Goal: Task Accomplishment & Management: Use online tool/utility

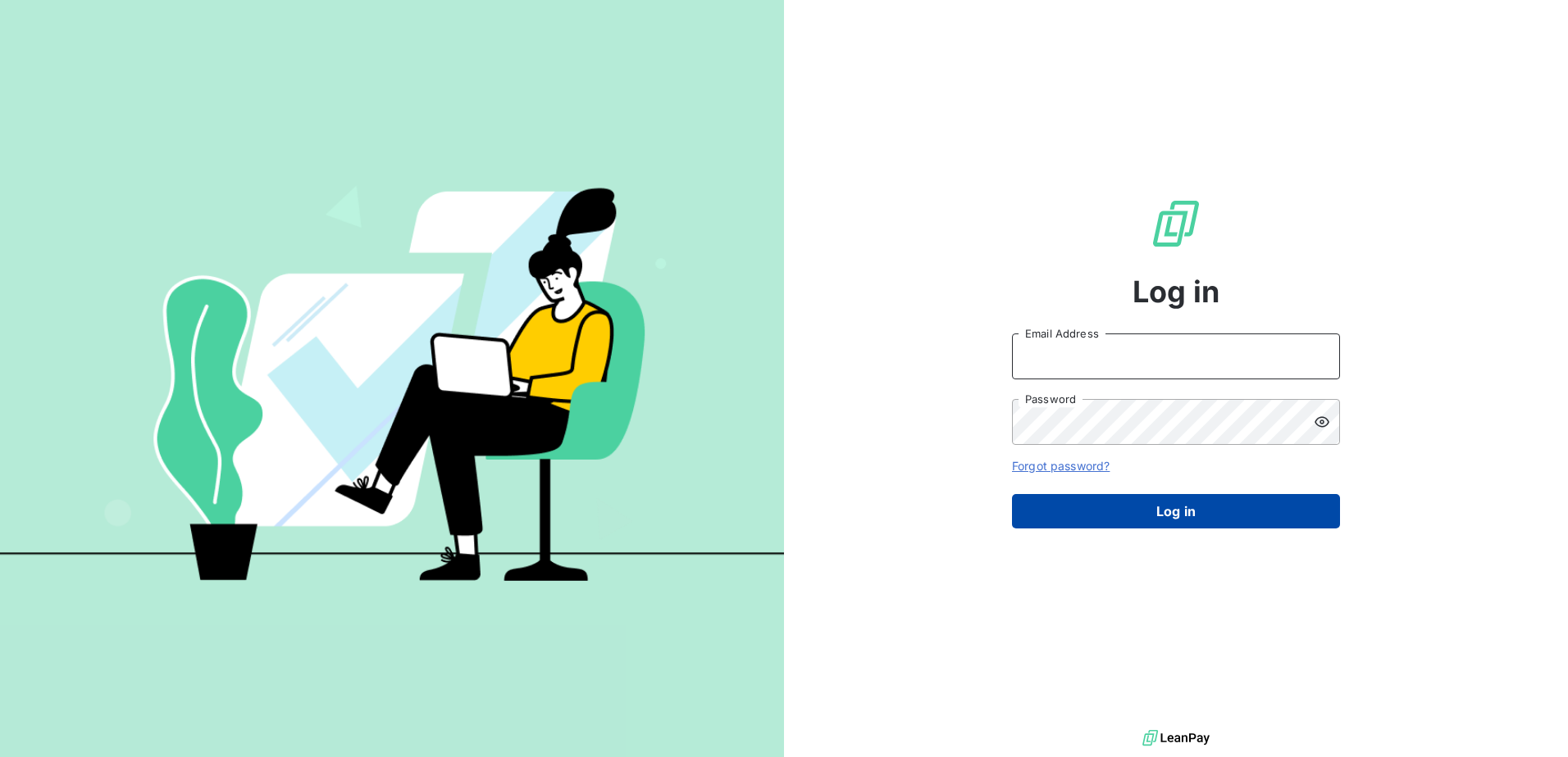
type input "d.gabric@girard-sudron.com"
click at [1092, 502] on button "Log in" at bounding box center [1175, 512] width 328 height 35
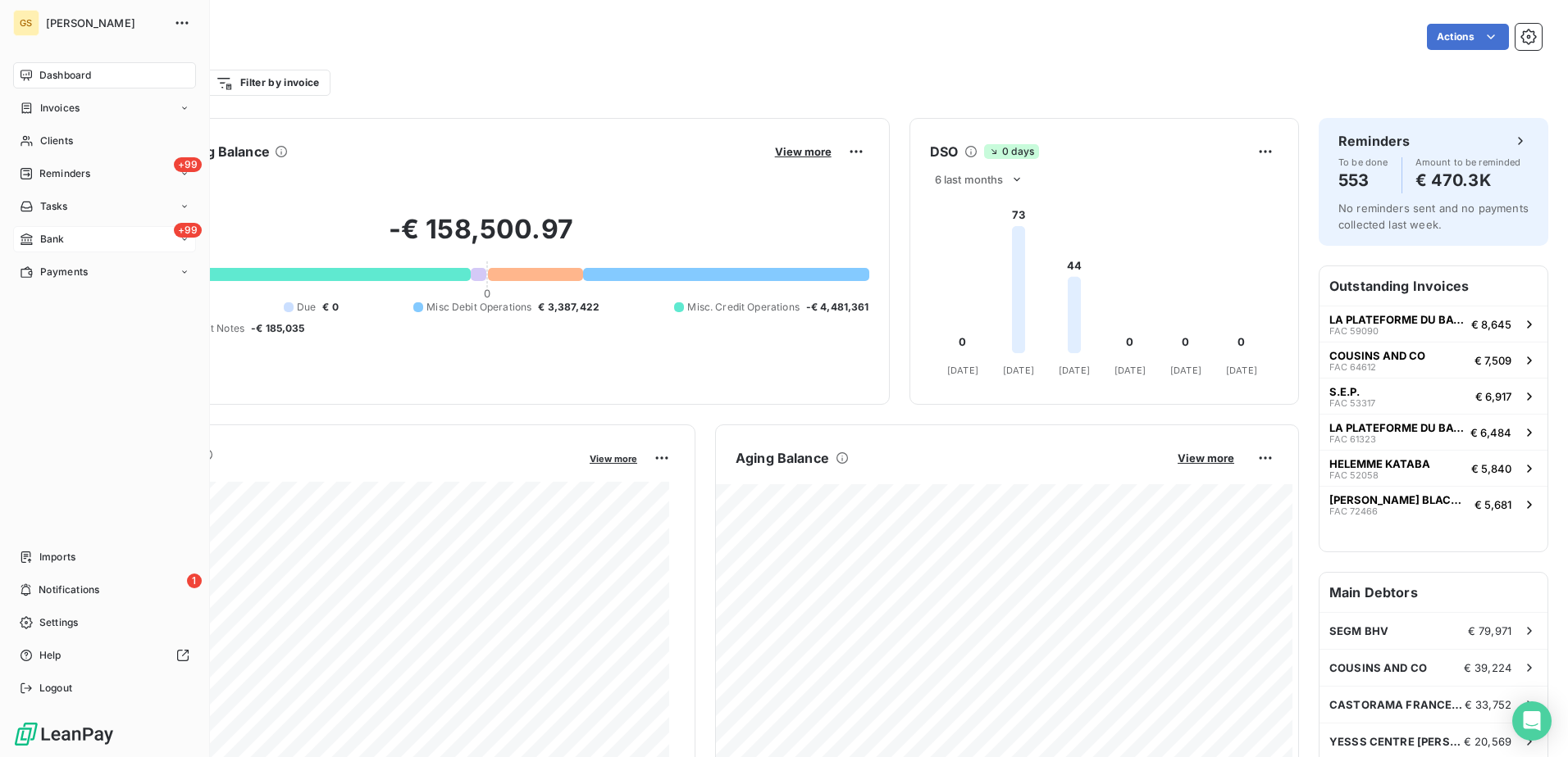
click at [46, 239] on span "Bank" at bounding box center [52, 239] width 25 height 15
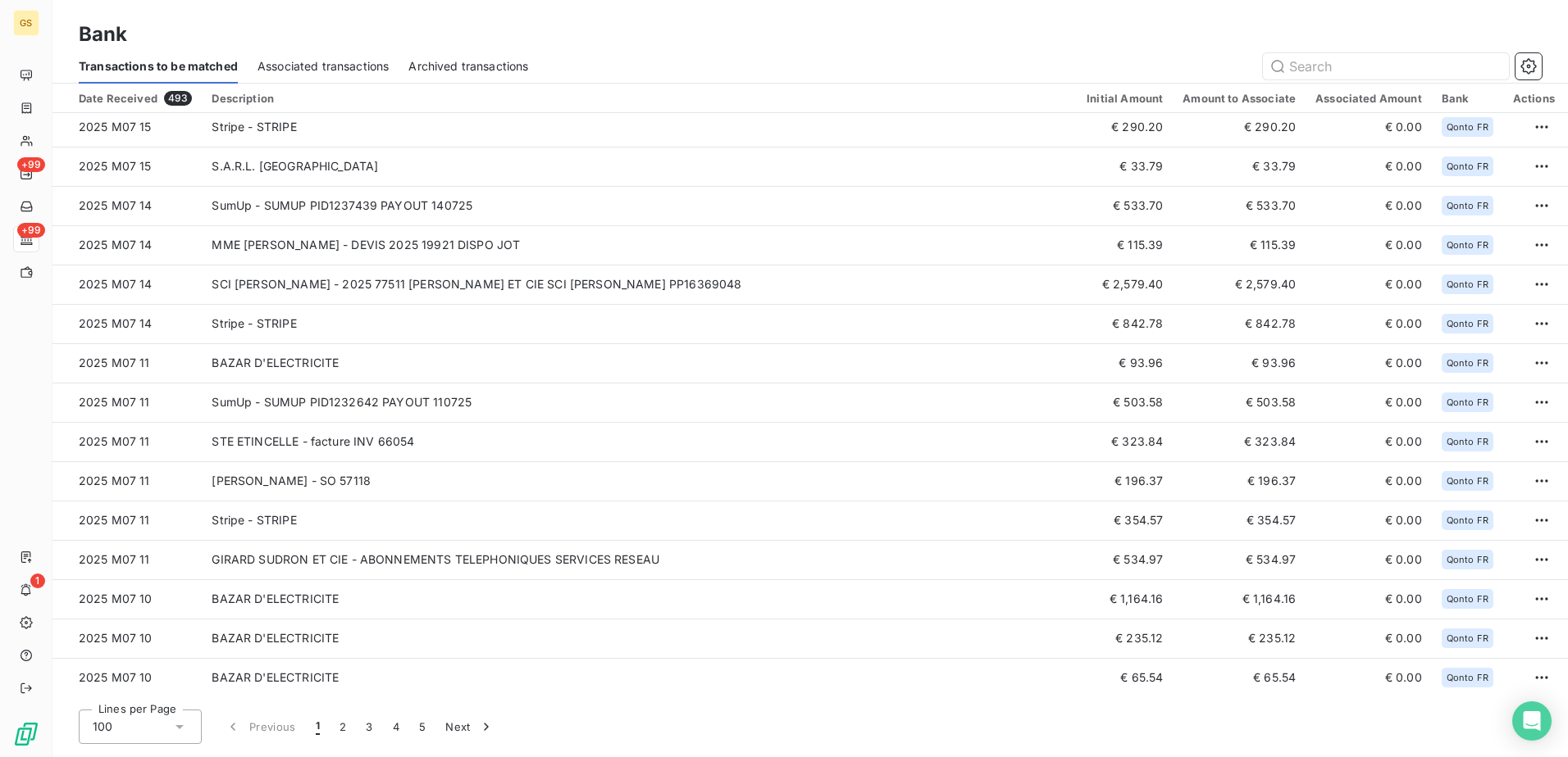
scroll to position [3361, 0]
click at [334, 728] on button "2" at bounding box center [342, 727] width 27 height 35
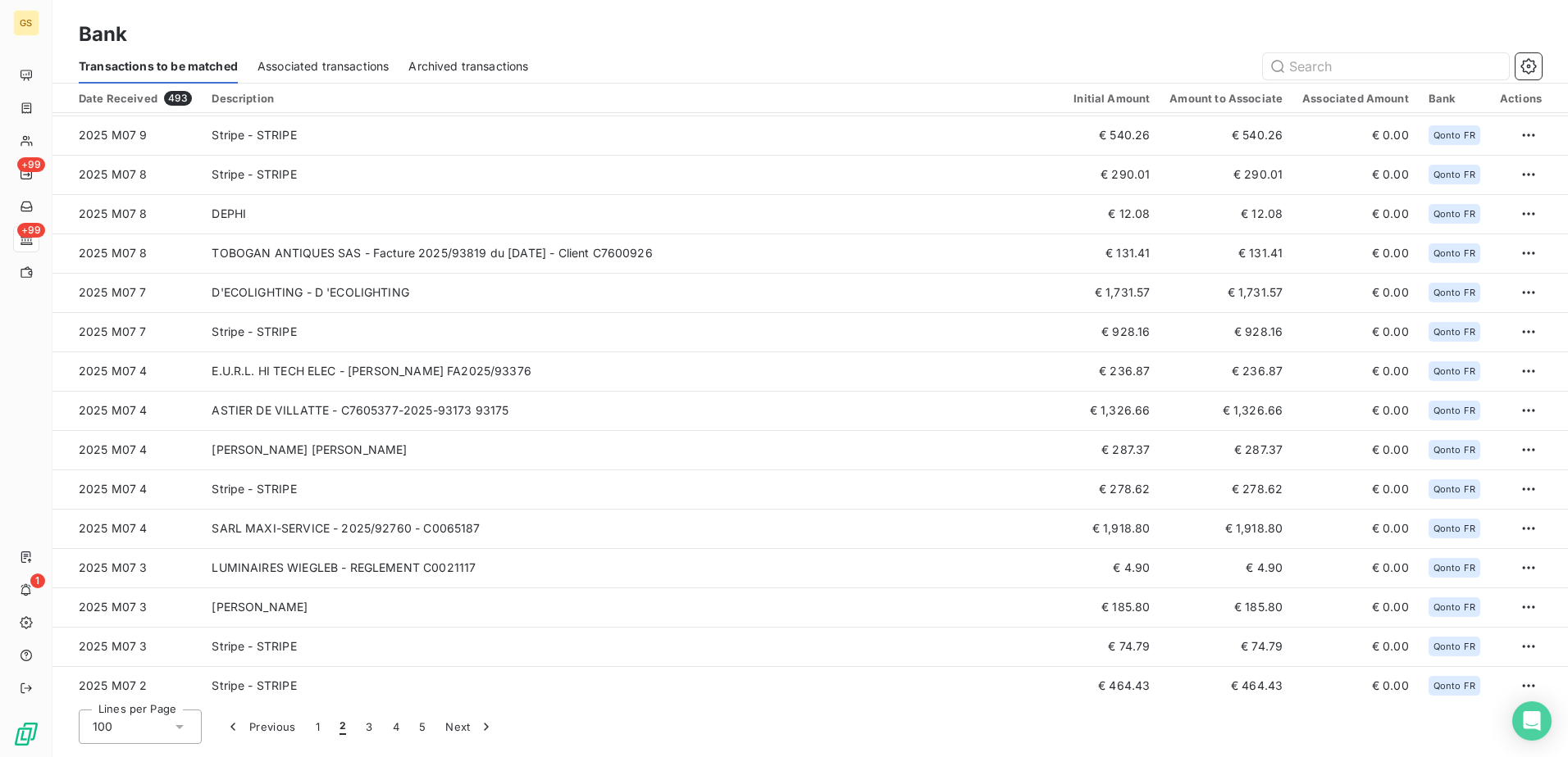
scroll to position [0, 0]
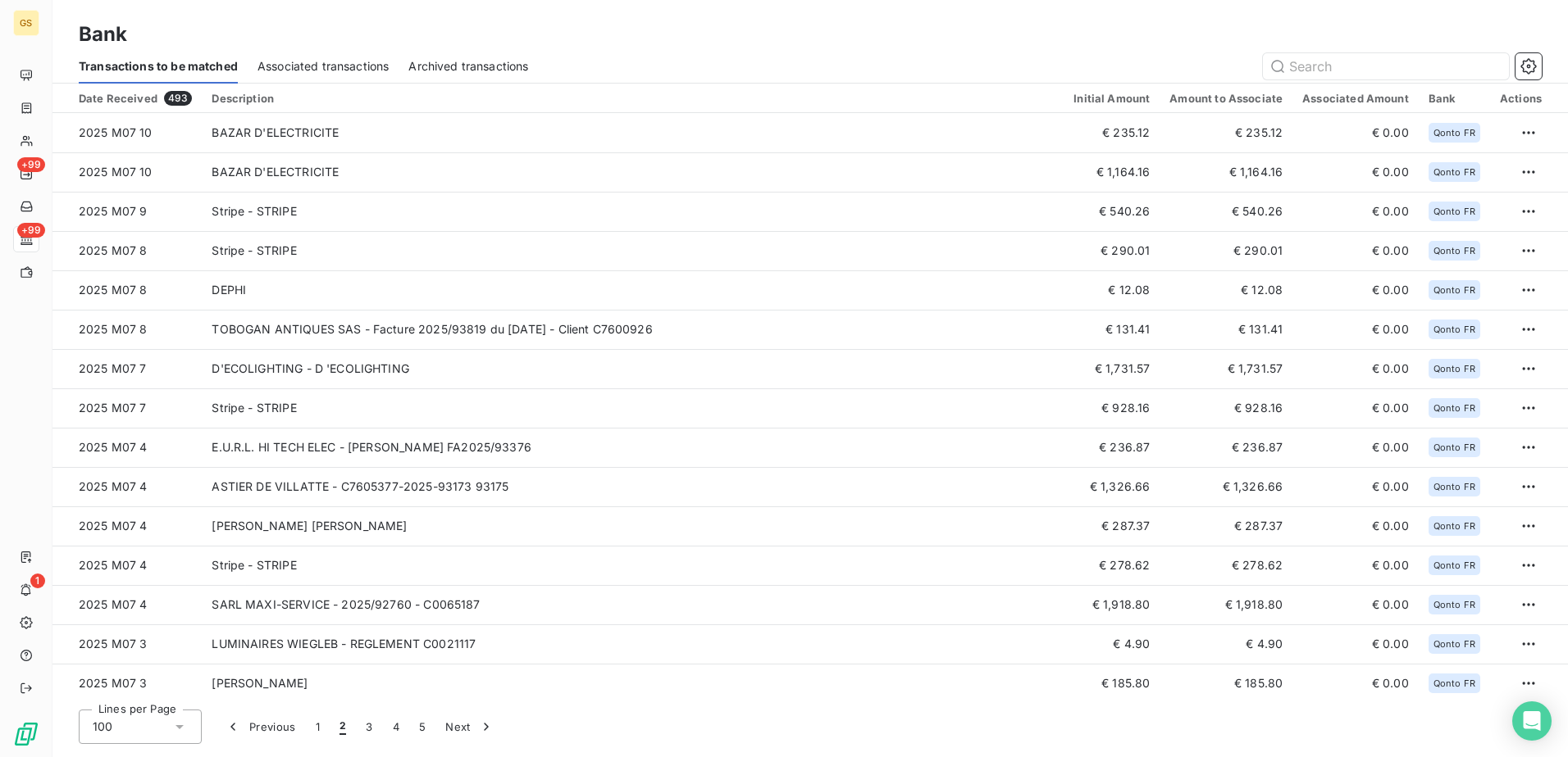
click at [319, 725] on button "1" at bounding box center [318, 727] width 24 height 35
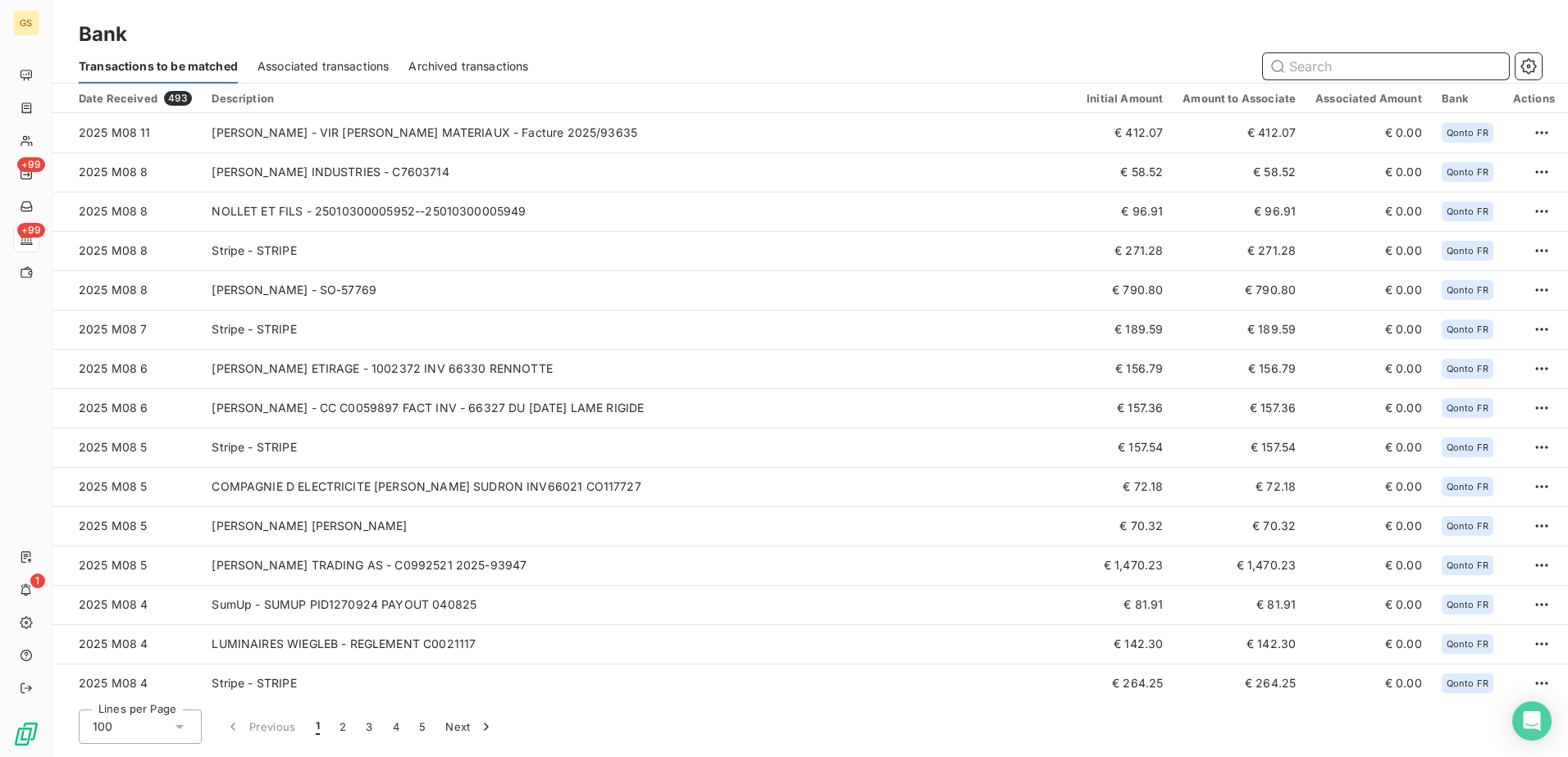
click at [1303, 70] on input "text" at bounding box center [1385, 66] width 246 height 27
paste input "LES ATELIERS DU SPECTACLE"
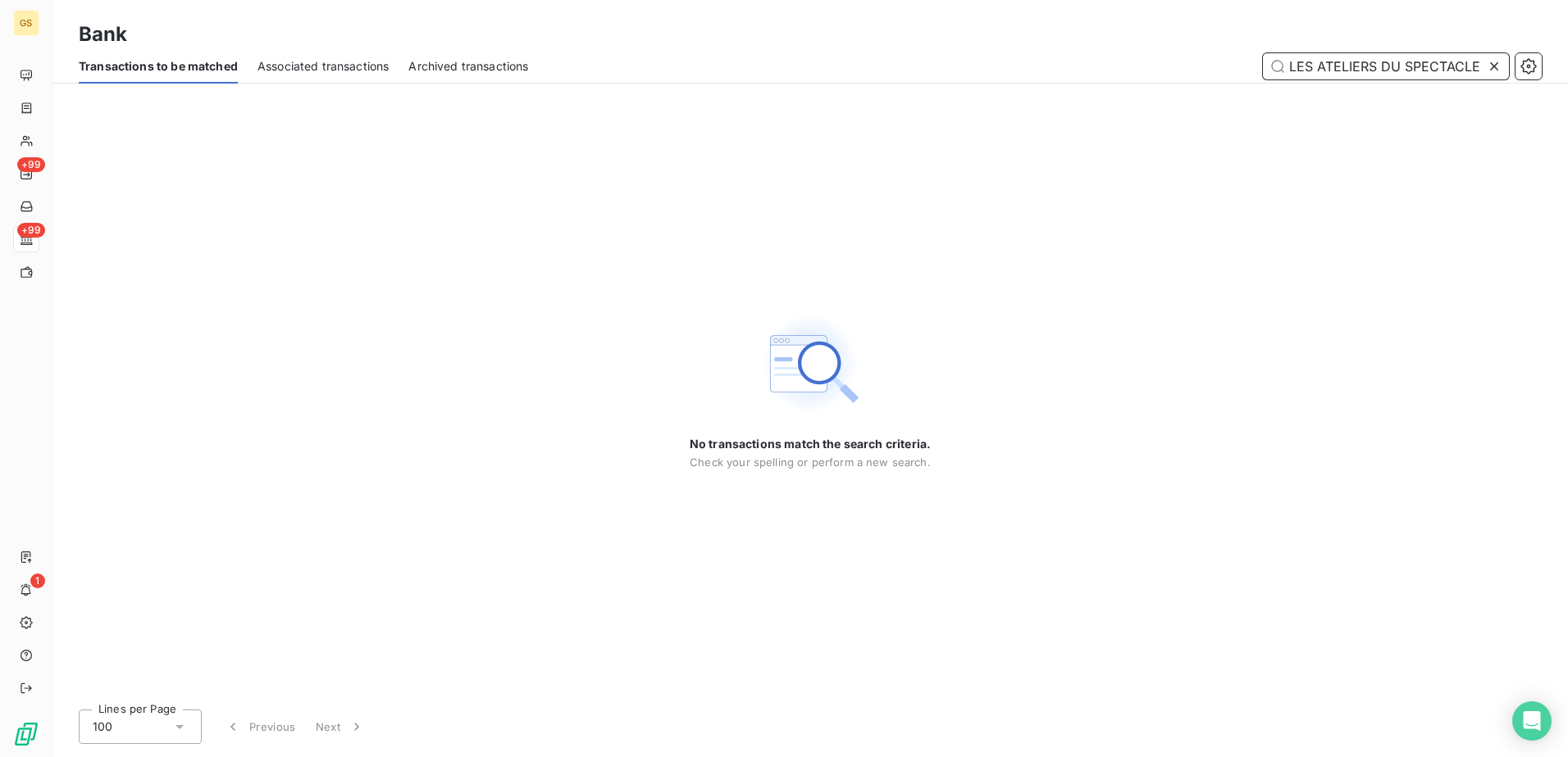
drag, startPoint x: 1323, startPoint y: 66, endPoint x: 1223, endPoint y: 66, distance: 100.0
click at [1226, 66] on div "LES ATELIERS DU SPECTACLE" at bounding box center [1044, 66] width 992 height 27
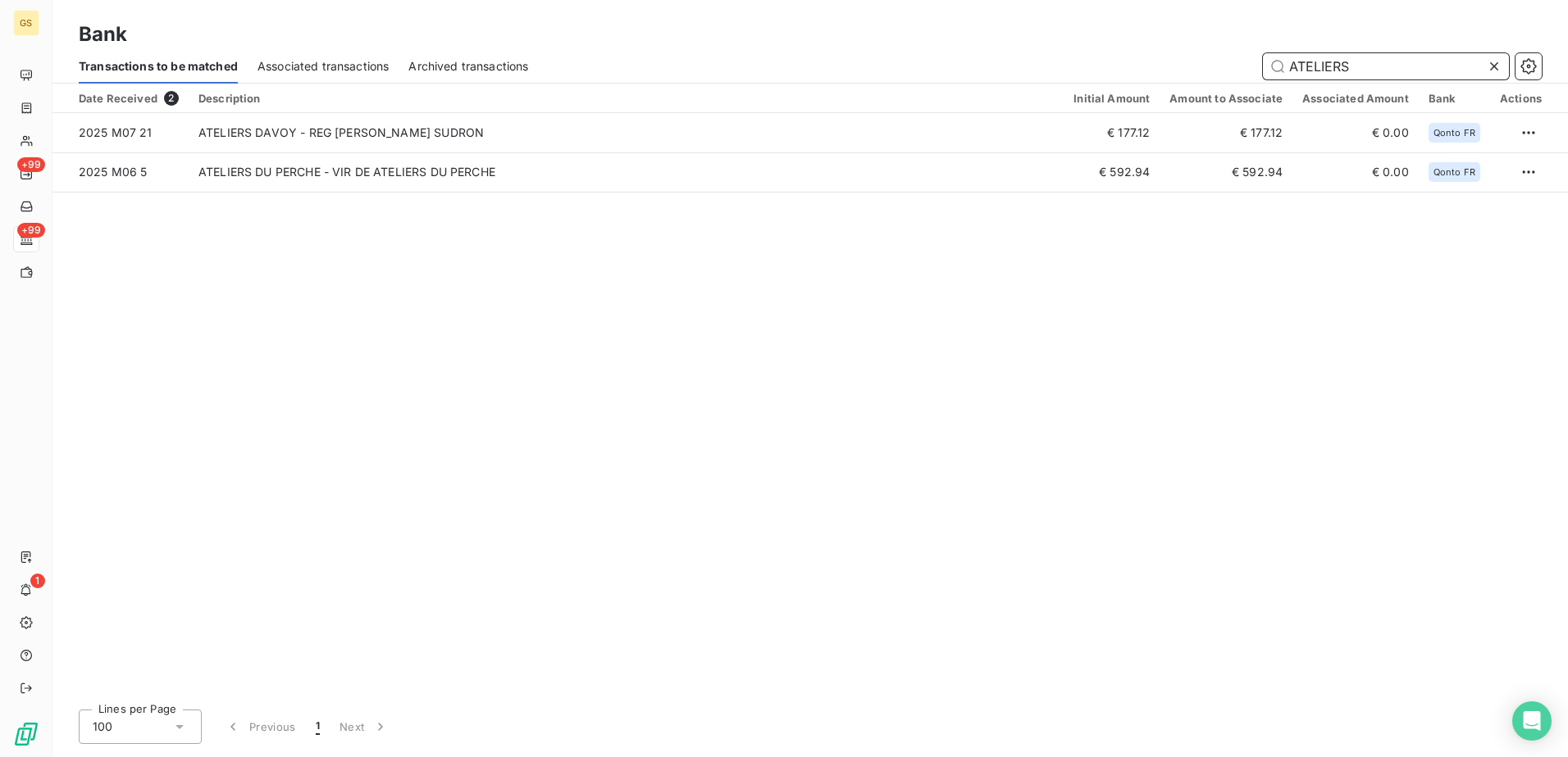
type input "ATELIERS"
click at [678, 445] on div "Date Received 2 Description Initial Amount Amount to Associate Associated Amoun…" at bounding box center [810, 390] width 1515 height 613
click at [1496, 65] on icon at bounding box center [1494, 66] width 17 height 17
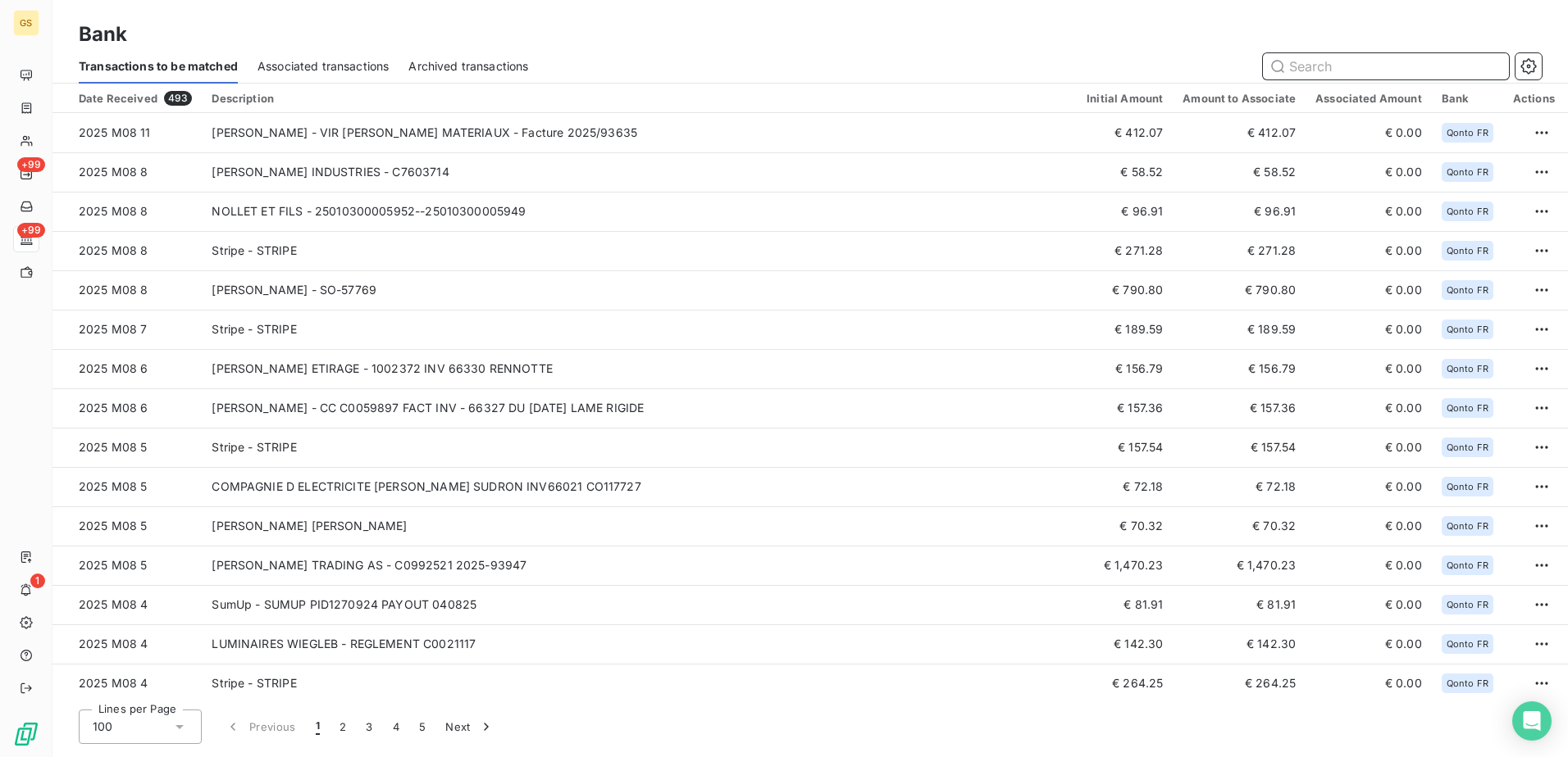
click at [1406, 64] on input "text" at bounding box center [1385, 66] width 246 height 27
paste input "ETS [PERSON_NAME] [PERSON_NAME]"
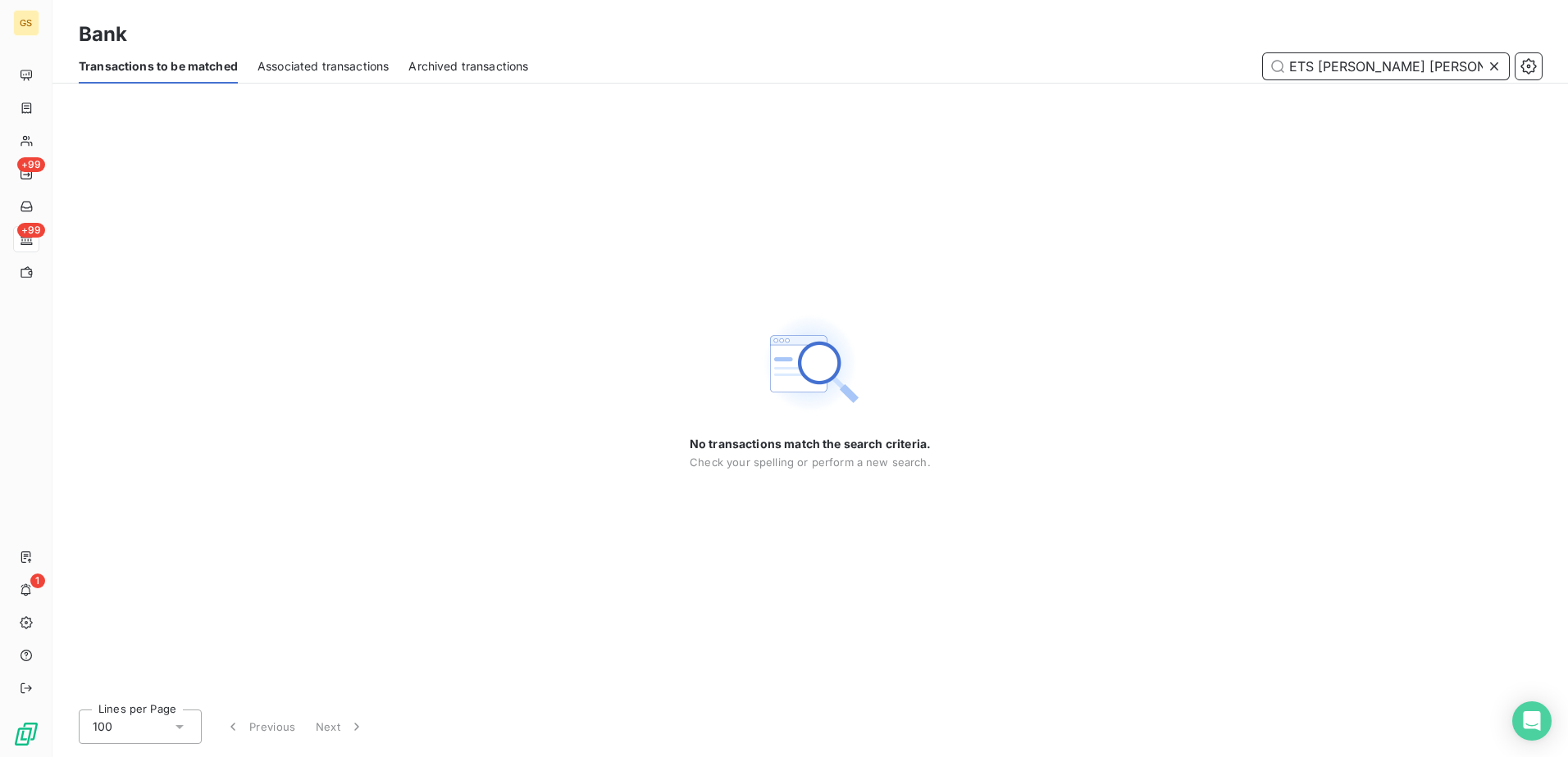
drag, startPoint x: 1316, startPoint y: 65, endPoint x: 1054, endPoint y: 61, distance: 262.0
click at [1054, 61] on div "ETS [PERSON_NAME] [PERSON_NAME]" at bounding box center [1044, 66] width 992 height 27
drag, startPoint x: 1458, startPoint y: 72, endPoint x: 1366, endPoint y: 70, distance: 92.0
click at [1366, 70] on input "[PERSON_NAME]" at bounding box center [1385, 66] width 246 height 27
type input "BERTHILIER"
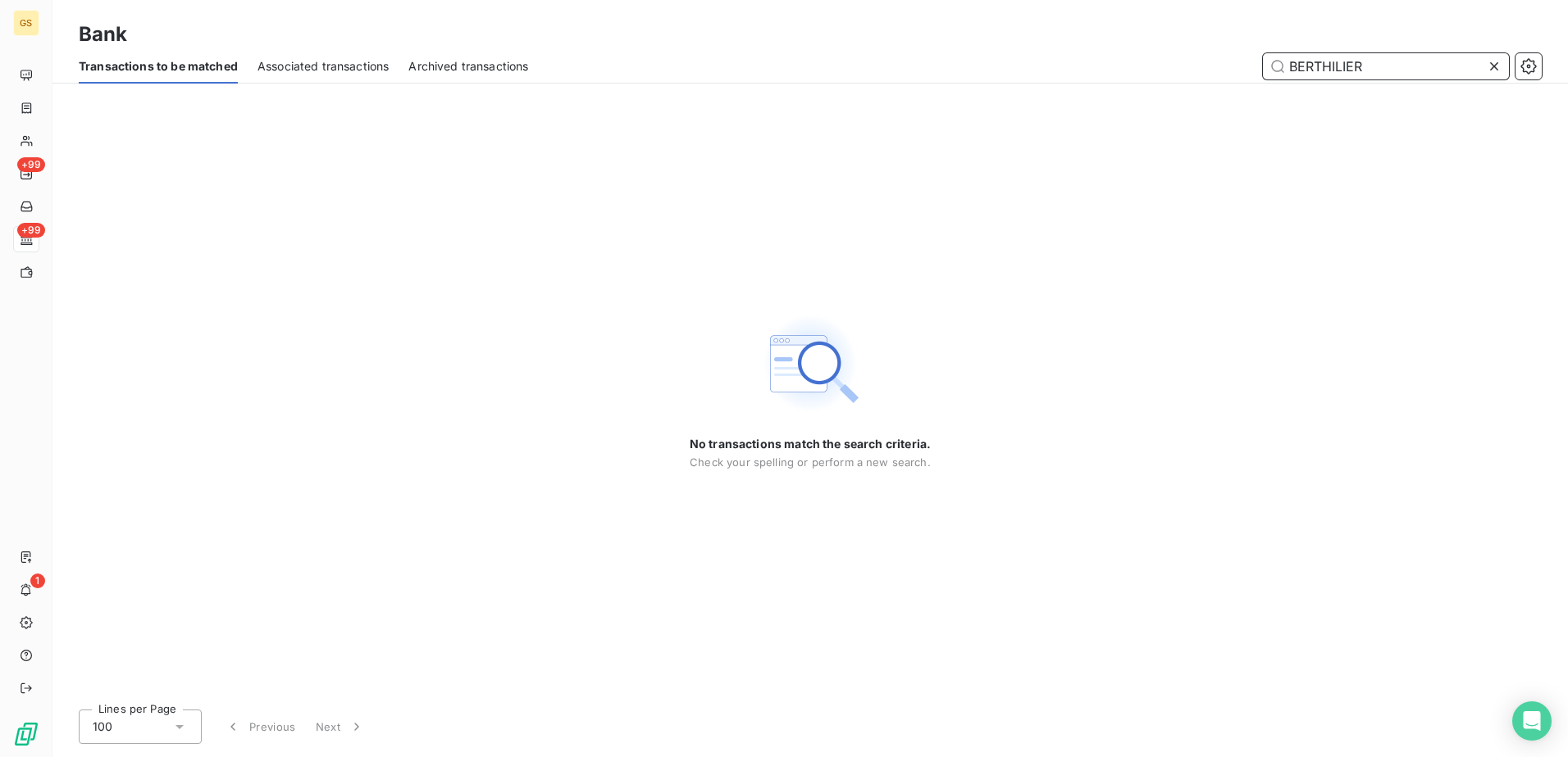
drag, startPoint x: 1389, startPoint y: 72, endPoint x: 1036, endPoint y: 61, distance: 353.2
click at [1036, 62] on div "BERTHILIER" at bounding box center [1044, 66] width 992 height 27
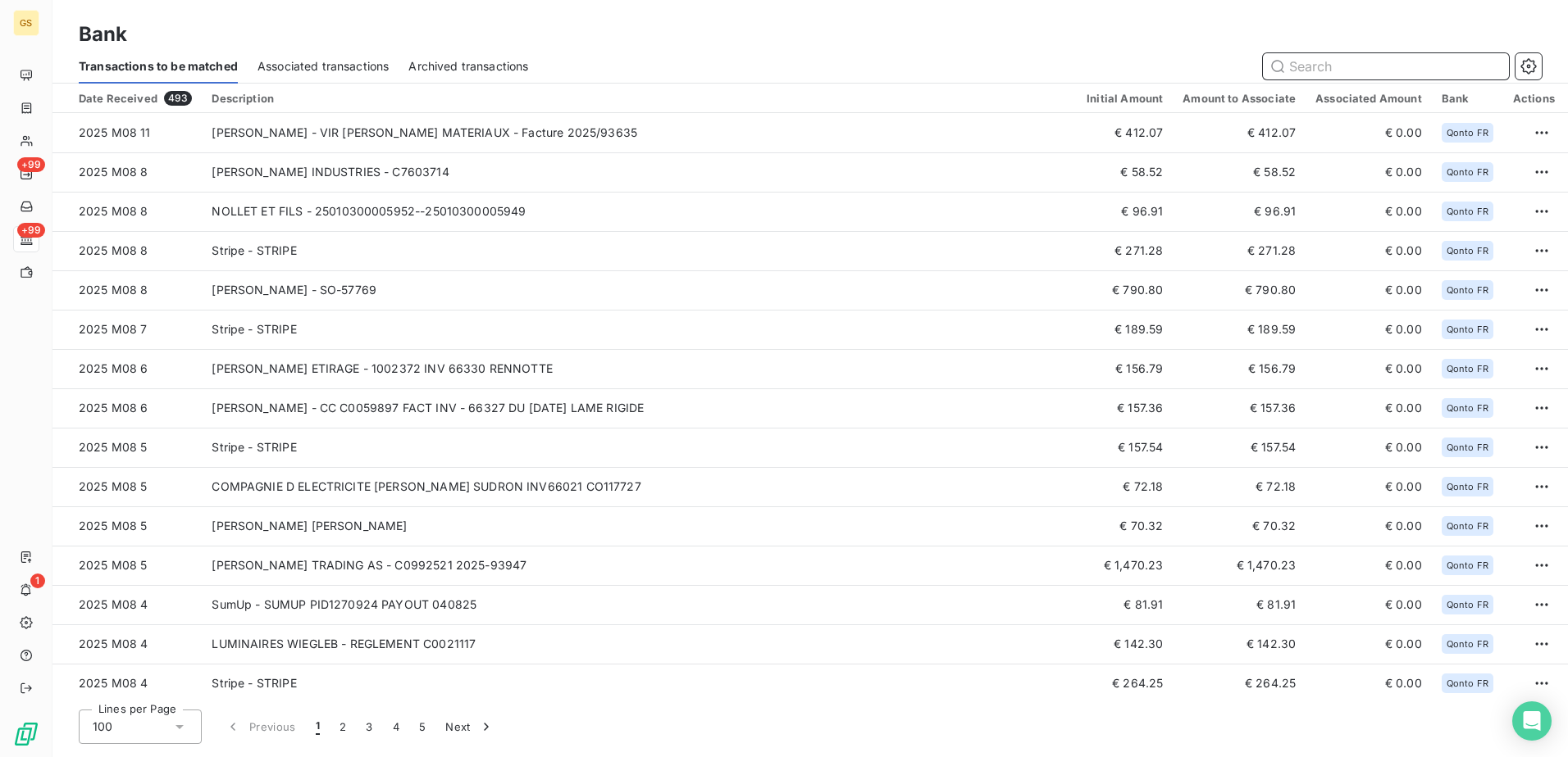
paste input "ETS [PERSON_NAME] [PERSON_NAME]"
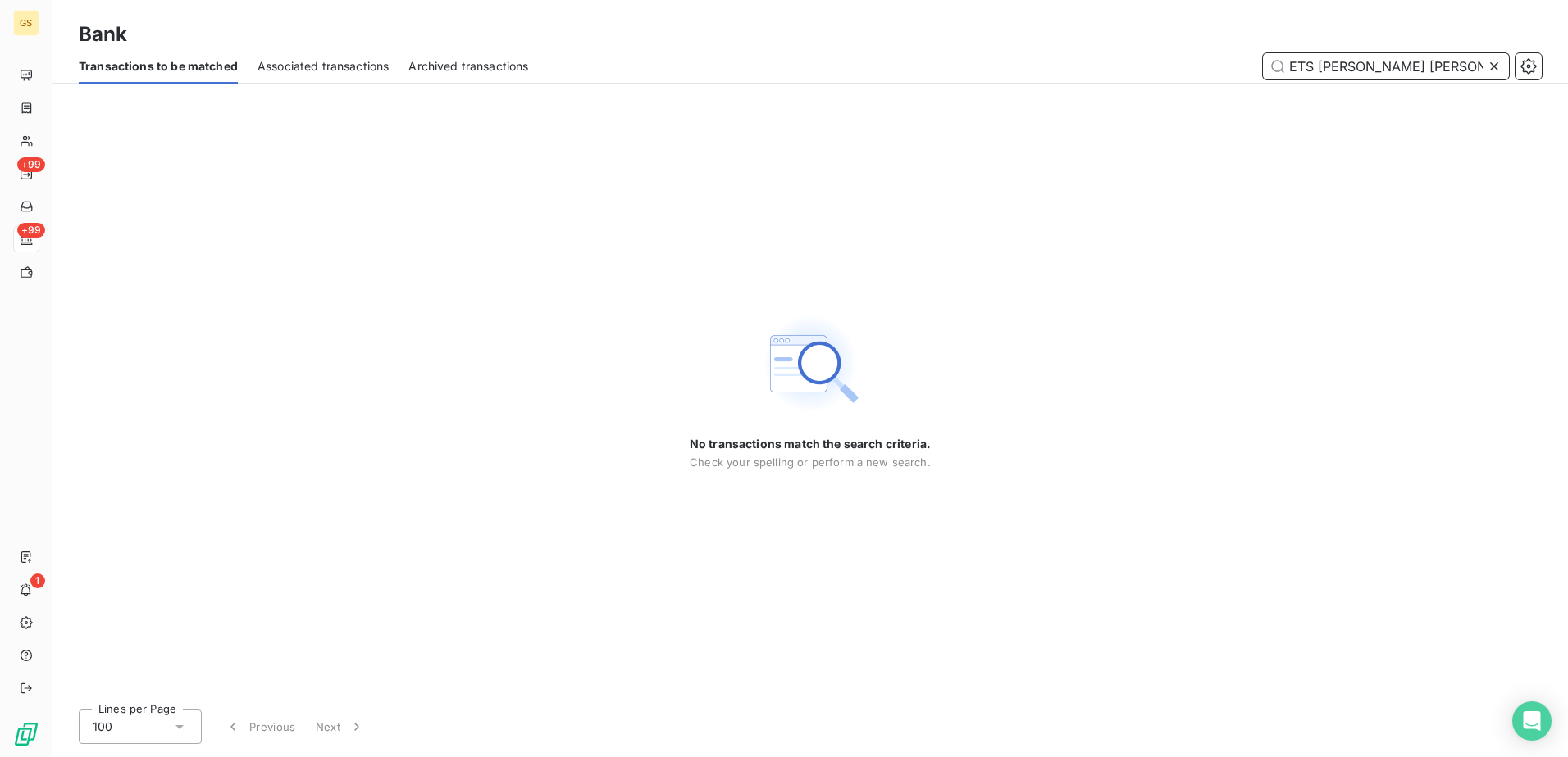
drag, startPoint x: 1445, startPoint y: 66, endPoint x: 873, endPoint y: 65, distance: 572.0
click at [873, 65] on div "ETS [PERSON_NAME] [PERSON_NAME]" at bounding box center [1044, 66] width 992 height 27
type input "RBM"
drag, startPoint x: 1331, startPoint y: 65, endPoint x: 994, endPoint y: 66, distance: 337.0
click at [1000, 65] on div "RBM" at bounding box center [1044, 66] width 992 height 27
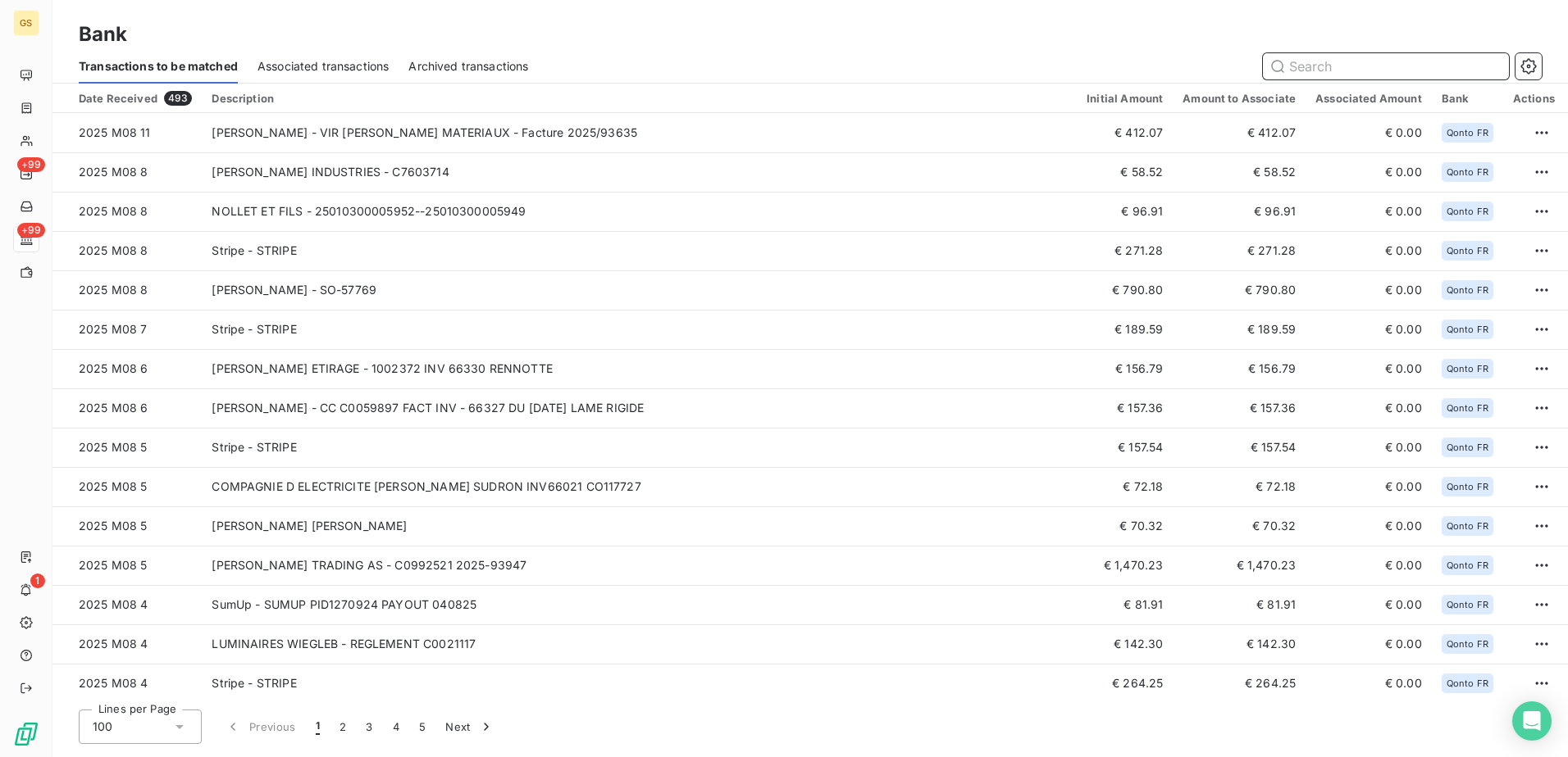
paste input "LIGHT'N DESIGN PLUS MOBILIER"
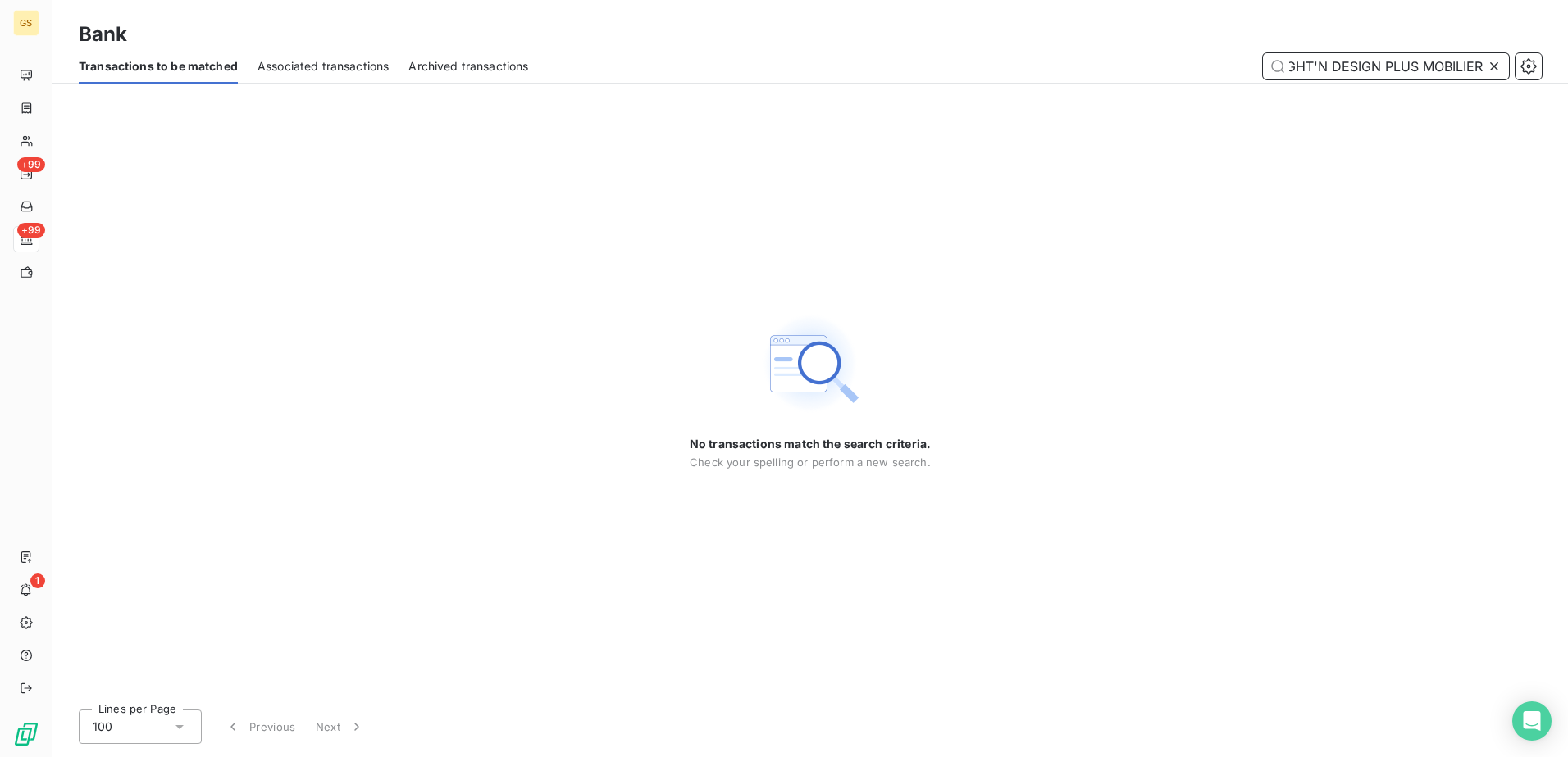
scroll to position [0, 15]
drag, startPoint x: 1378, startPoint y: 65, endPoint x: 1570, endPoint y: 65, distance: 192.0
click at [1567, 65] on html "GS +99 +99 1 Bank Transactions to be matched Associated transactions Archived t…" at bounding box center [784, 378] width 1568 height 757
click at [1345, 61] on input "LIGHT'N DESIGN" at bounding box center [1385, 66] width 246 height 27
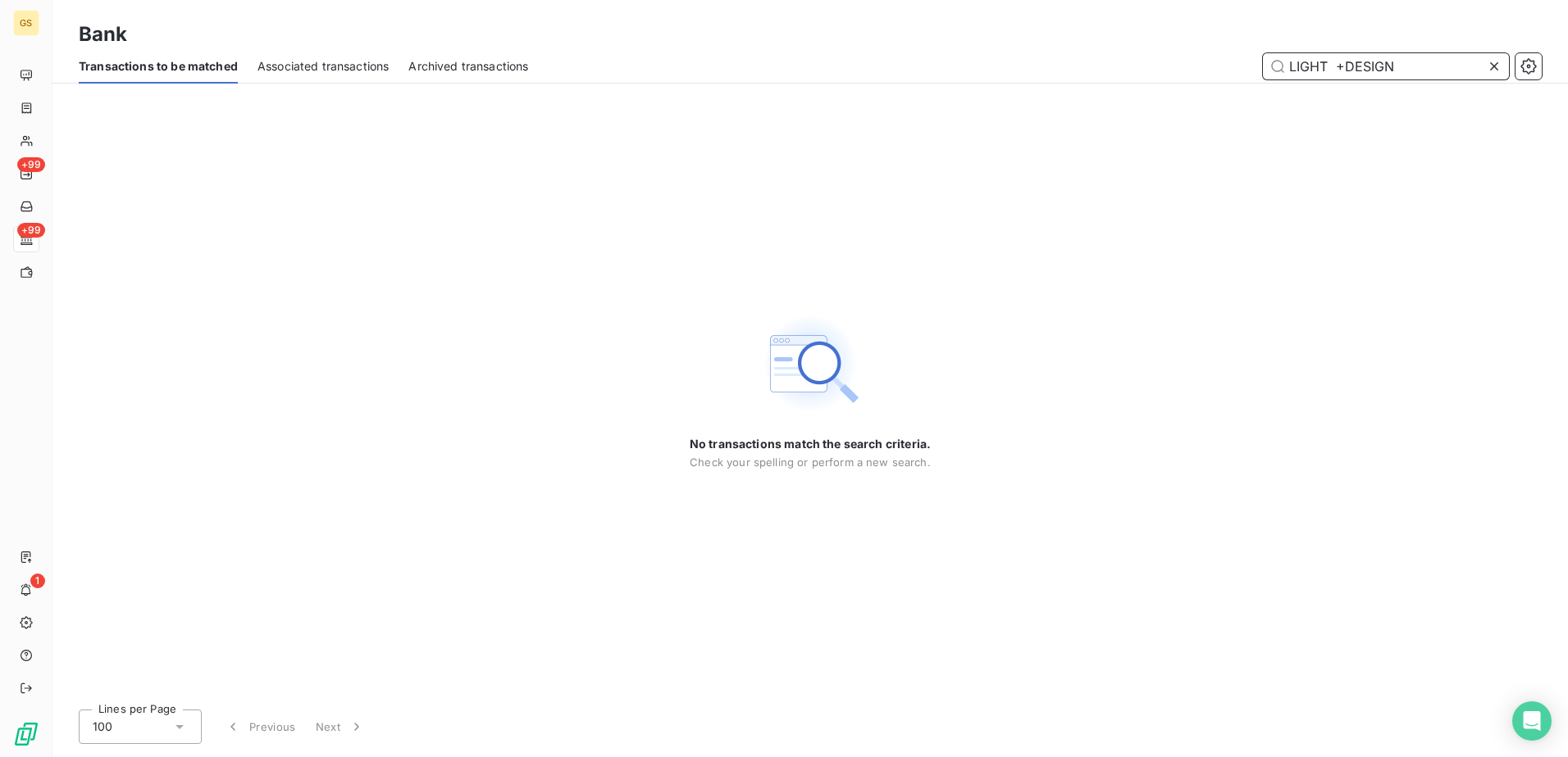
drag, startPoint x: 1397, startPoint y: 65, endPoint x: 1330, endPoint y: 61, distance: 67.1
click at [1330, 61] on input "LIGHT +DESIGN" at bounding box center [1385, 66] width 246 height 27
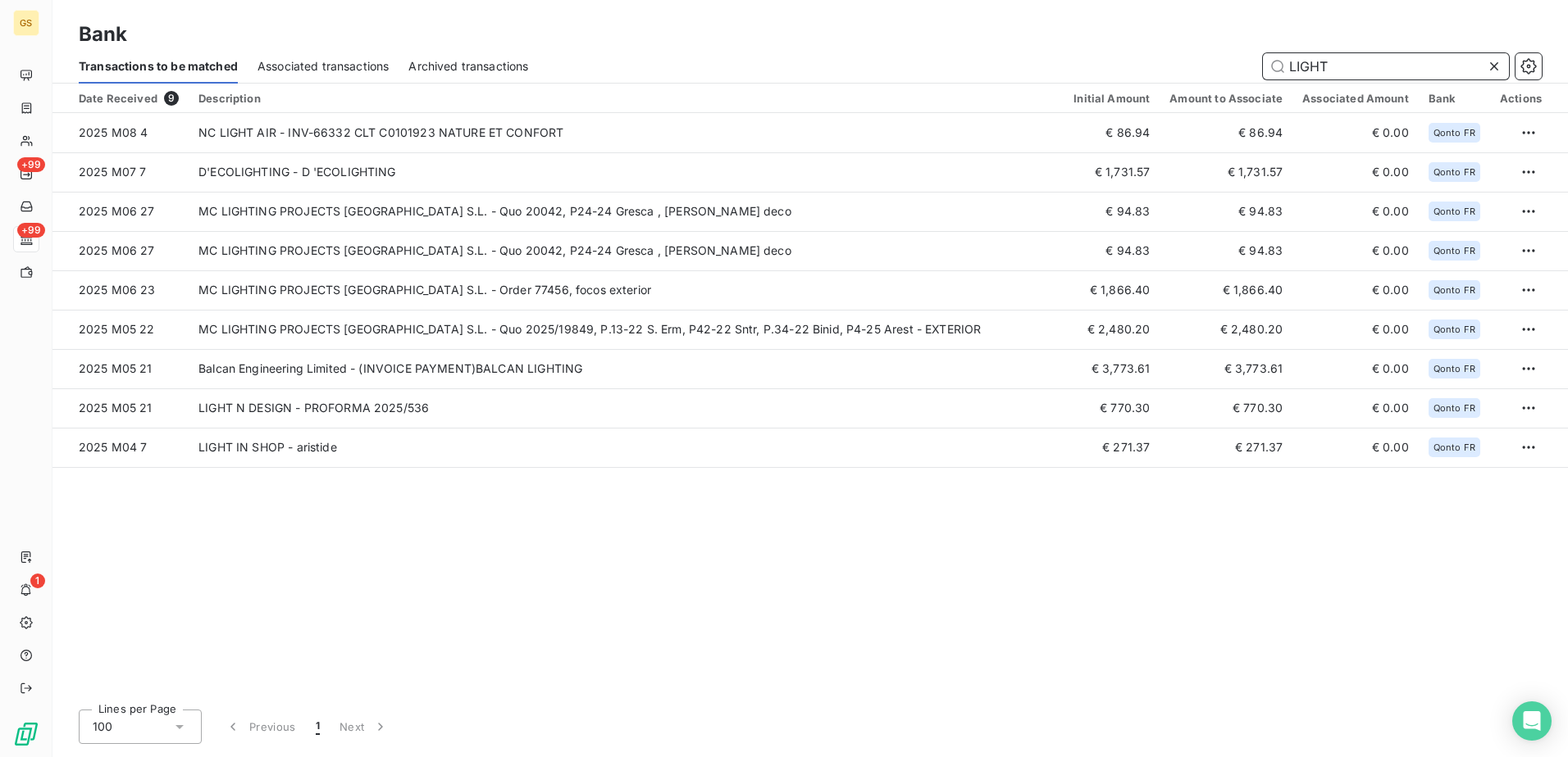
type input "LIGHT"
click at [737, 512] on div "Date Received 9 Description Initial Amount Amount to Associate Associated Amoun…" at bounding box center [810, 390] width 1515 height 613
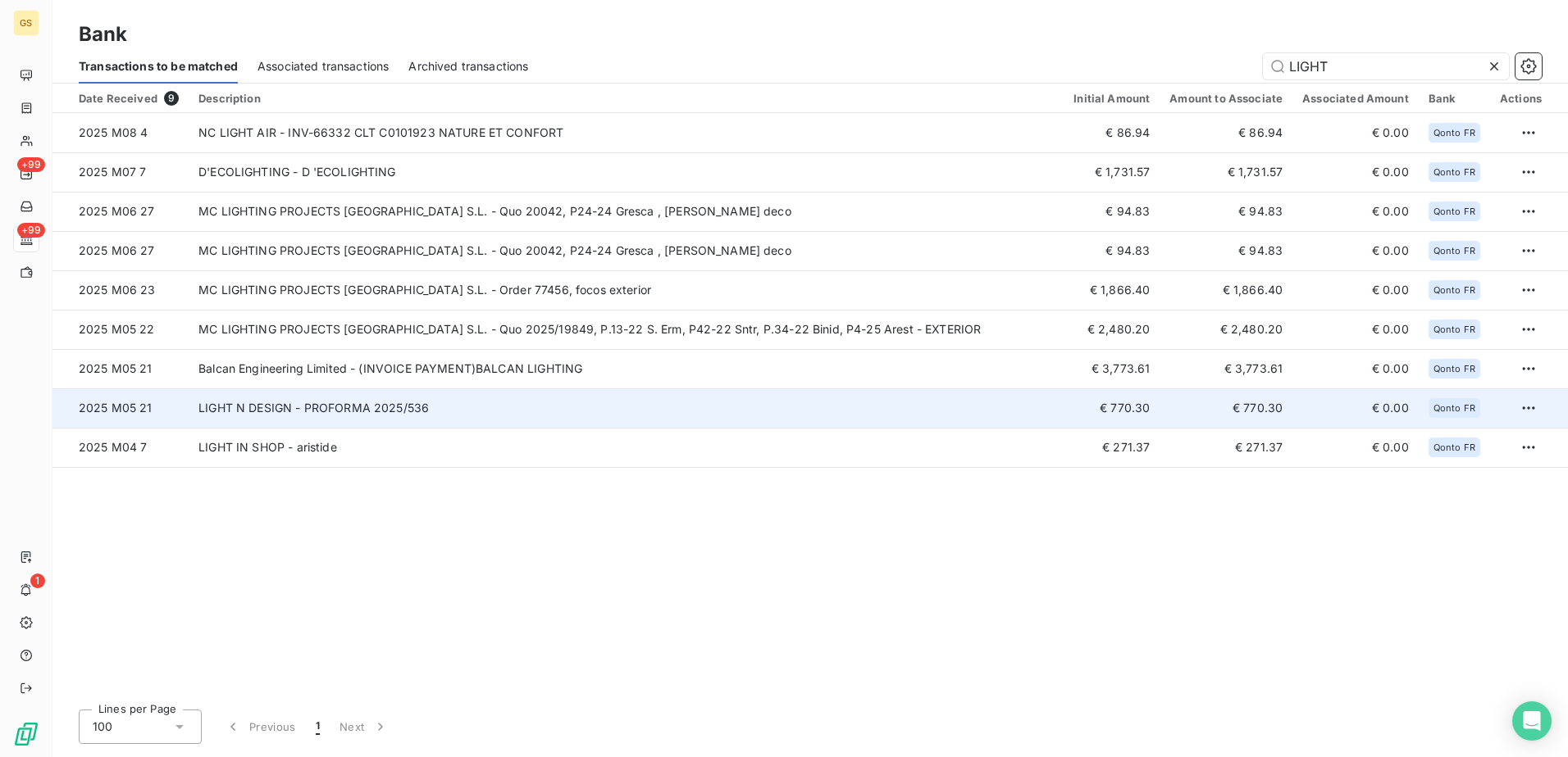
click at [552, 395] on td "LIGHT N DESIGN - PROFORMA 2025/536" at bounding box center [625, 407] width 875 height 39
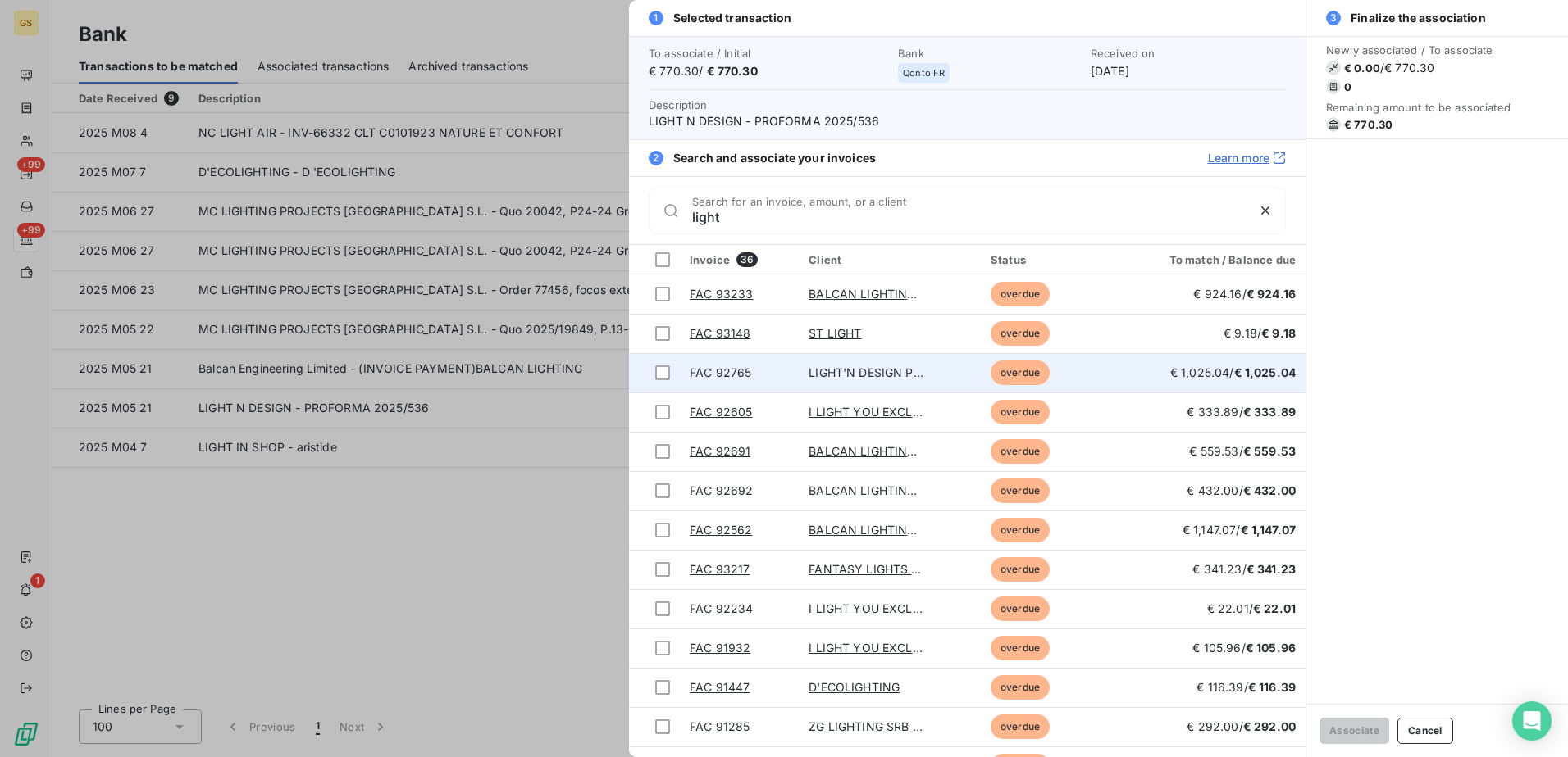
type input "light"
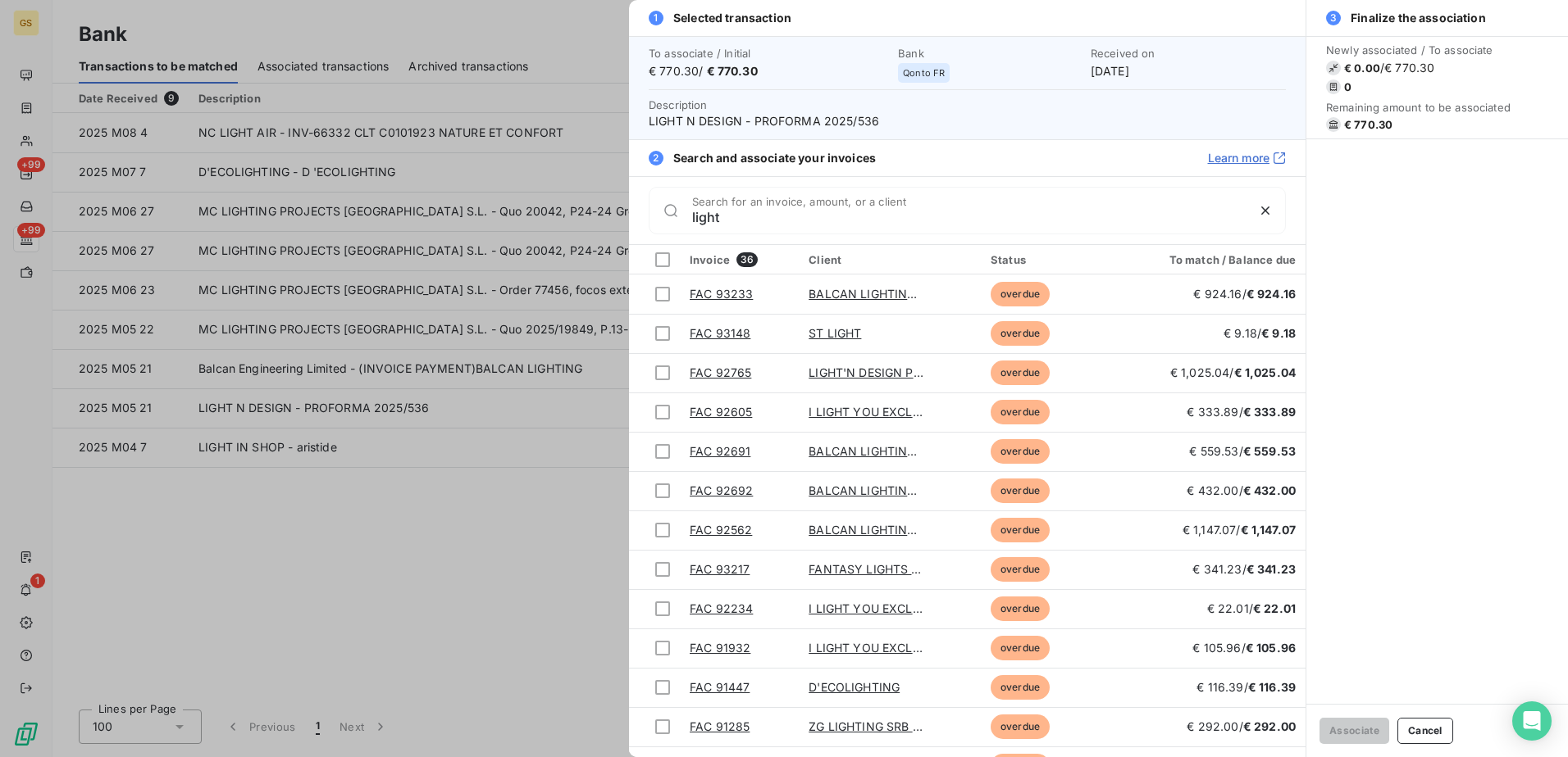
click at [529, 571] on div at bounding box center [784, 378] width 1568 height 757
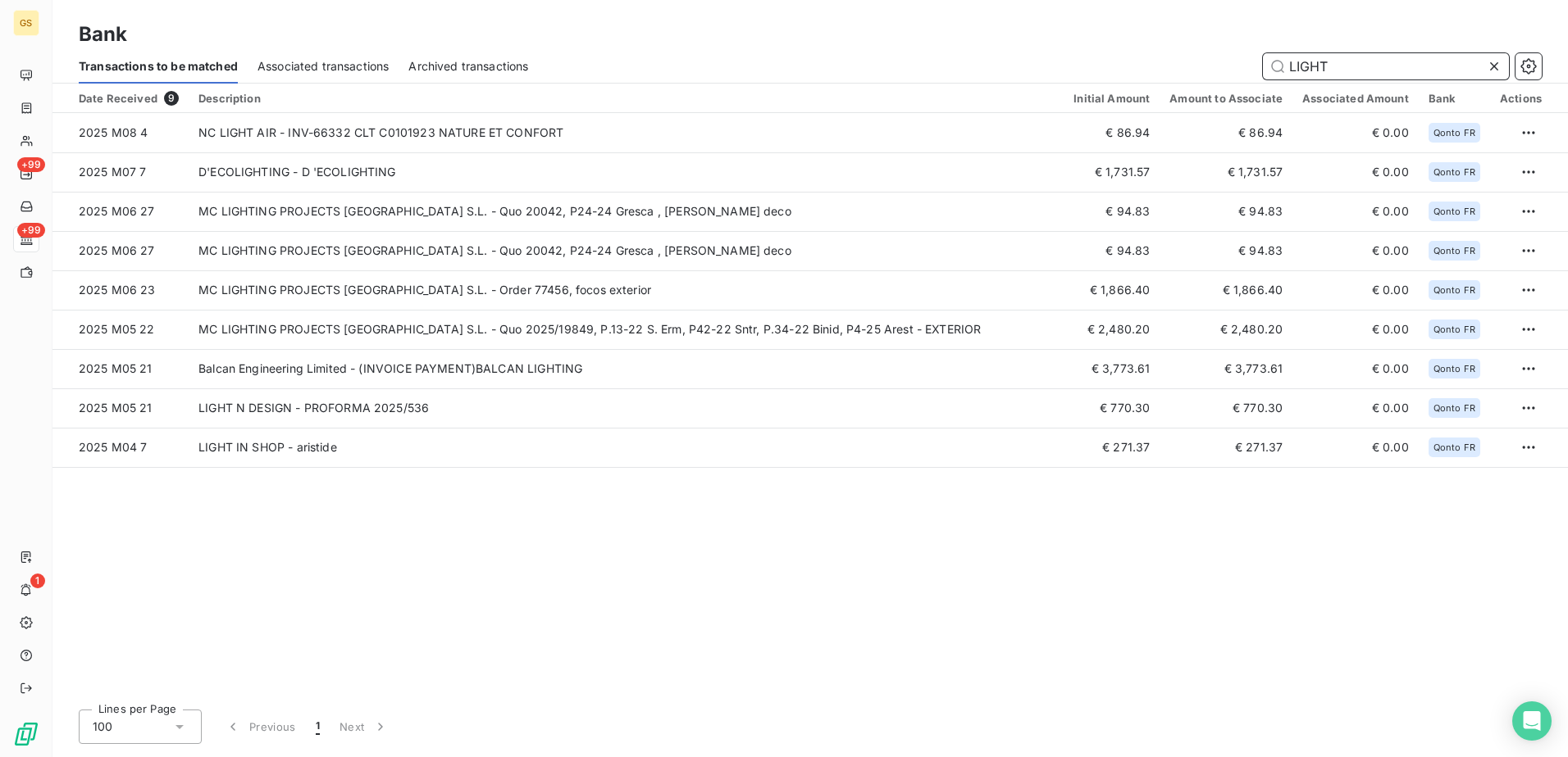
drag, startPoint x: 1350, startPoint y: 75, endPoint x: 1239, endPoint y: 56, distance: 112.6
click at [1239, 56] on div "LIGHT" at bounding box center [1044, 66] width 992 height 27
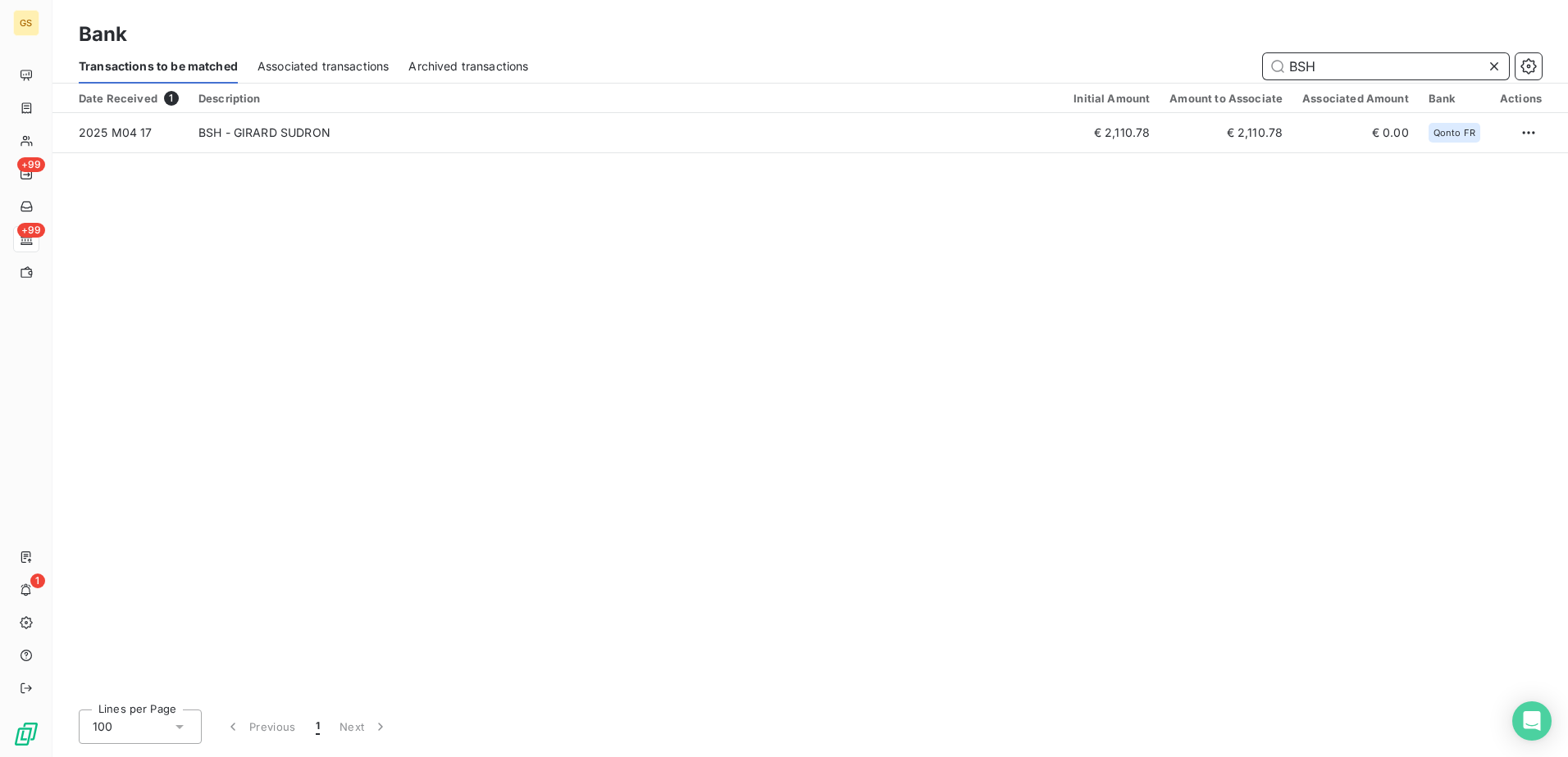
drag, startPoint x: 1342, startPoint y: 58, endPoint x: 1046, endPoint y: 72, distance: 296.3
click at [1047, 73] on div "BSH" at bounding box center [1044, 66] width 992 height 27
paste input "ITHEMBA"
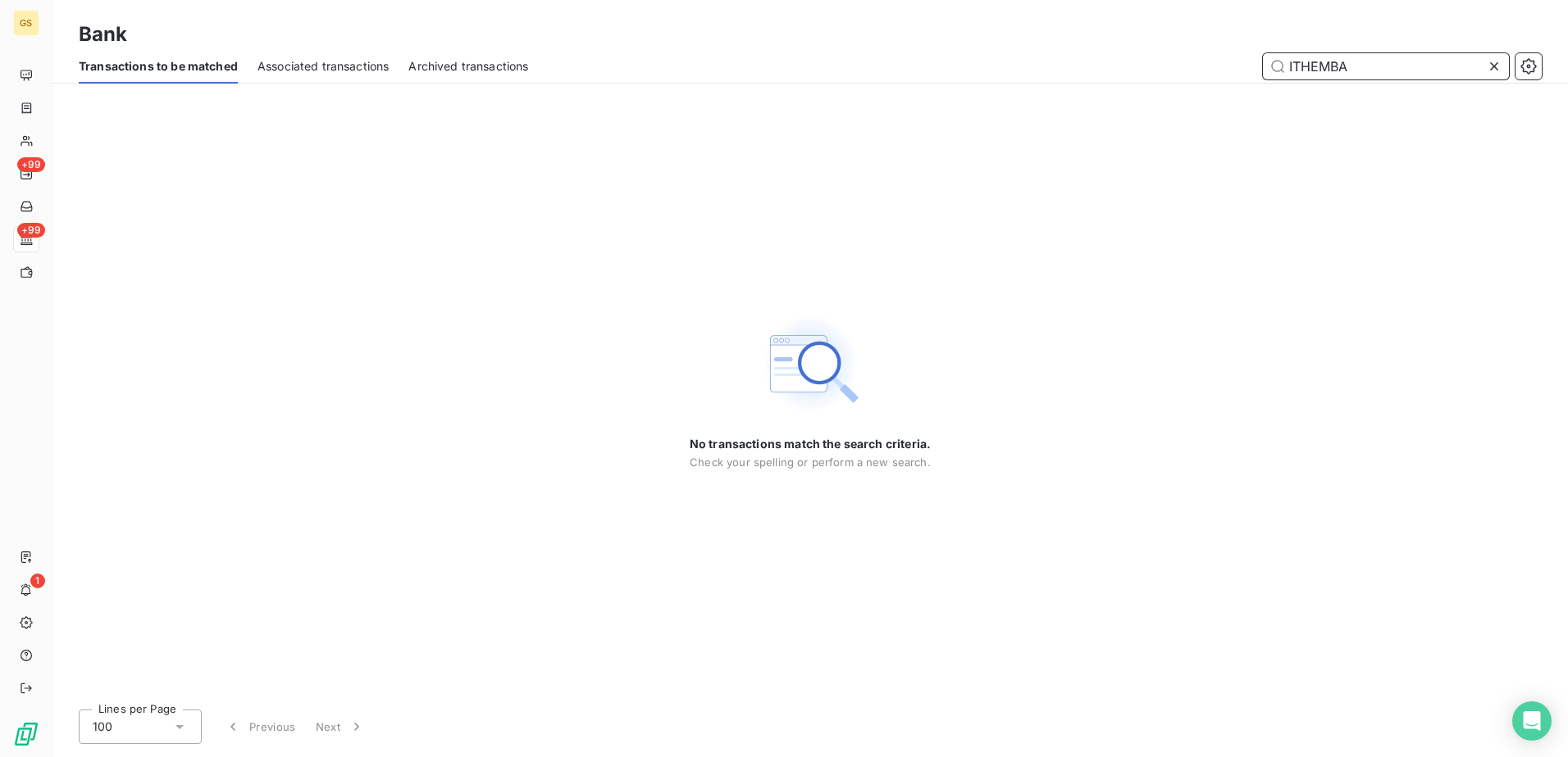
click at [1338, 54] on input "ITHEMBA" at bounding box center [1385, 66] width 246 height 27
click at [1096, 26] on div "Bank" at bounding box center [810, 34] width 1515 height 29
drag, startPoint x: 1095, startPoint y: 26, endPoint x: 951, endPoint y: 175, distance: 207.2
click at [950, 174] on div "No transactions match the search criteria. Check your spelling or perform a new…" at bounding box center [810, 390] width 1515 height 613
drag, startPoint x: 1396, startPoint y: 55, endPoint x: 1184, endPoint y: 53, distance: 212.0
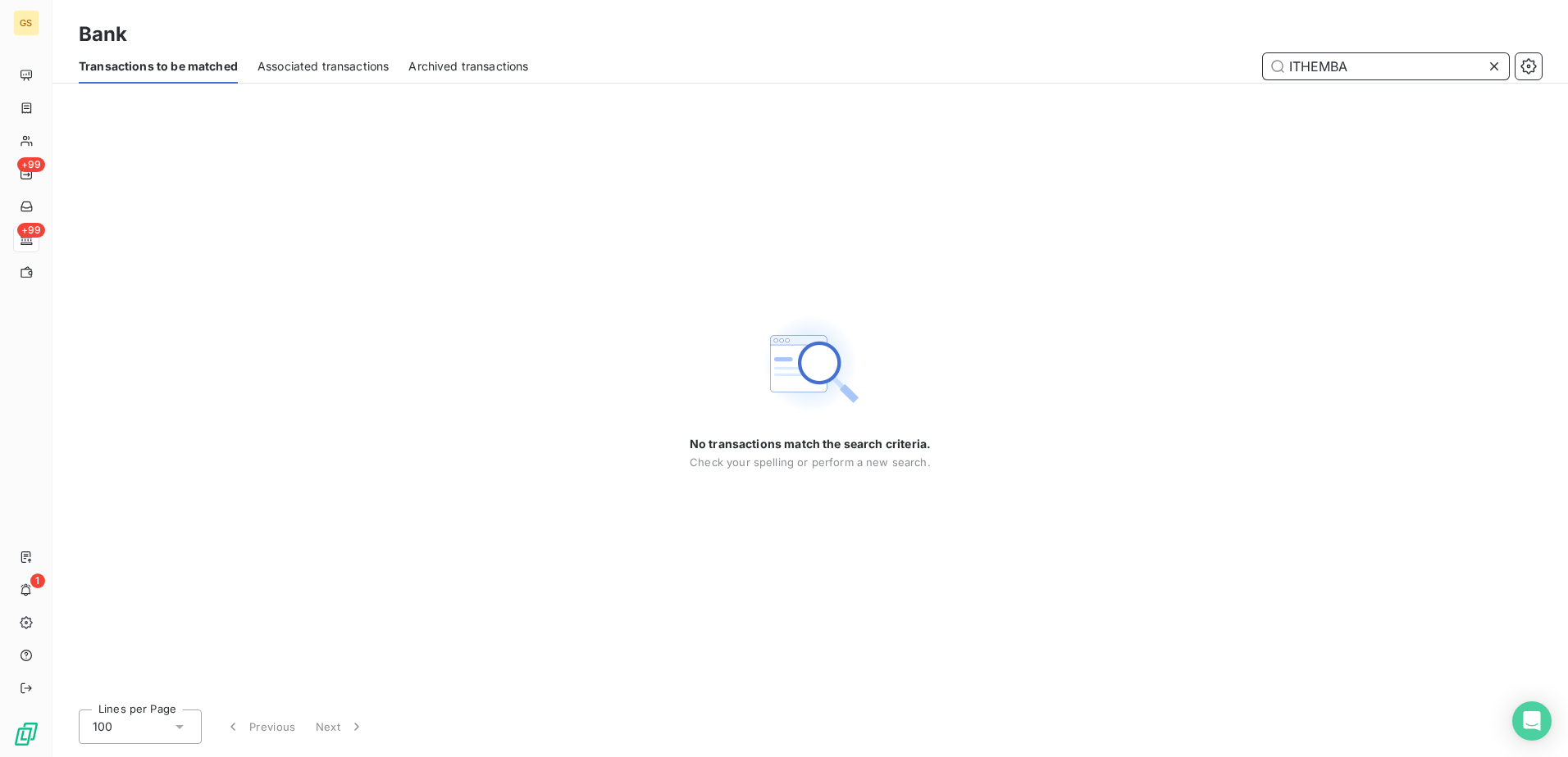
click at [1184, 53] on div "ITHEMBA" at bounding box center [1044, 66] width 992 height 27
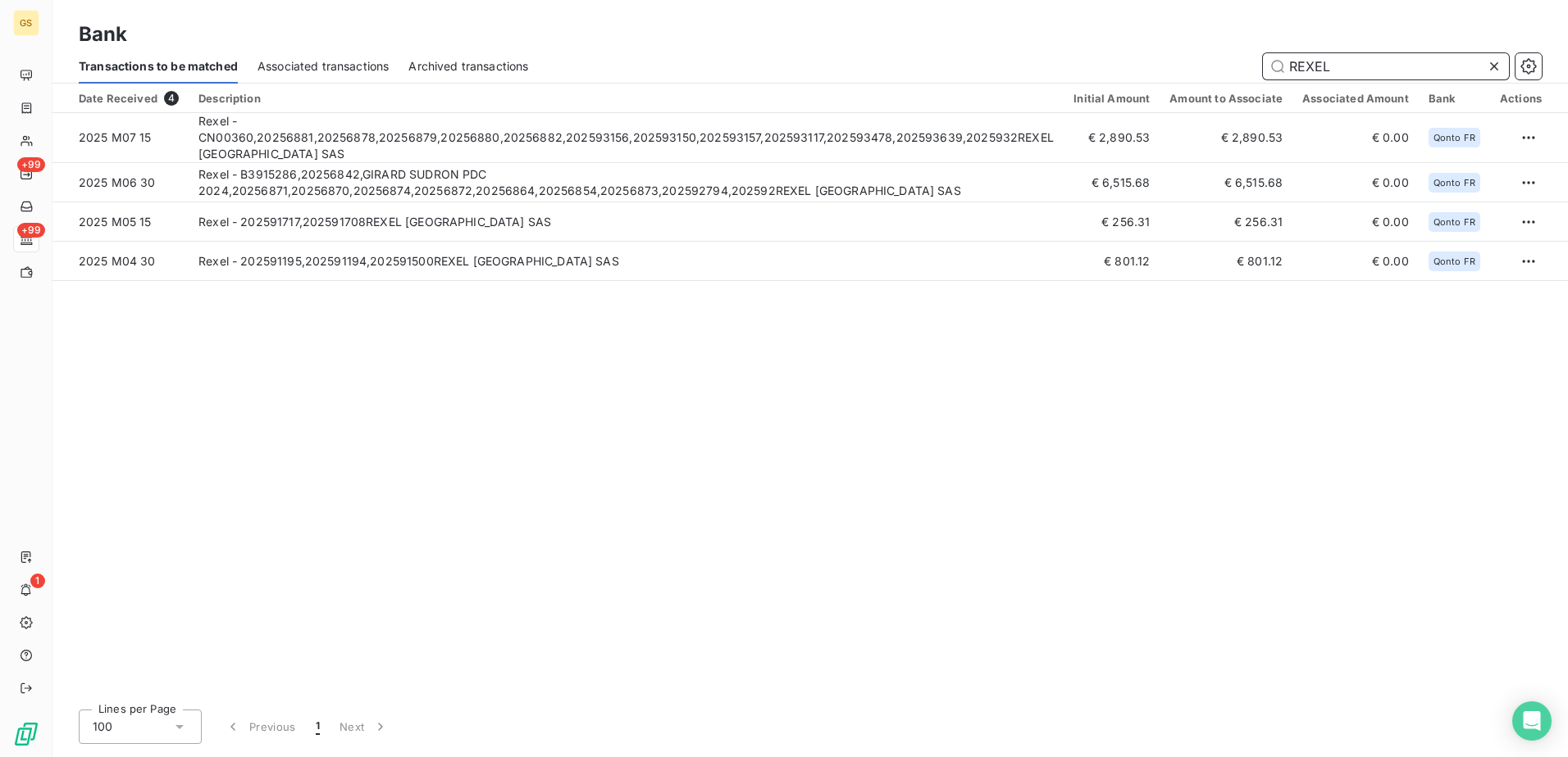
drag, startPoint x: 1337, startPoint y: 71, endPoint x: 1113, endPoint y: 62, distance: 224.2
click at [1114, 63] on div "REXEL" at bounding box center [1044, 66] width 992 height 27
paste input "LA TRIBU DU BOIS FLOTTE"
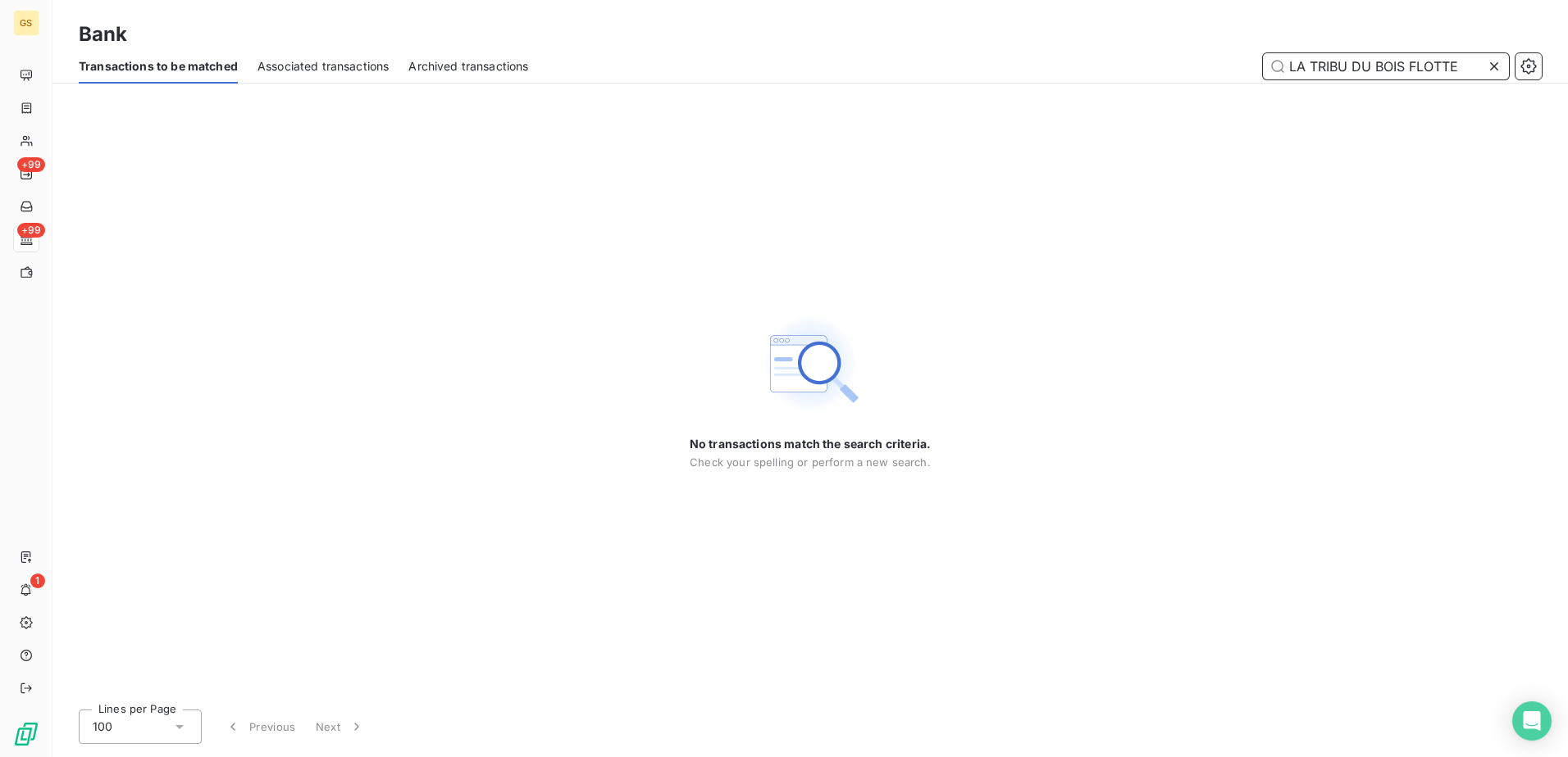
drag, startPoint x: 1409, startPoint y: 64, endPoint x: 904, endPoint y: 65, distance: 505.0
click at [904, 65] on div "LA TRIBU DU BOIS FLOTTE" at bounding box center [1044, 66] width 992 height 27
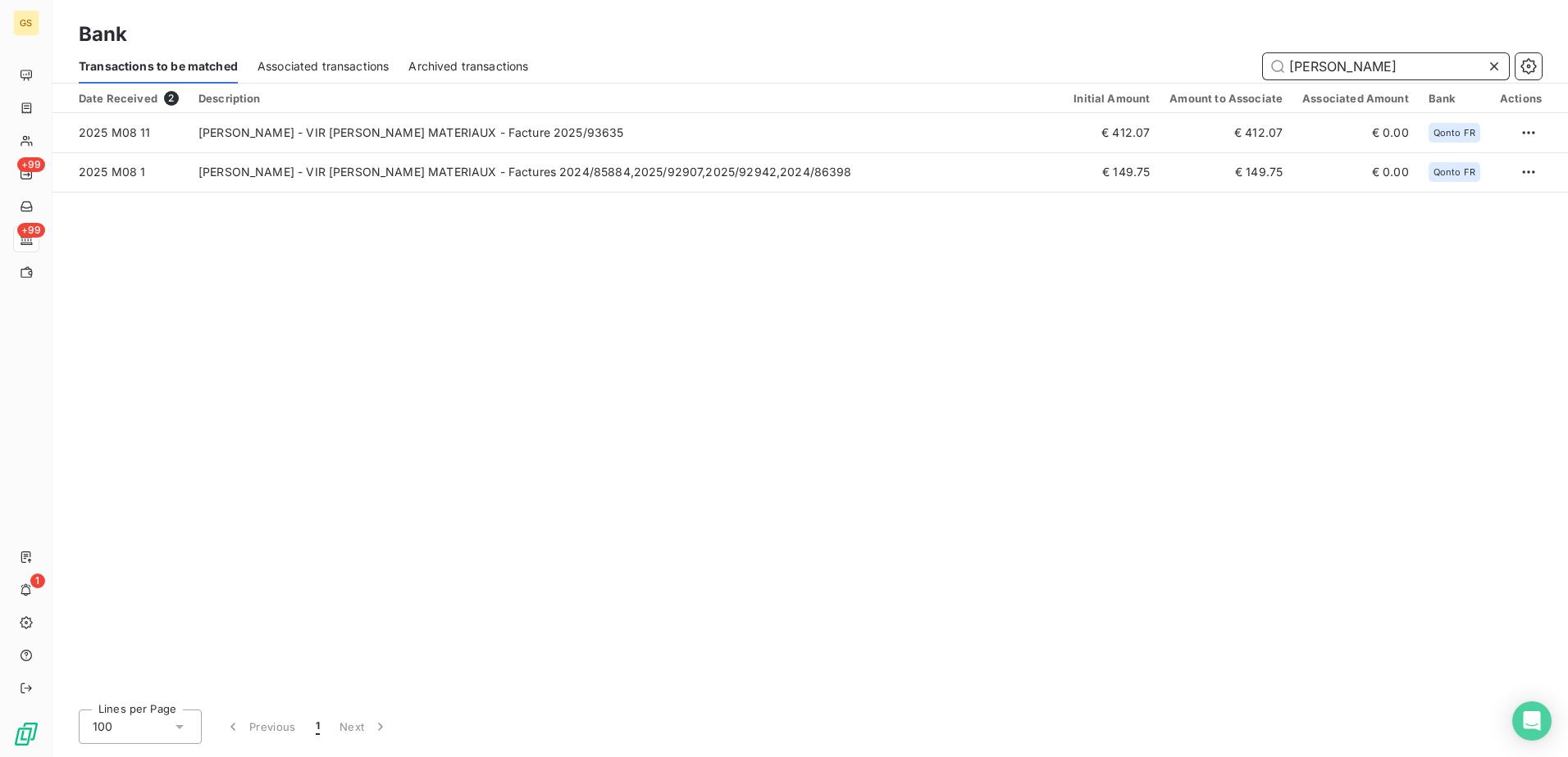
type input "[PERSON_NAME]"
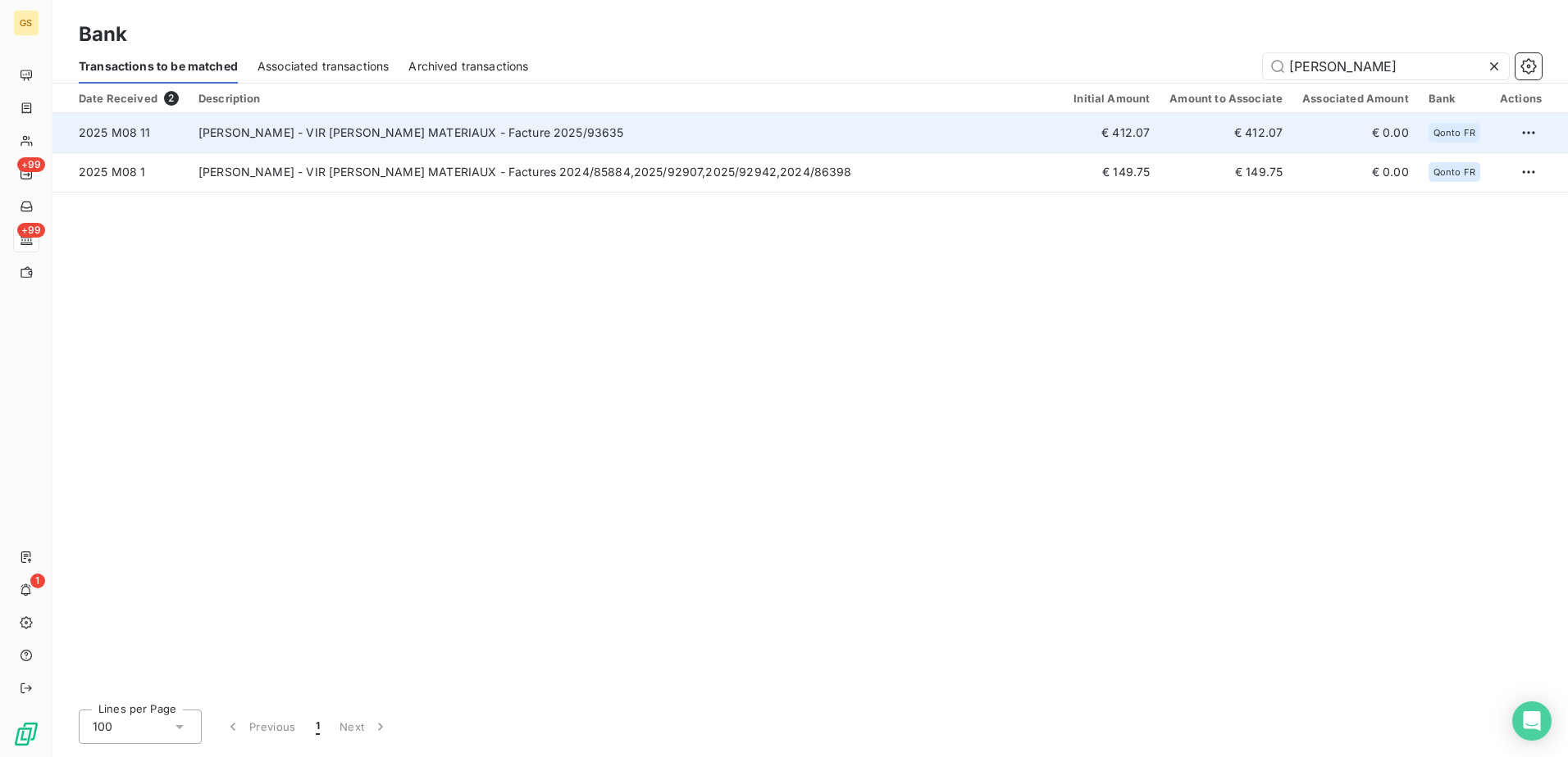
click at [657, 129] on td "[PERSON_NAME] - VIR [PERSON_NAME] MATERIAUX - Facture 2025/93635" at bounding box center [625, 132] width 875 height 39
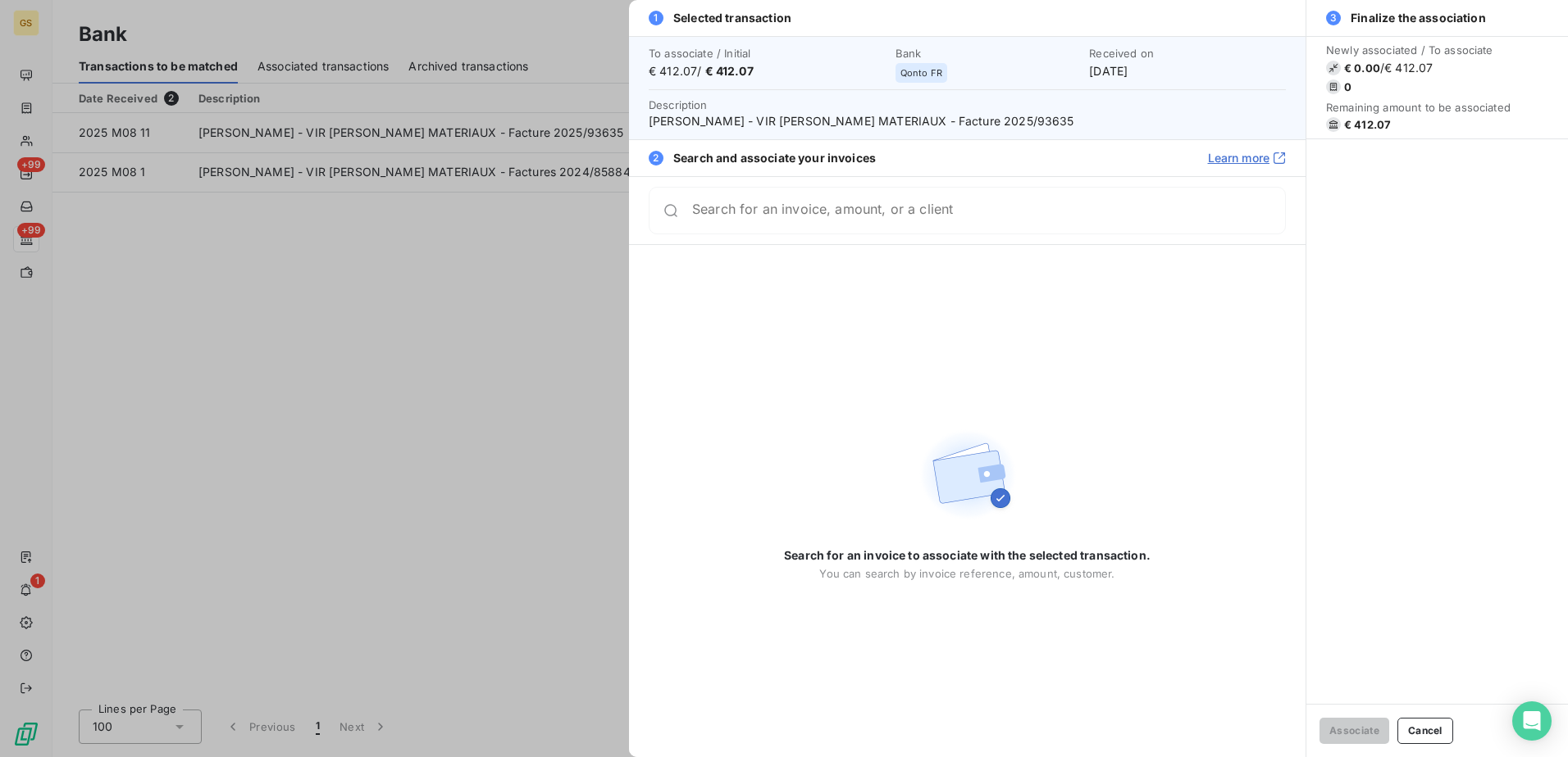
type input "+"
type input "93635"
click at [475, 354] on div at bounding box center [784, 378] width 1568 height 757
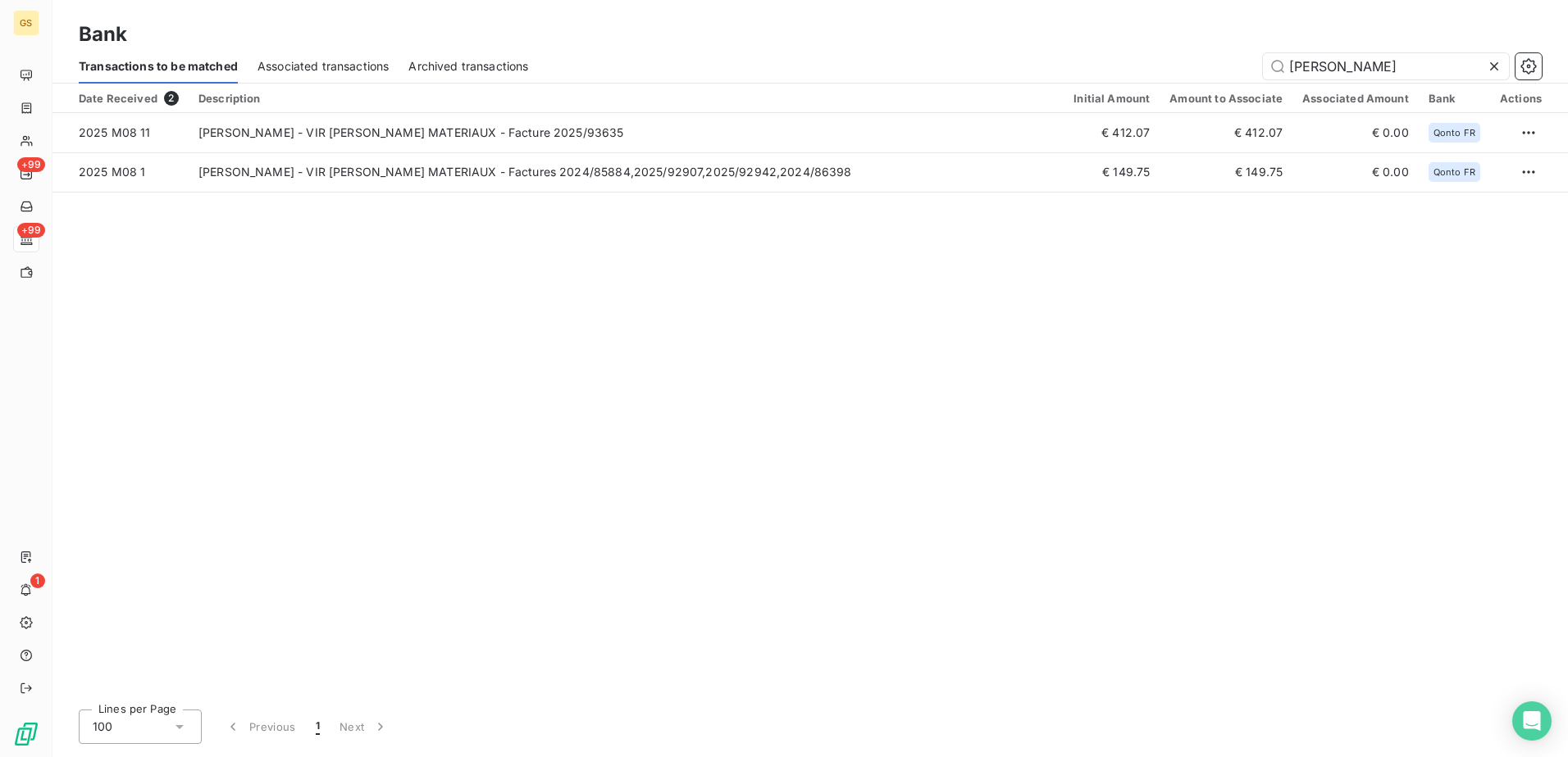
click at [627, 196] on div "Date Received 2 Description Initial Amount Amount to Associate Associated Amoun…" at bounding box center [810, 390] width 1515 height 613
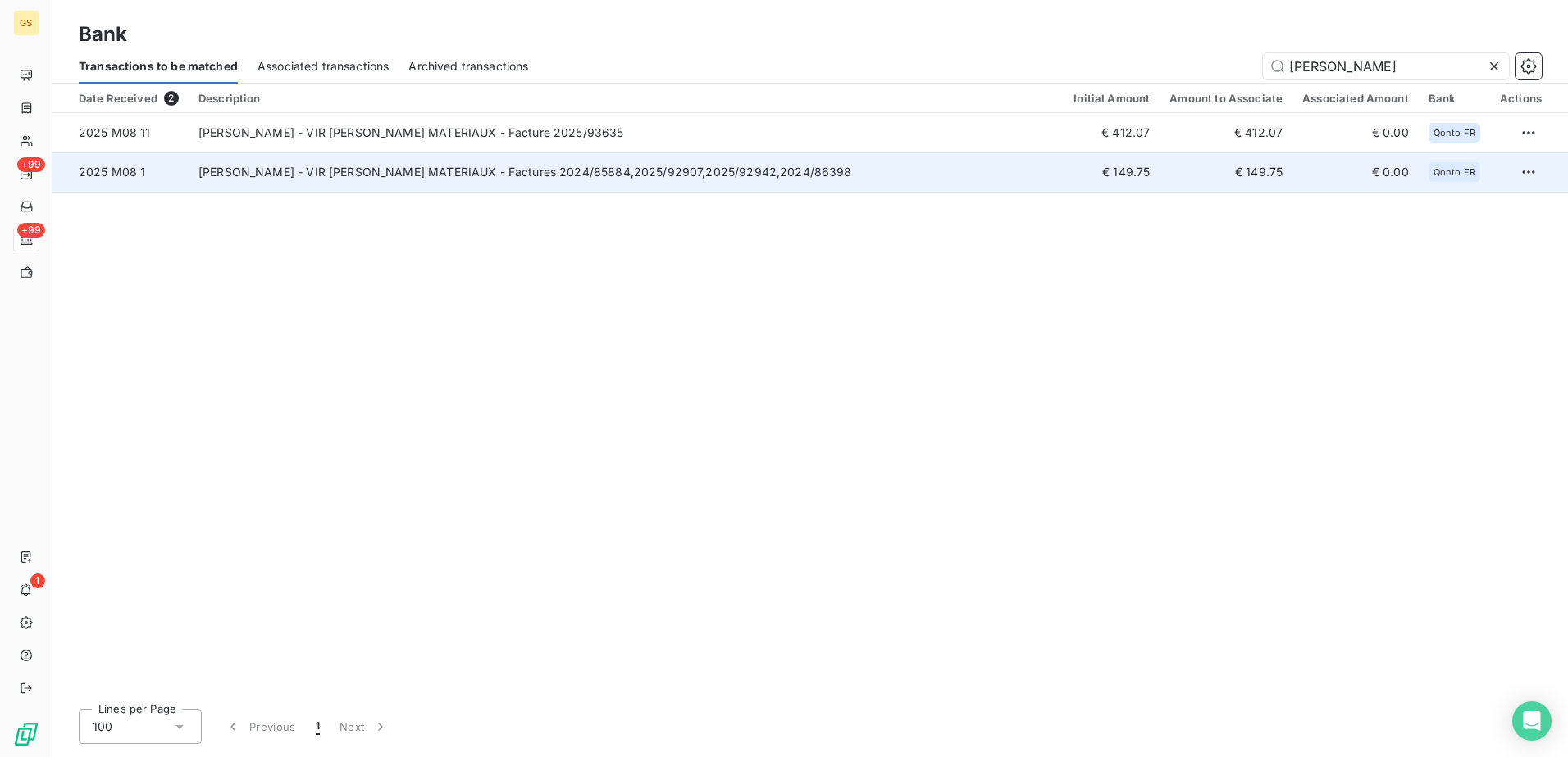
click at [626, 184] on td "[PERSON_NAME] - VIR [PERSON_NAME] MATERIAUX - Factures 2024/85884,2025/92907,20…" at bounding box center [625, 172] width 875 height 39
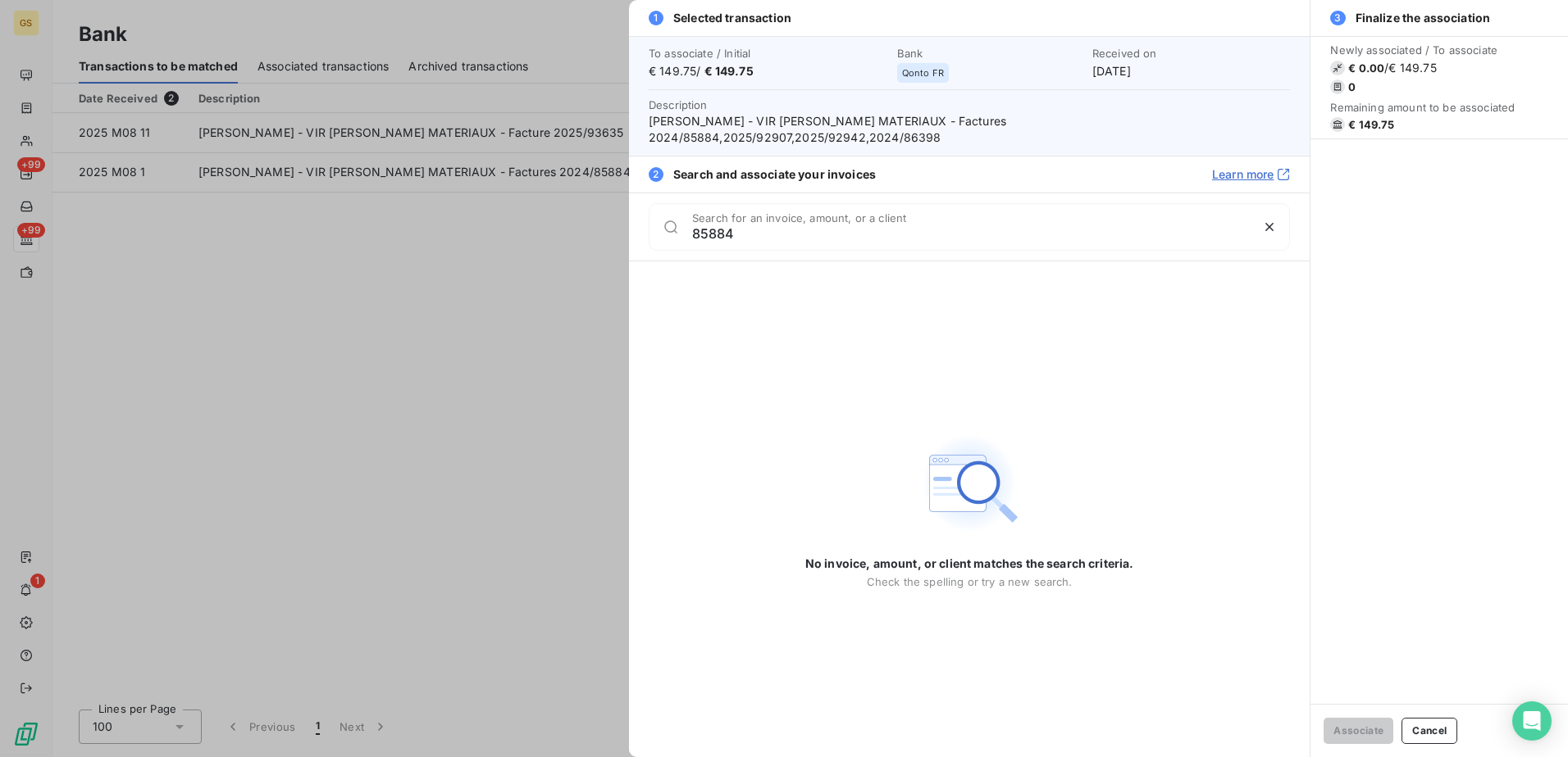
drag, startPoint x: 778, startPoint y: 227, endPoint x: 587, endPoint y: 207, distance: 192.0
click at [587, 756] on div "1 Selected transaction To associate / Initial € 149.75 / € 149.75 Bank Qonto FR…" at bounding box center [784, 757] width 1568 height 0
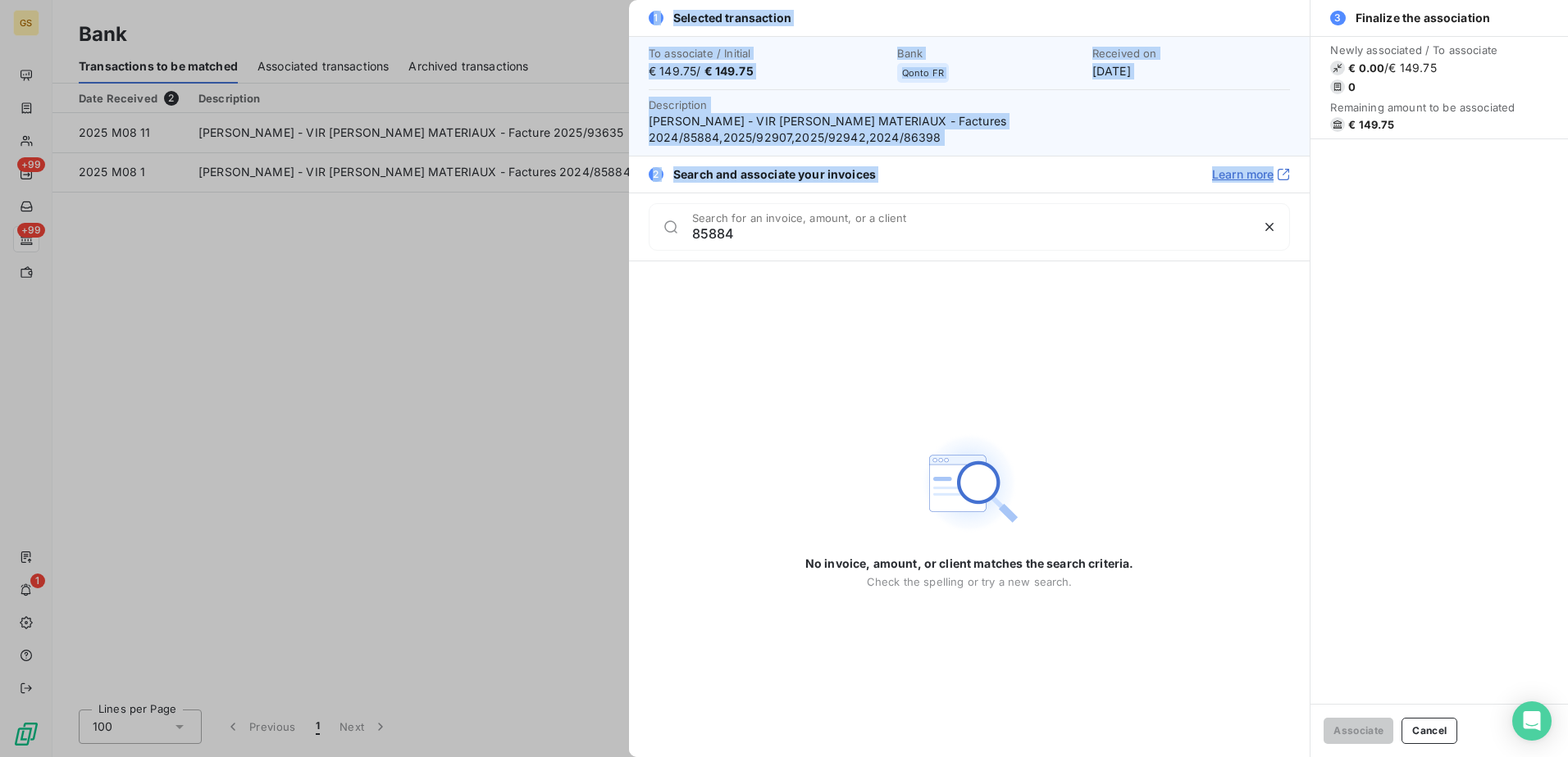
copy div "1 Selected transaction To associate / Initial € 149.75 / € 149.75 Bank Qonto FR…"
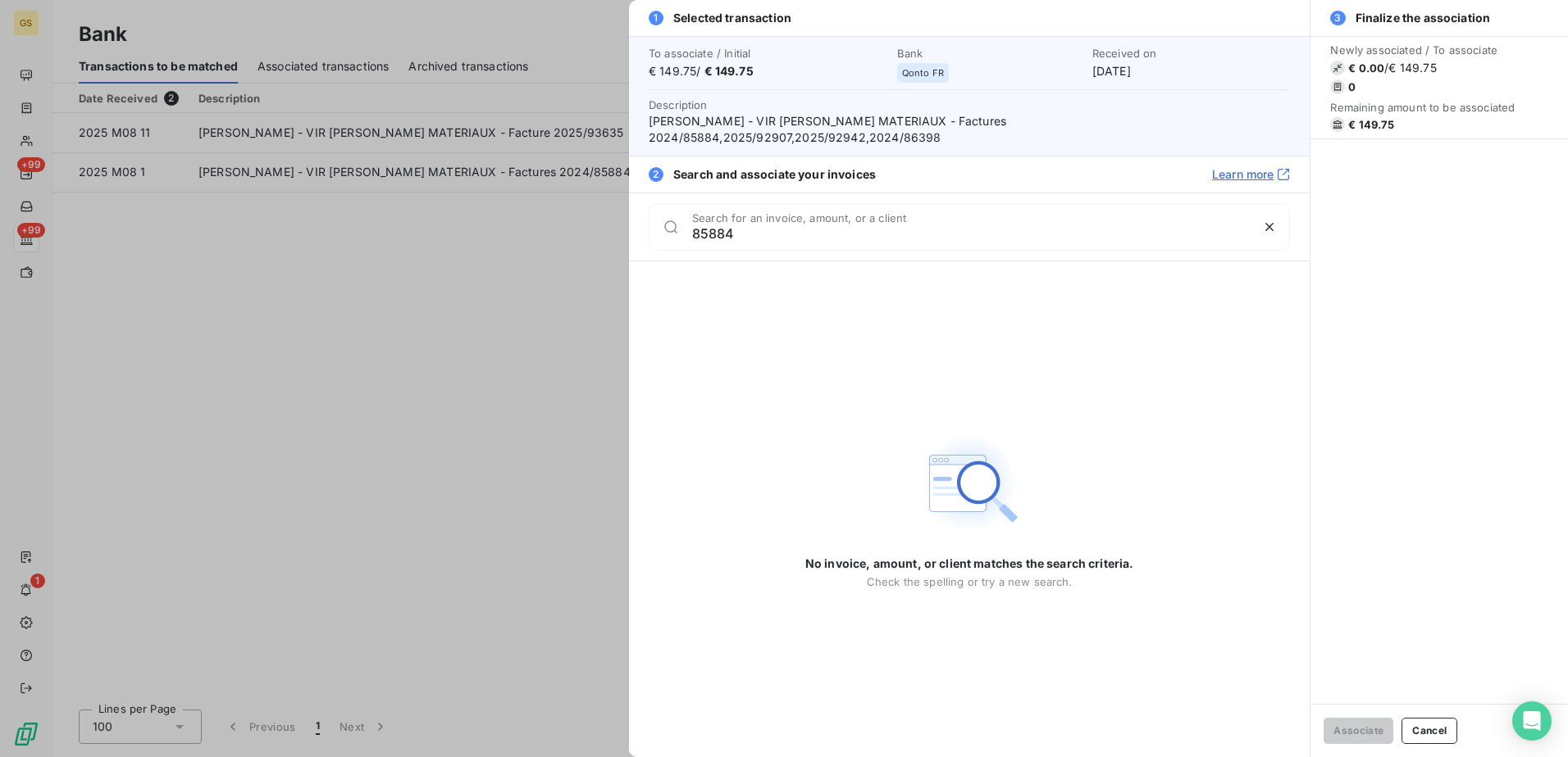
click at [811, 316] on div "No invoice, amount, or client matches the search criteria. Check the spelling o…" at bounding box center [969, 509] width 329 height 495
drag, startPoint x: 765, startPoint y: 226, endPoint x: 630, endPoint y: 214, distance: 135.5
click at [630, 214] on div "85884 Search for an invoice, amount, or a client" at bounding box center [969, 227] width 680 height 68
click at [716, 226] on input "85884" at bounding box center [970, 234] width 557 height 17
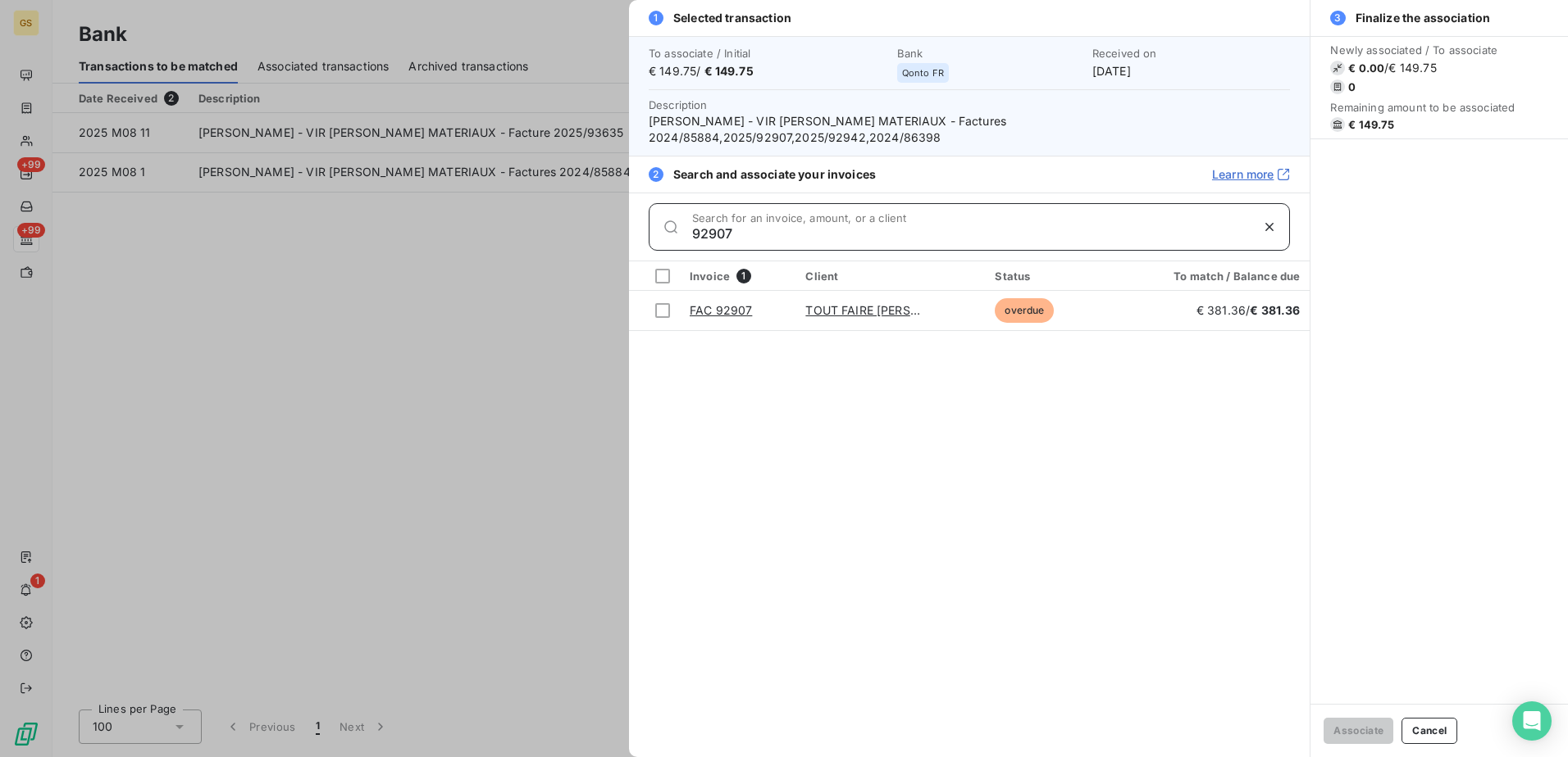
type input "92907"
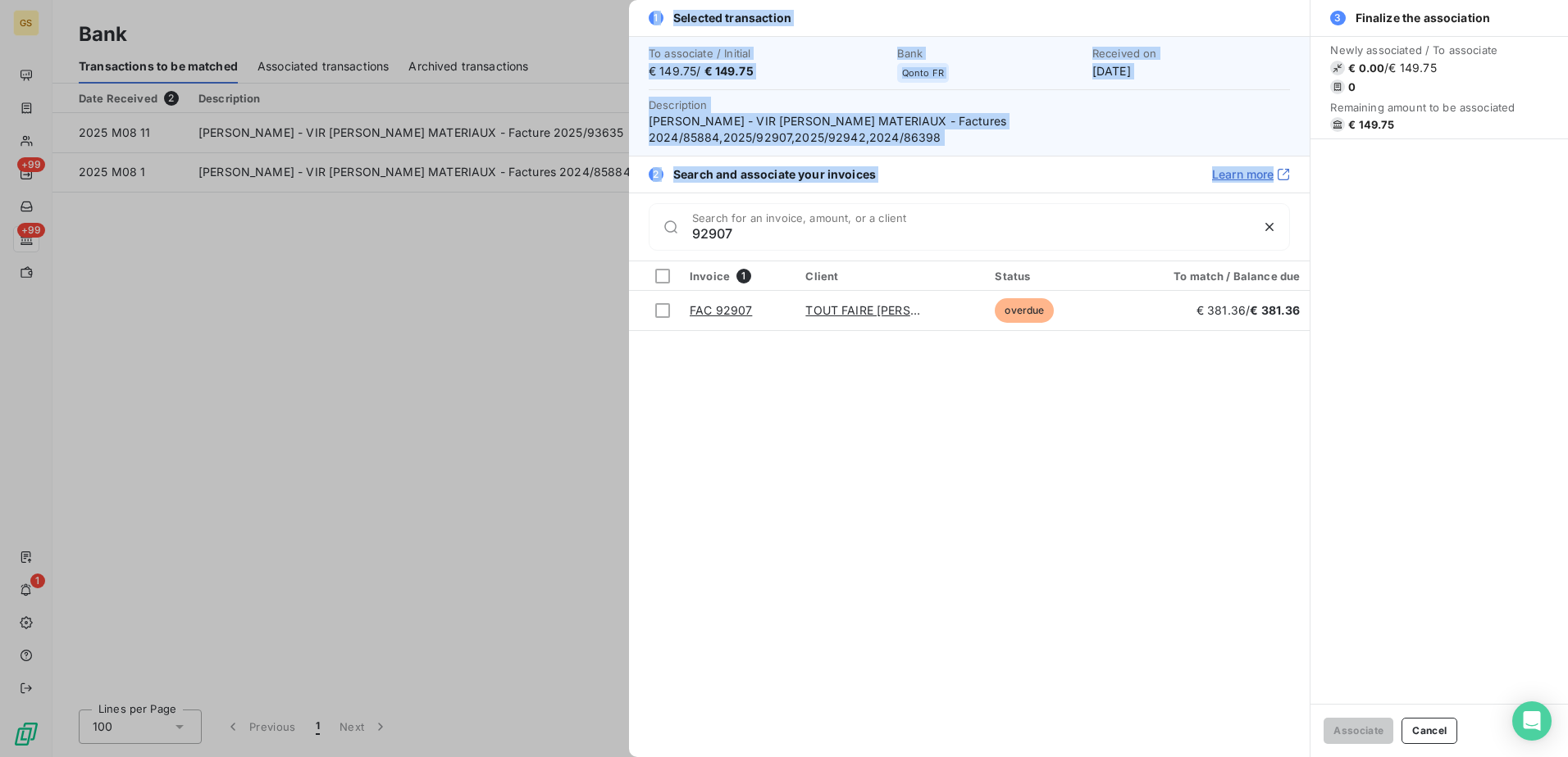
drag, startPoint x: 781, startPoint y: 207, endPoint x: 593, endPoint y: 205, distance: 188.0
click at [593, 756] on div "1 Selected transaction To associate / Initial € 149.75 / € 149.75 Bank Qonto FR…" at bounding box center [784, 757] width 1568 height 0
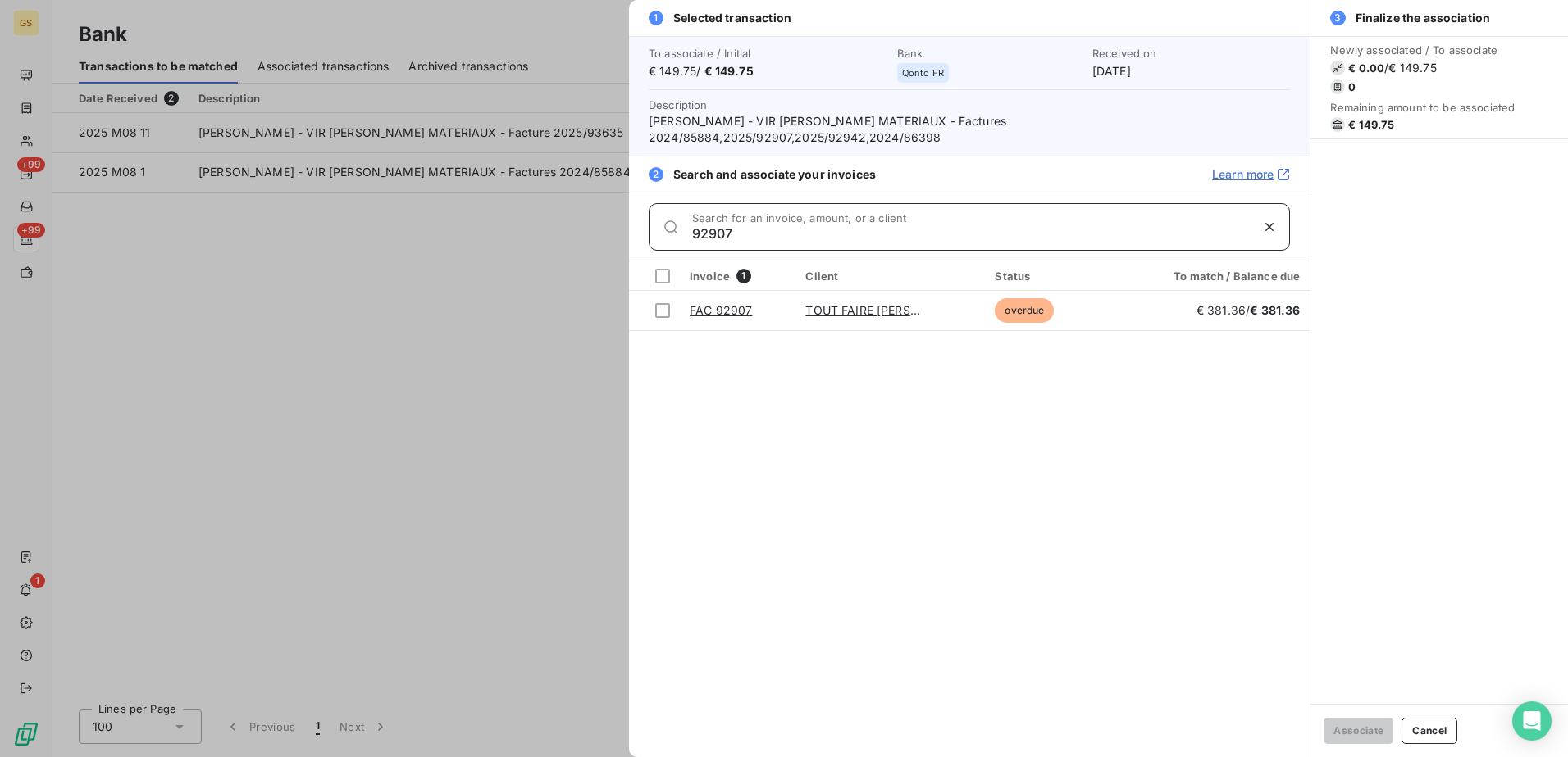
drag, startPoint x: 734, startPoint y: 213, endPoint x: 775, endPoint y: 216, distance: 41.1
click at [735, 226] on input "92907" at bounding box center [970, 234] width 557 height 17
click at [625, 756] on div "1 Selected transaction To associate / Initial € 149.75 / € 149.75 Bank Qonto FR…" at bounding box center [784, 757] width 1568 height 0
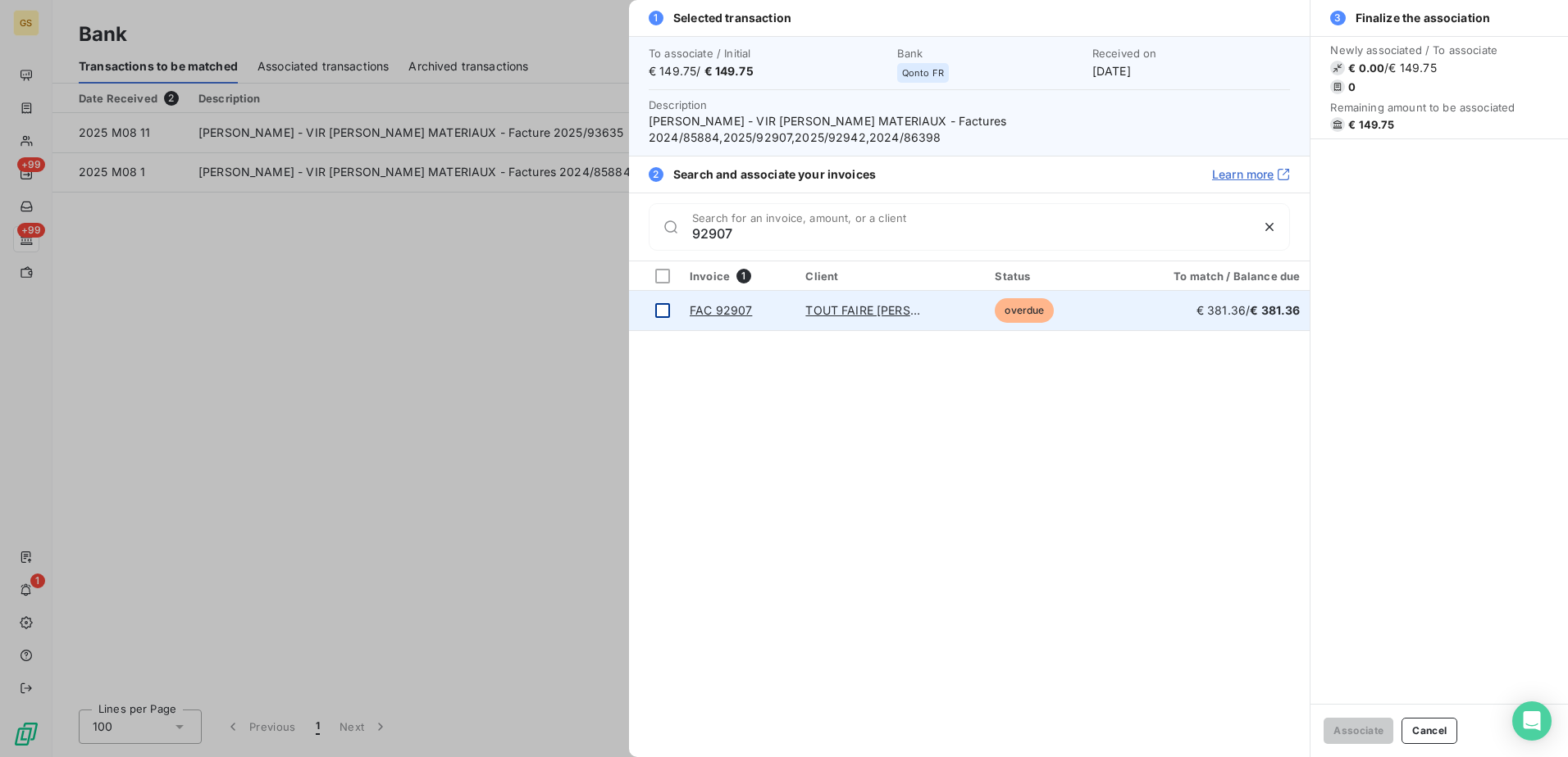
click at [661, 303] on div at bounding box center [663, 310] width 15 height 15
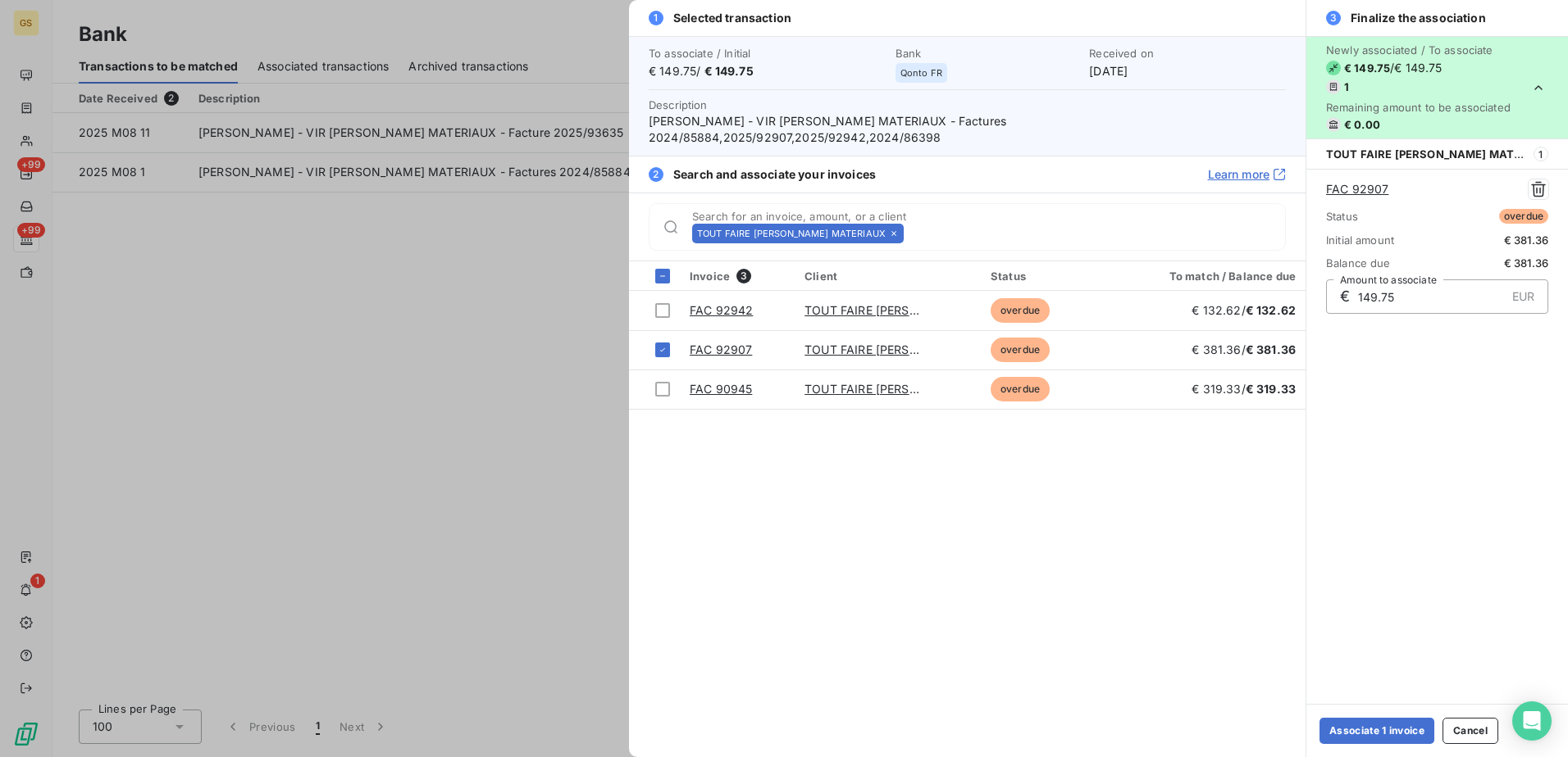
click at [927, 227] on div "TOUT FAIRE [PERSON_NAME] MATERIAUX Search for an invoice, amount, or a client" at bounding box center [989, 233] width 593 height 19
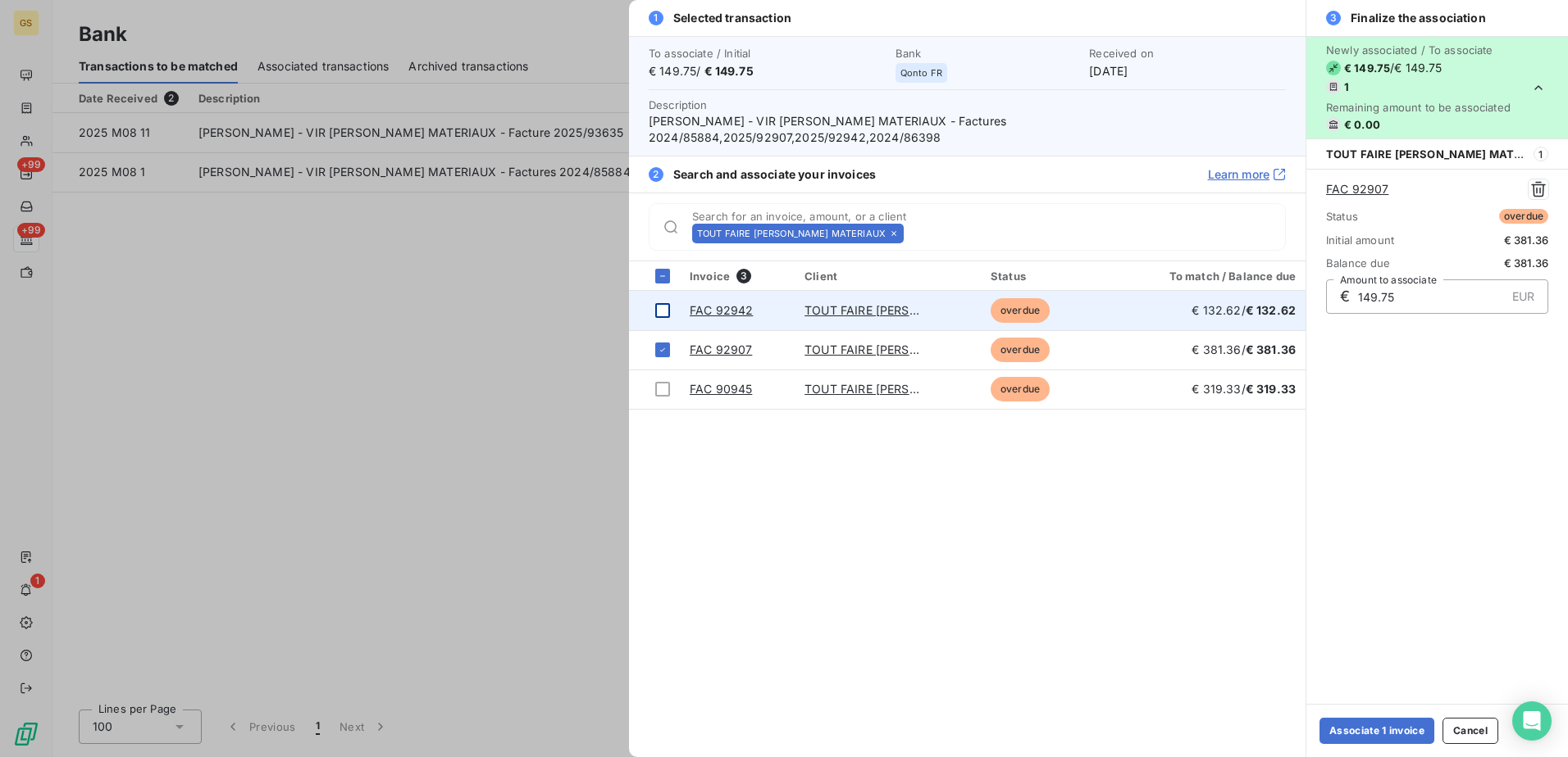
click at [668, 303] on div at bounding box center [663, 310] width 15 height 15
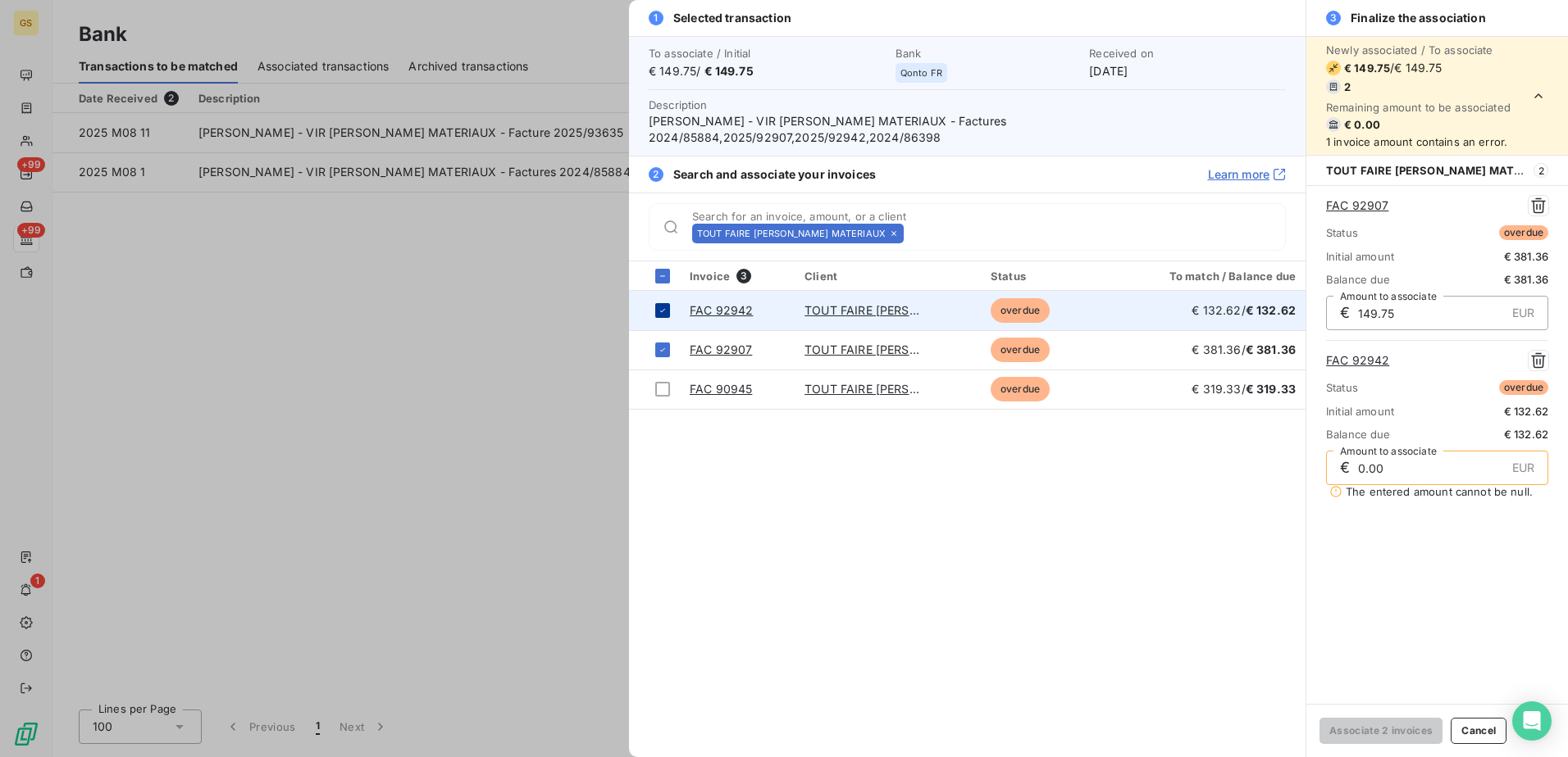
click at [663, 309] on icon at bounding box center [662, 311] width 5 height 4
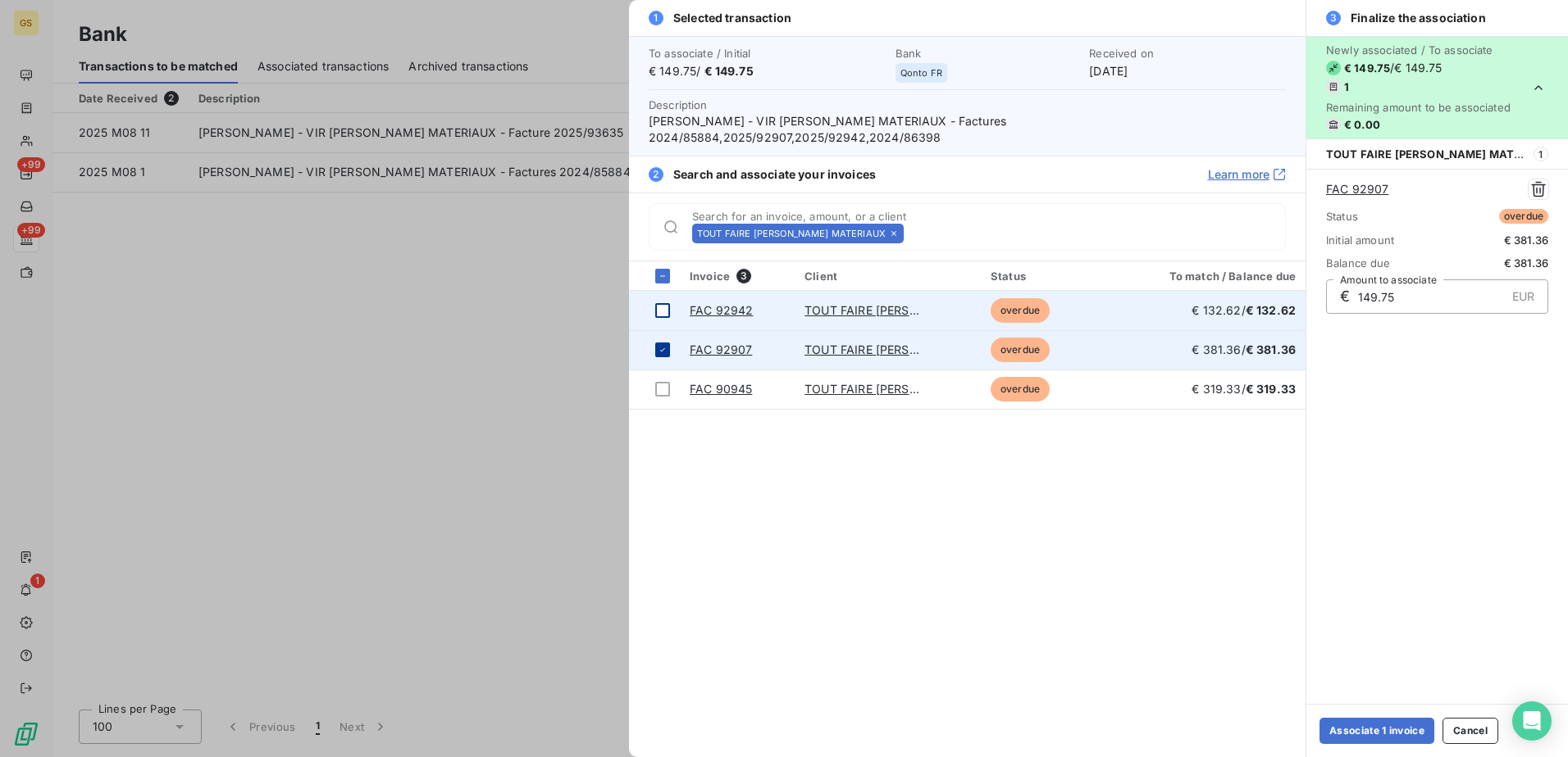
click at [666, 330] on td at bounding box center [654, 350] width 50 height 39
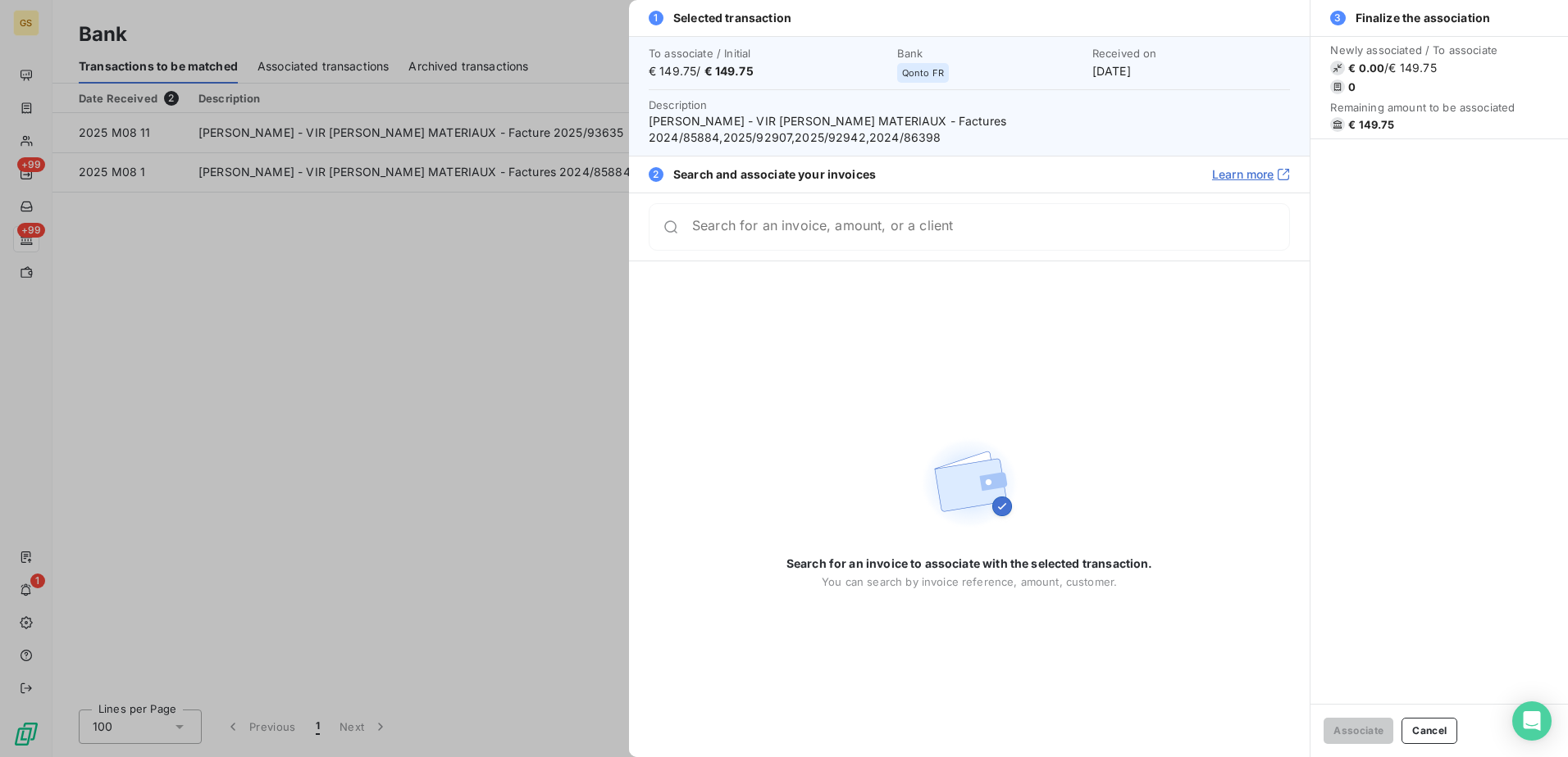
click at [570, 303] on div at bounding box center [784, 378] width 1568 height 757
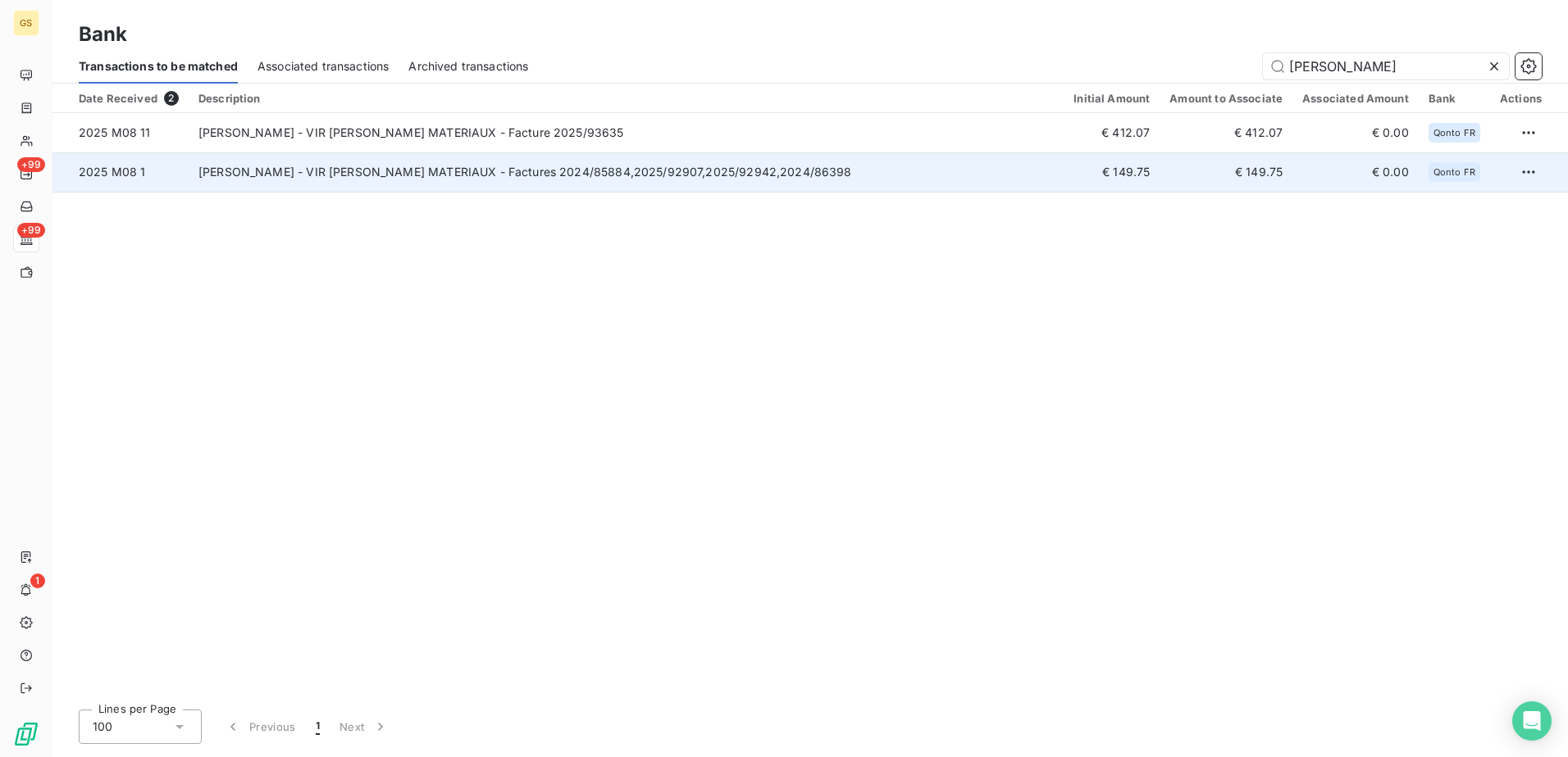
click at [816, 175] on td "[PERSON_NAME] - VIR [PERSON_NAME] MATERIAUX - Factures 2024/85884,2025/92907,20…" at bounding box center [625, 172] width 875 height 39
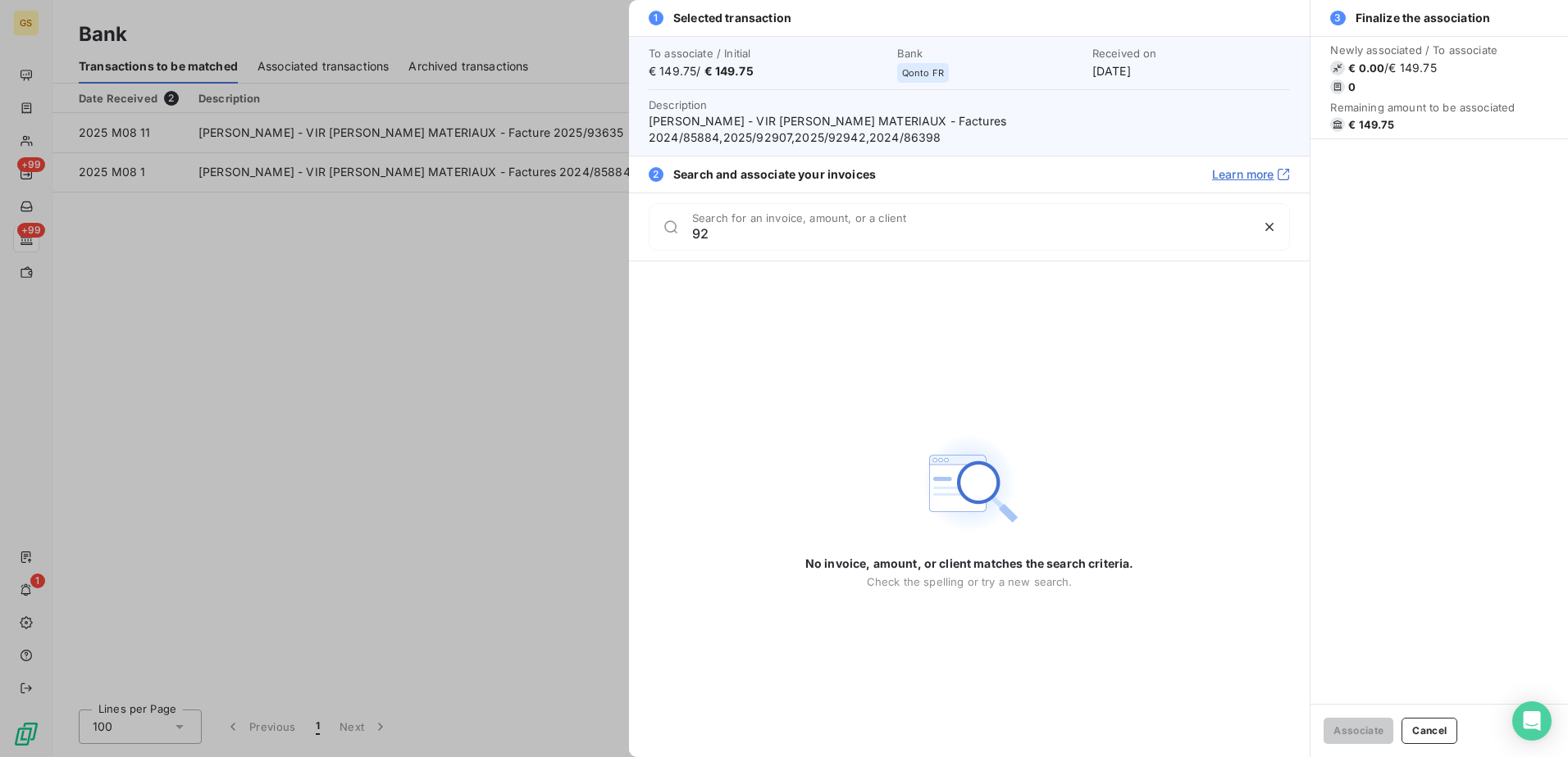
type input "9"
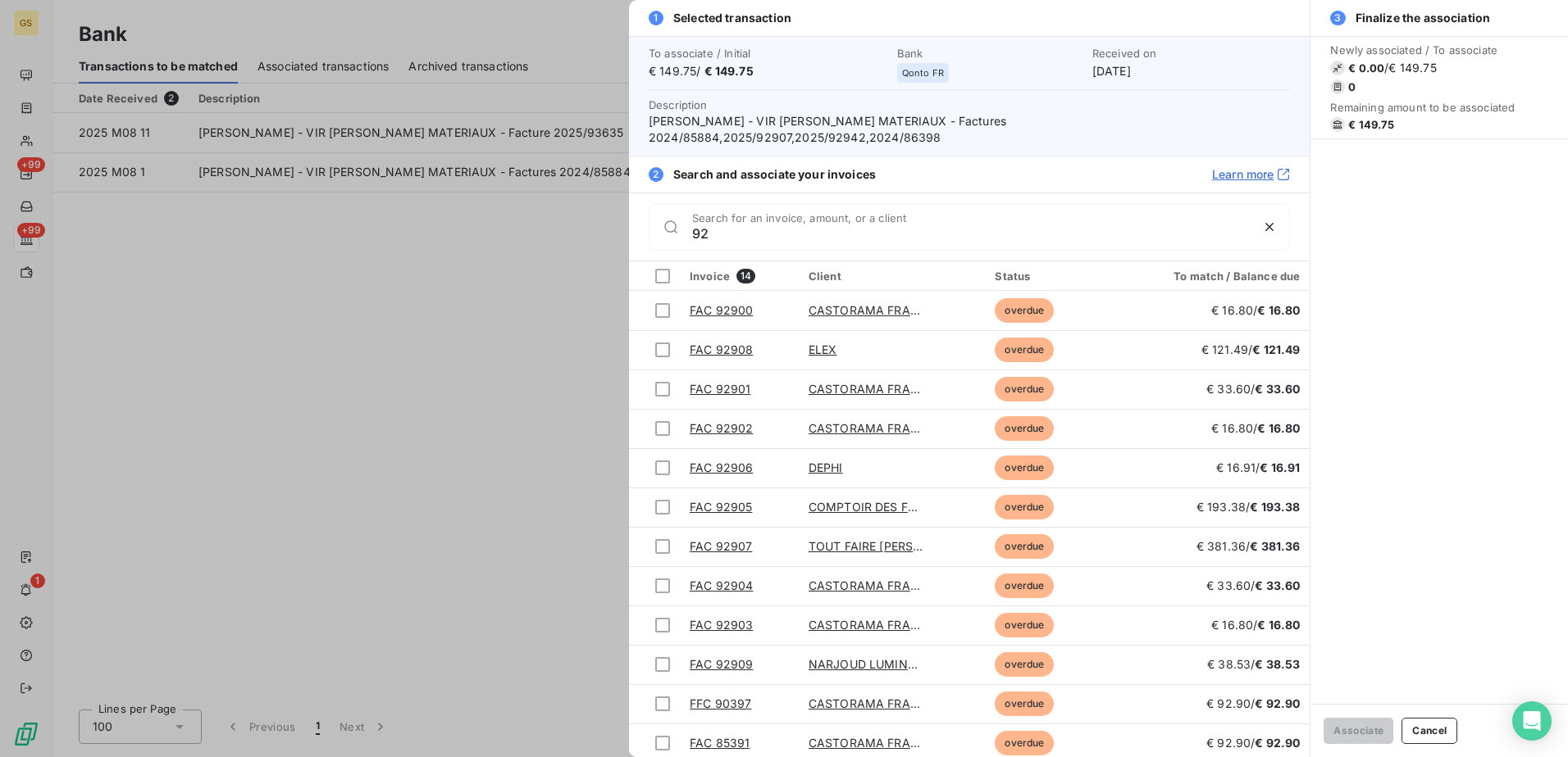
type input "9"
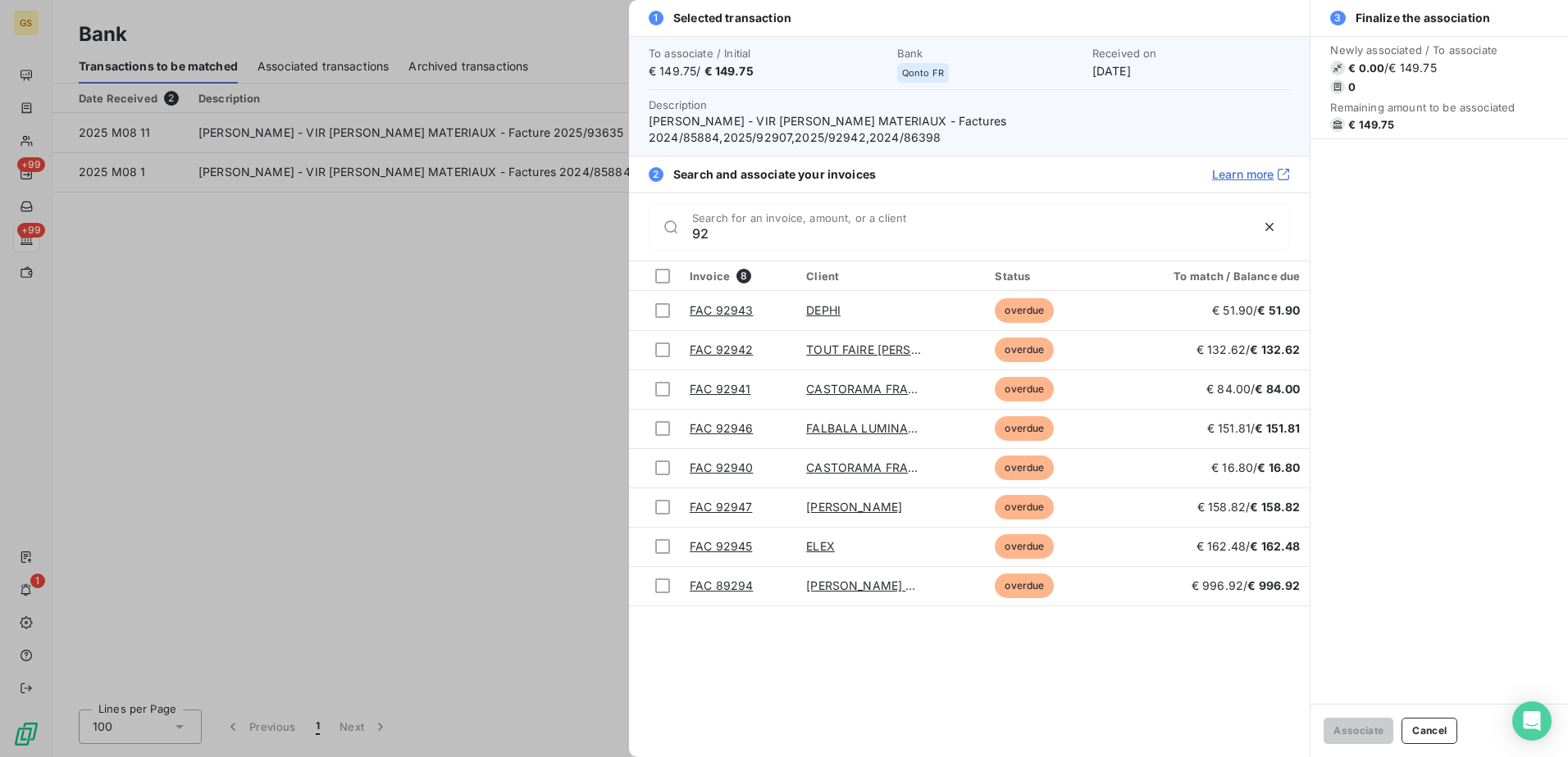
type input "9"
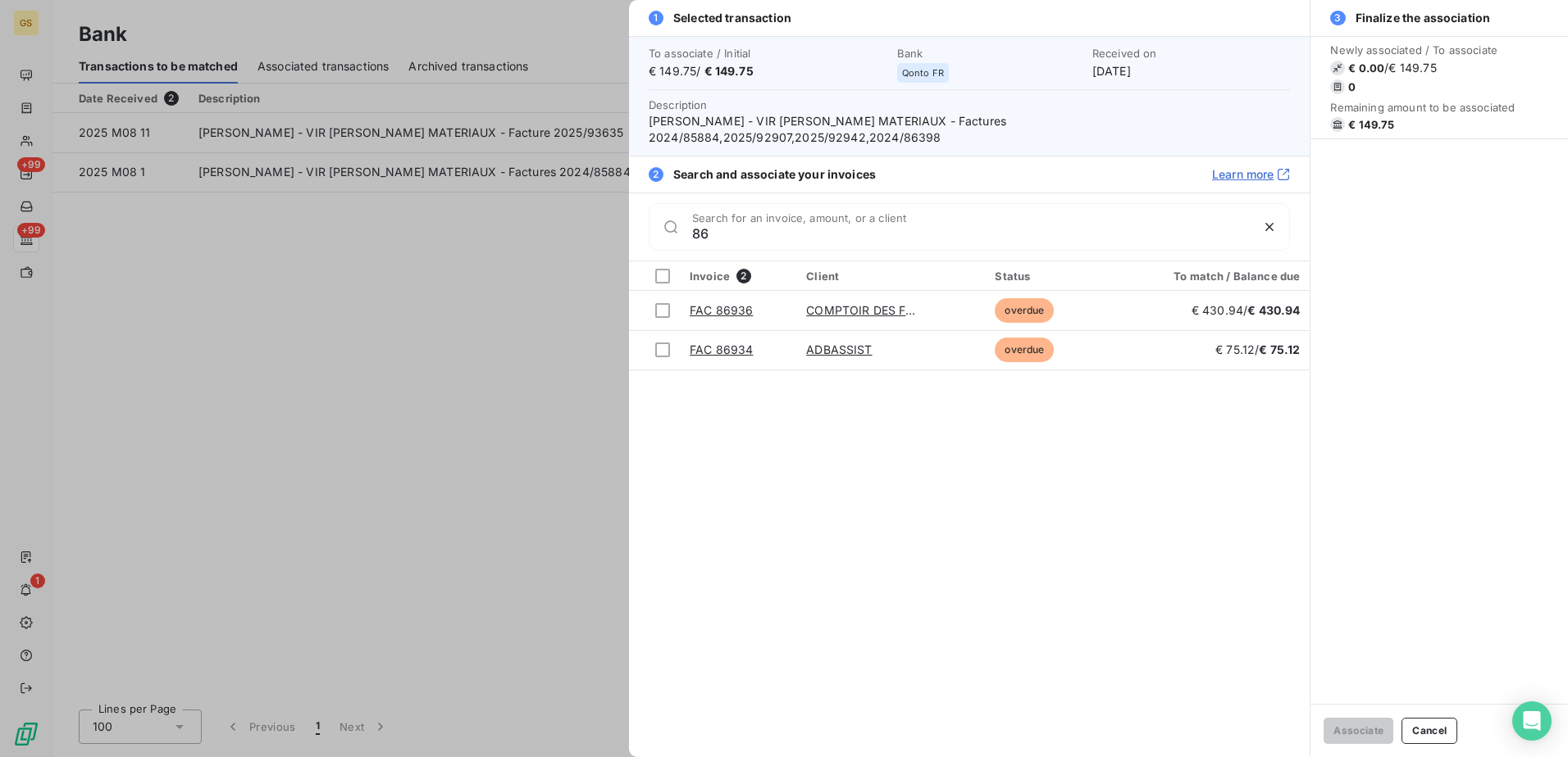
type input "8"
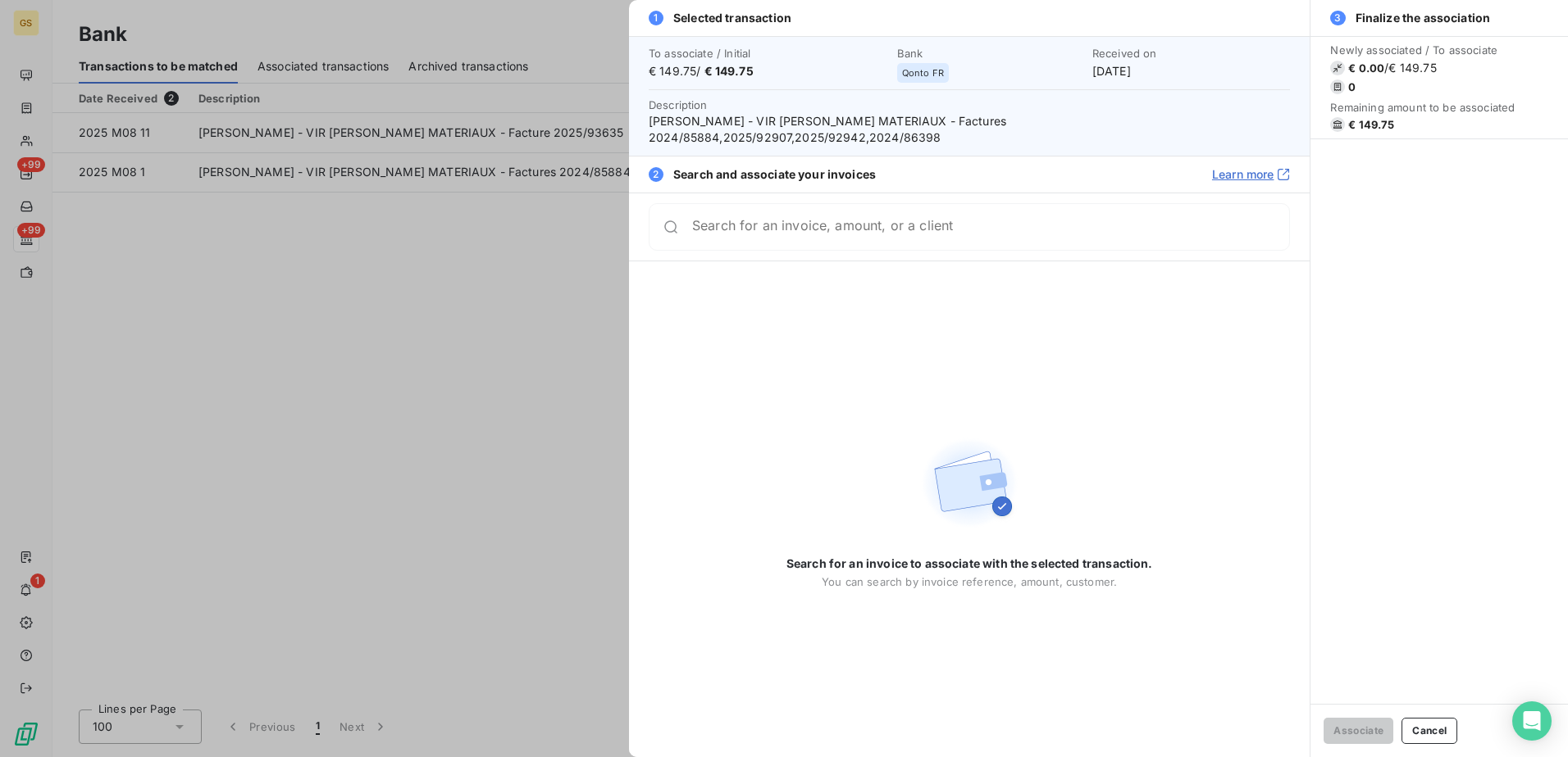
click at [470, 338] on div at bounding box center [784, 378] width 1568 height 757
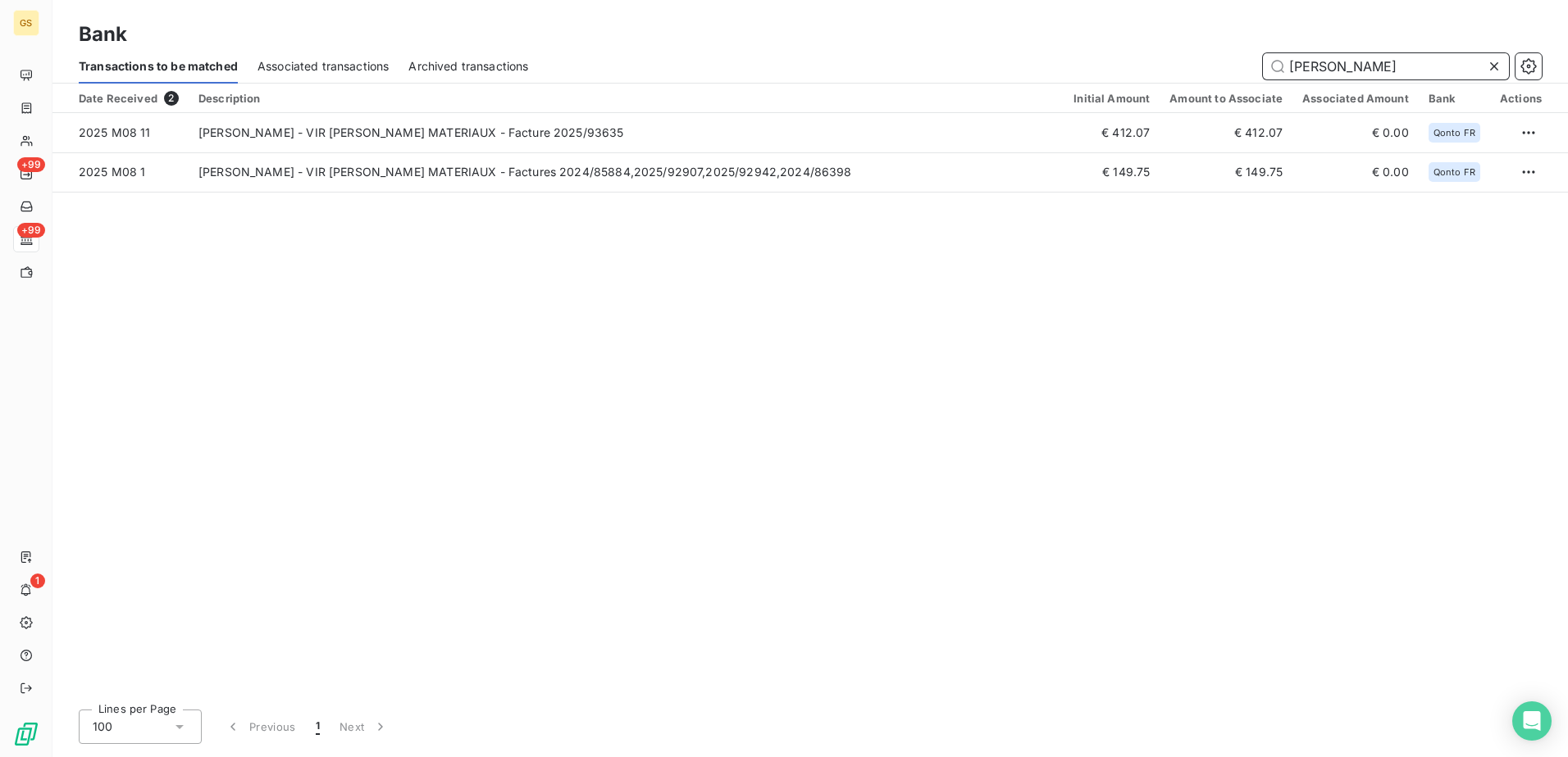
drag, startPoint x: 1327, startPoint y: 65, endPoint x: 1184, endPoint y: 61, distance: 143.1
click at [1184, 61] on div "[PERSON_NAME]" at bounding box center [1044, 66] width 992 height 27
paste input "MC LIGHTING PROJECTS"
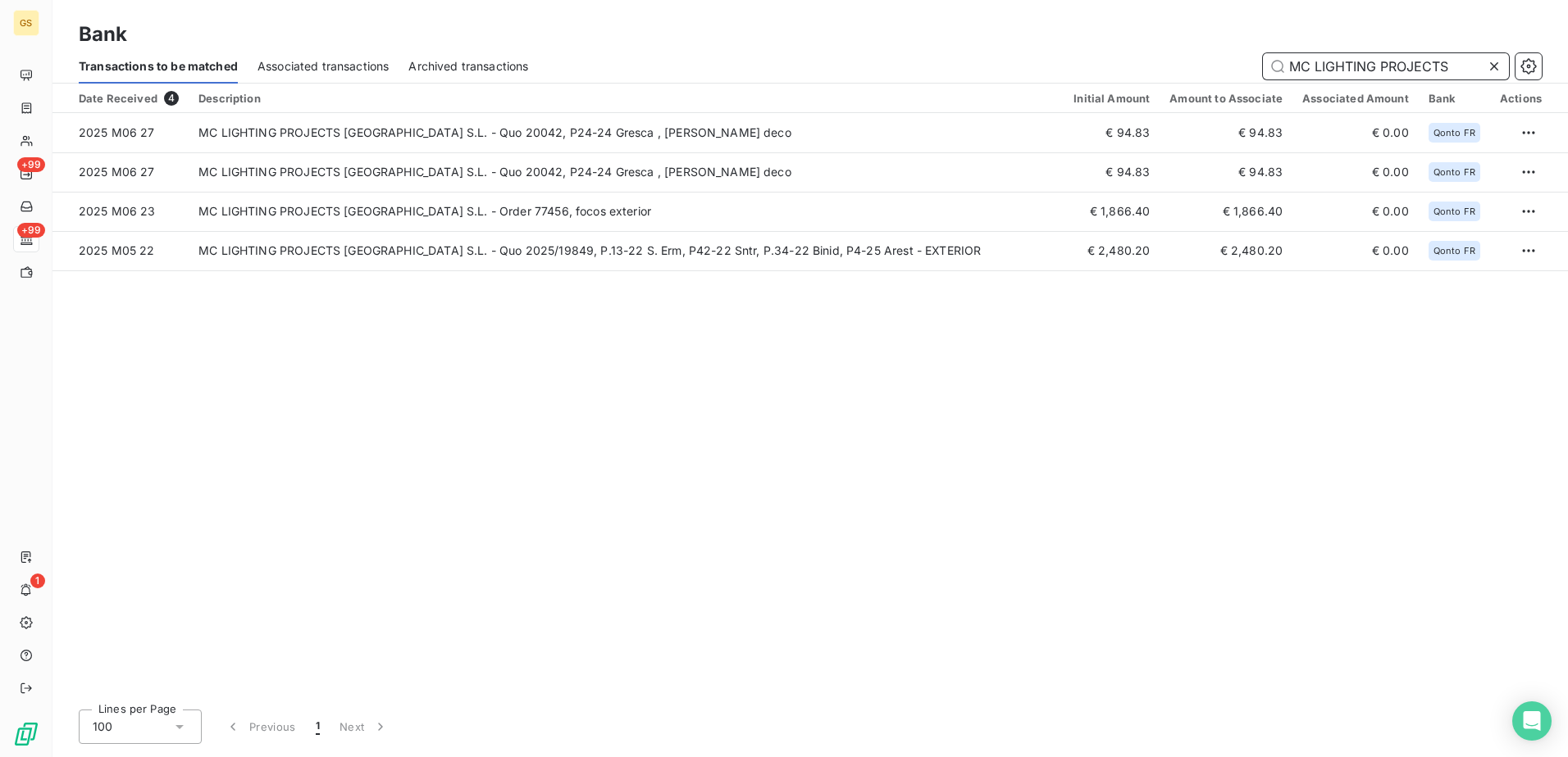
type input "MC LIGHTING PROJECTS"
click at [713, 310] on div "Date Received 4 Description Initial Amount Amount to Associate Associated Amoun…" at bounding box center [810, 390] width 1515 height 613
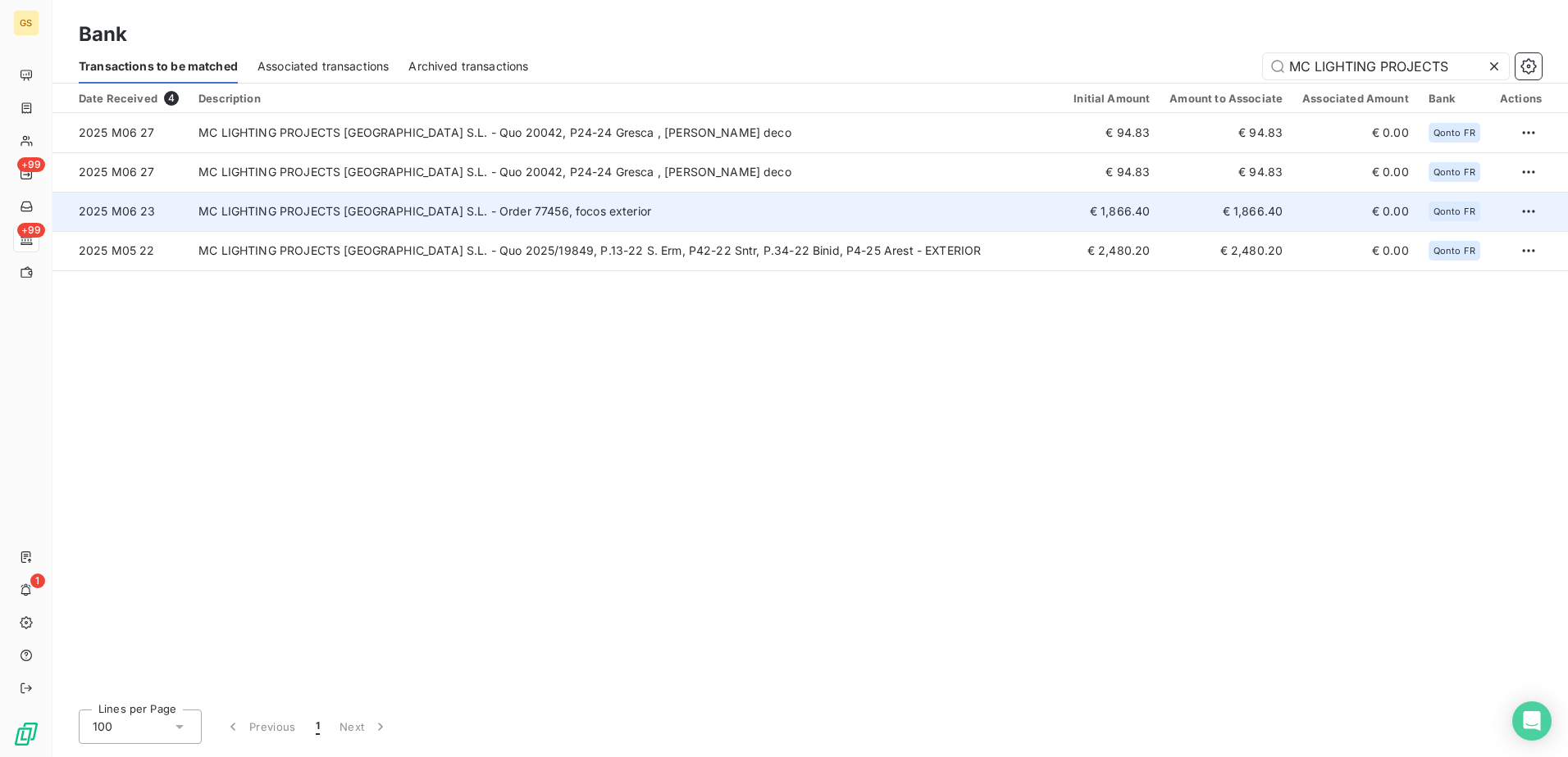
click at [689, 213] on td "MC LIGHTING PROJECTS [GEOGRAPHIC_DATA] S.L. - Order 77456, focos exterior" at bounding box center [625, 211] width 875 height 39
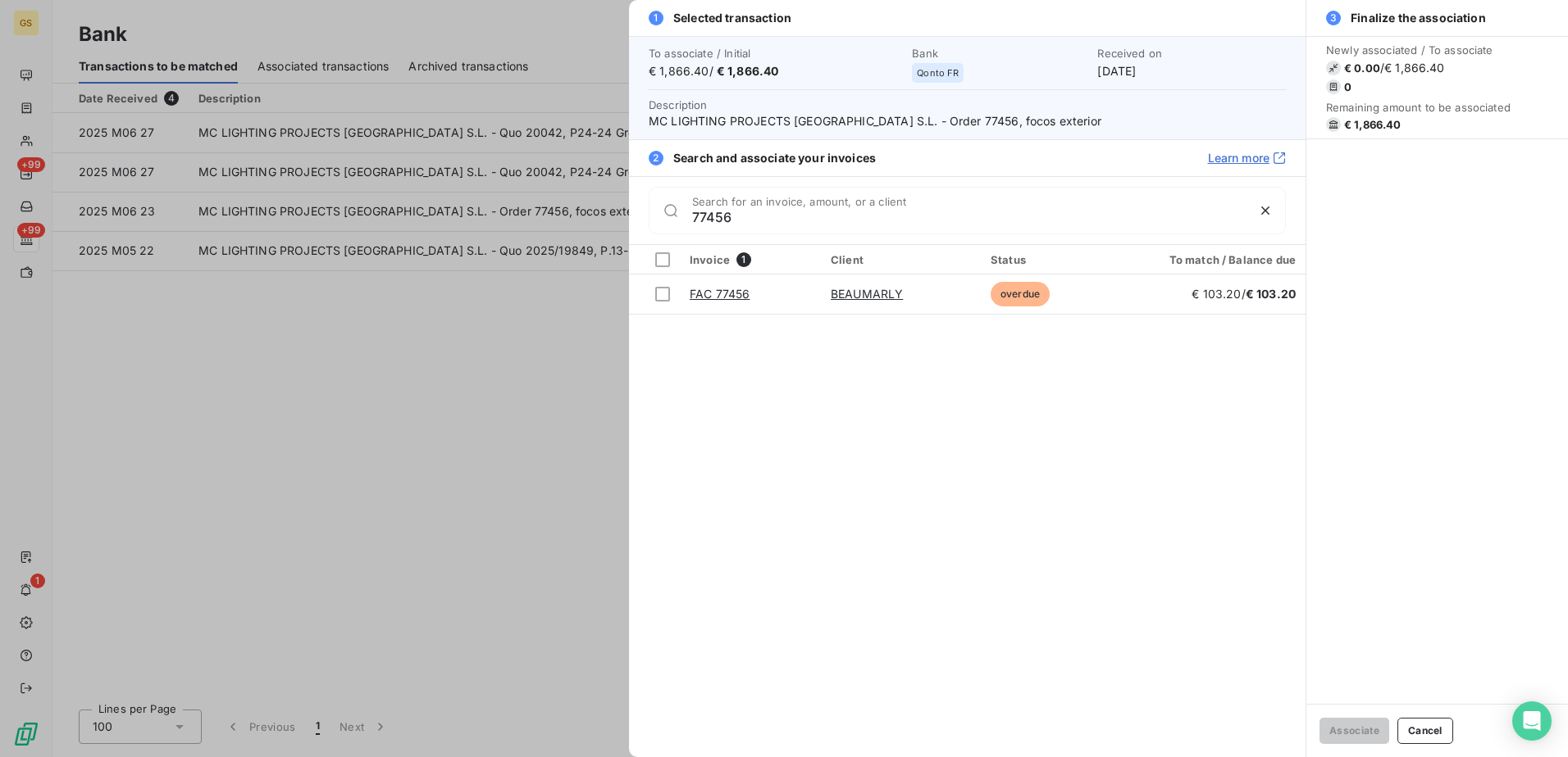
type input "77456"
click at [575, 426] on div at bounding box center [784, 378] width 1568 height 757
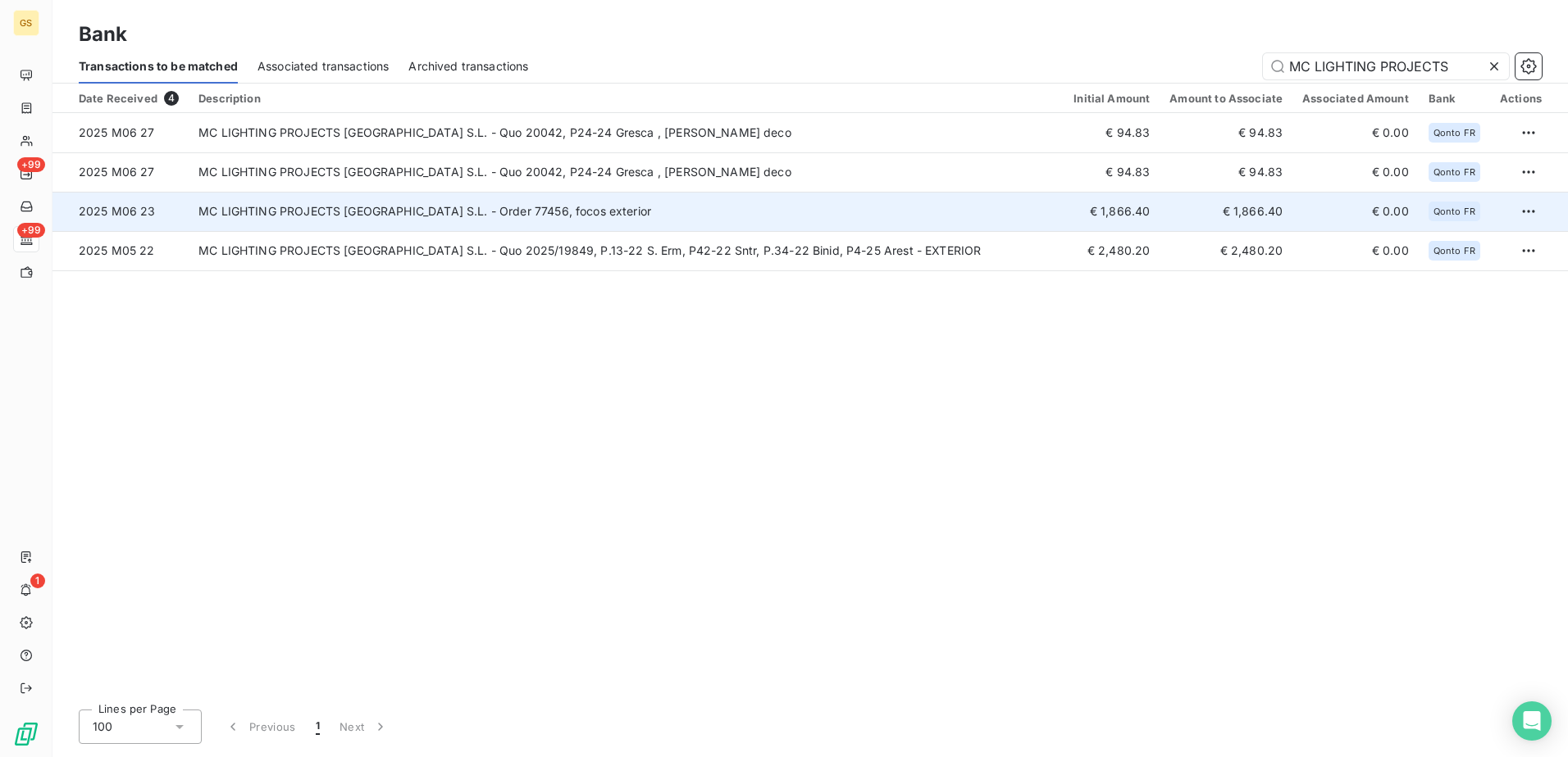
click at [611, 230] on td "MC LIGHTING PROJECTS [GEOGRAPHIC_DATA] S.L. - Order 77456, focos exterior" at bounding box center [625, 211] width 875 height 39
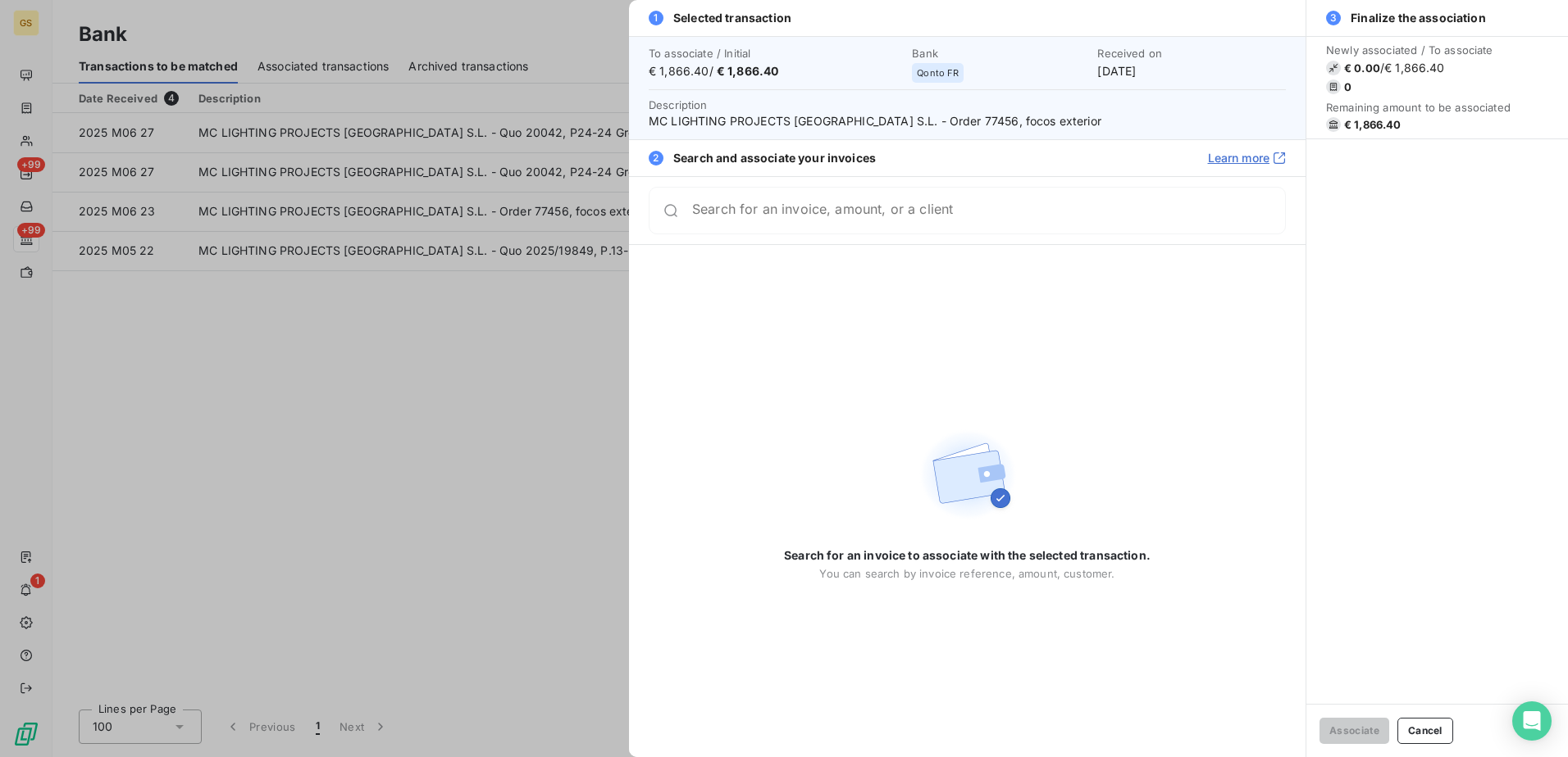
click at [415, 313] on div at bounding box center [784, 378] width 1568 height 757
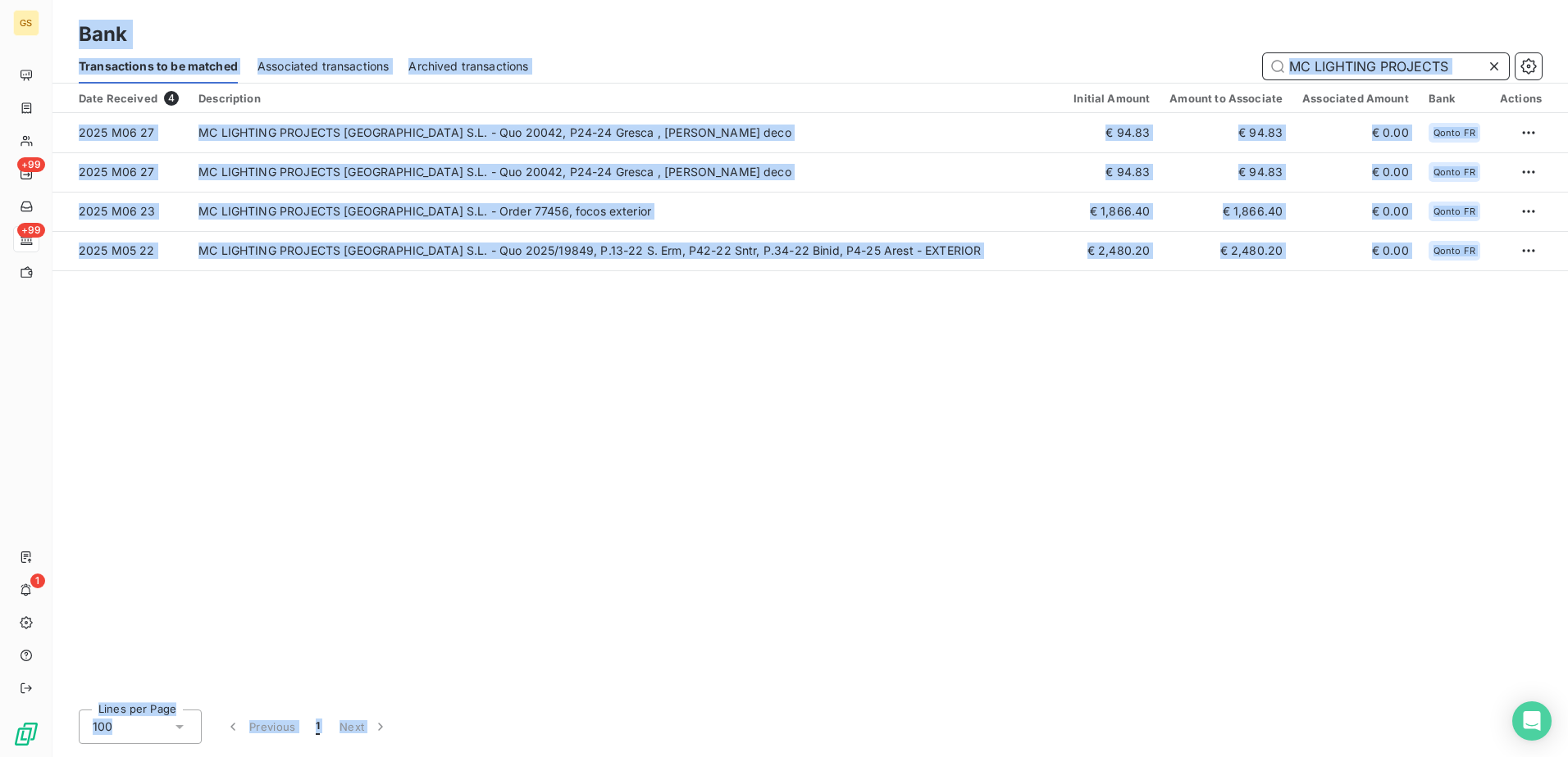
click at [1439, 70] on input "MC LIGHTING PROJECTS" at bounding box center [1385, 66] width 246 height 27
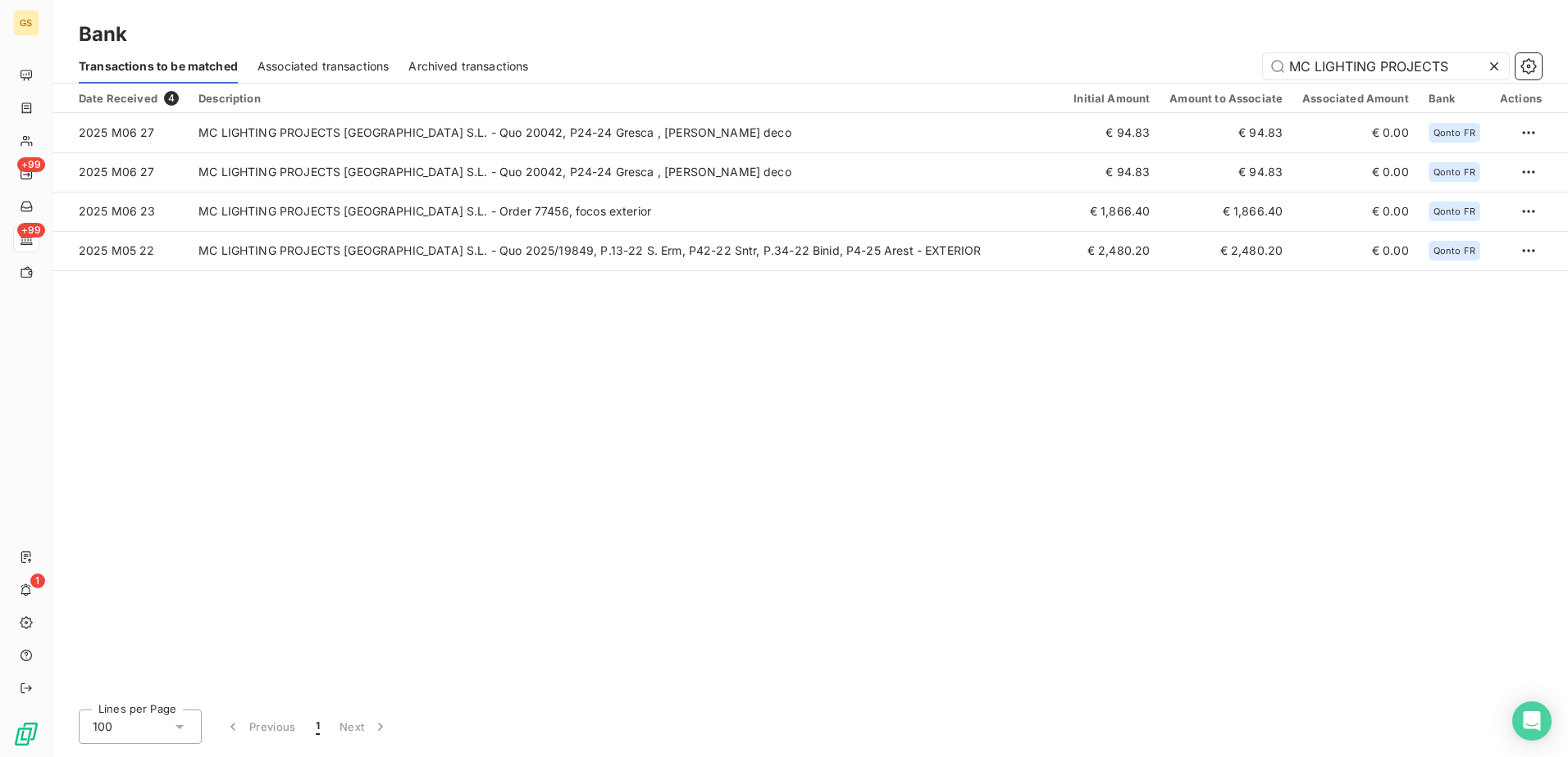
click at [1489, 63] on icon at bounding box center [1494, 66] width 17 height 17
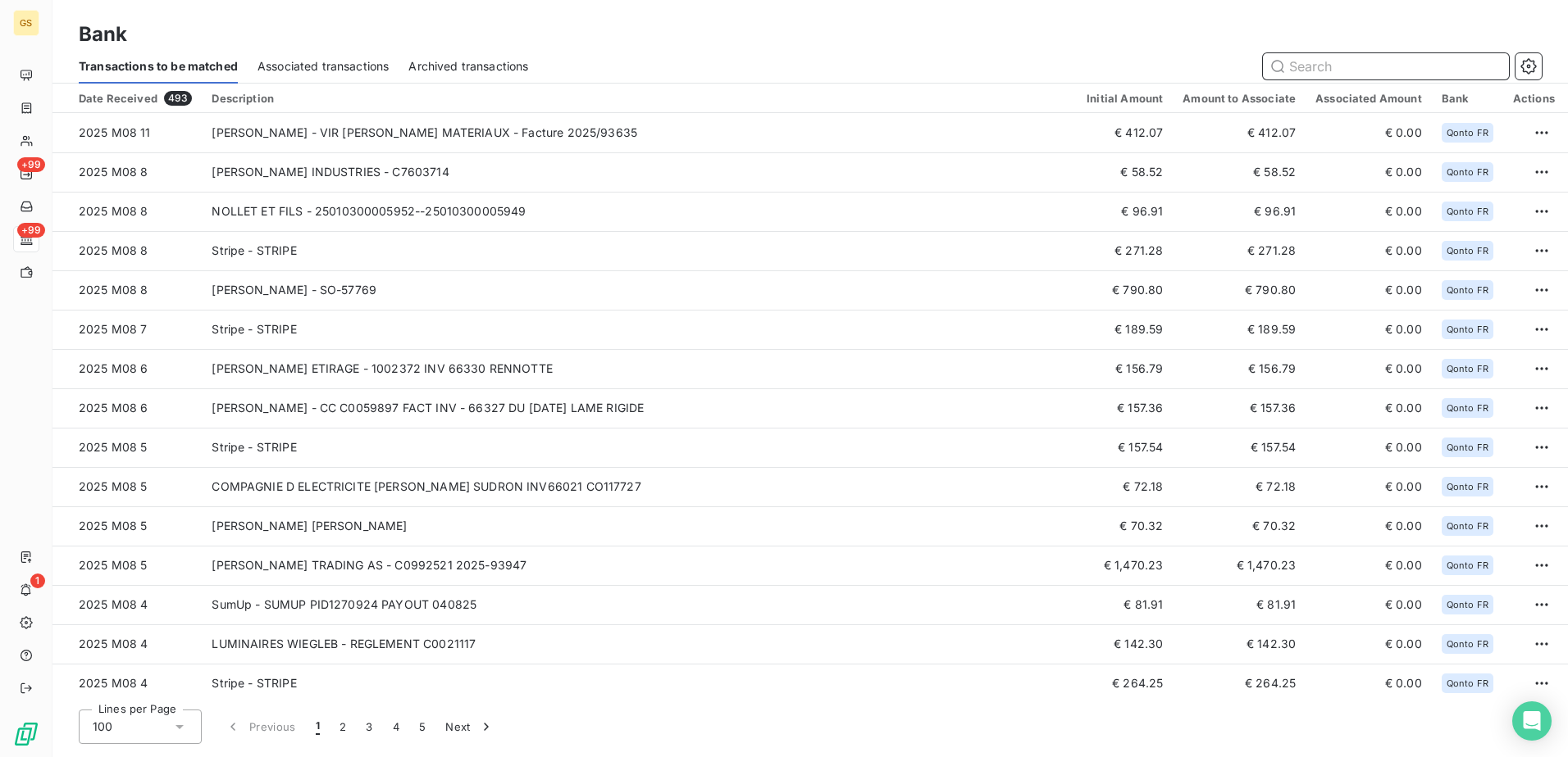
click at [1392, 64] on input "text" at bounding box center [1385, 66] width 246 height 27
paste input "HOME DECORATION"
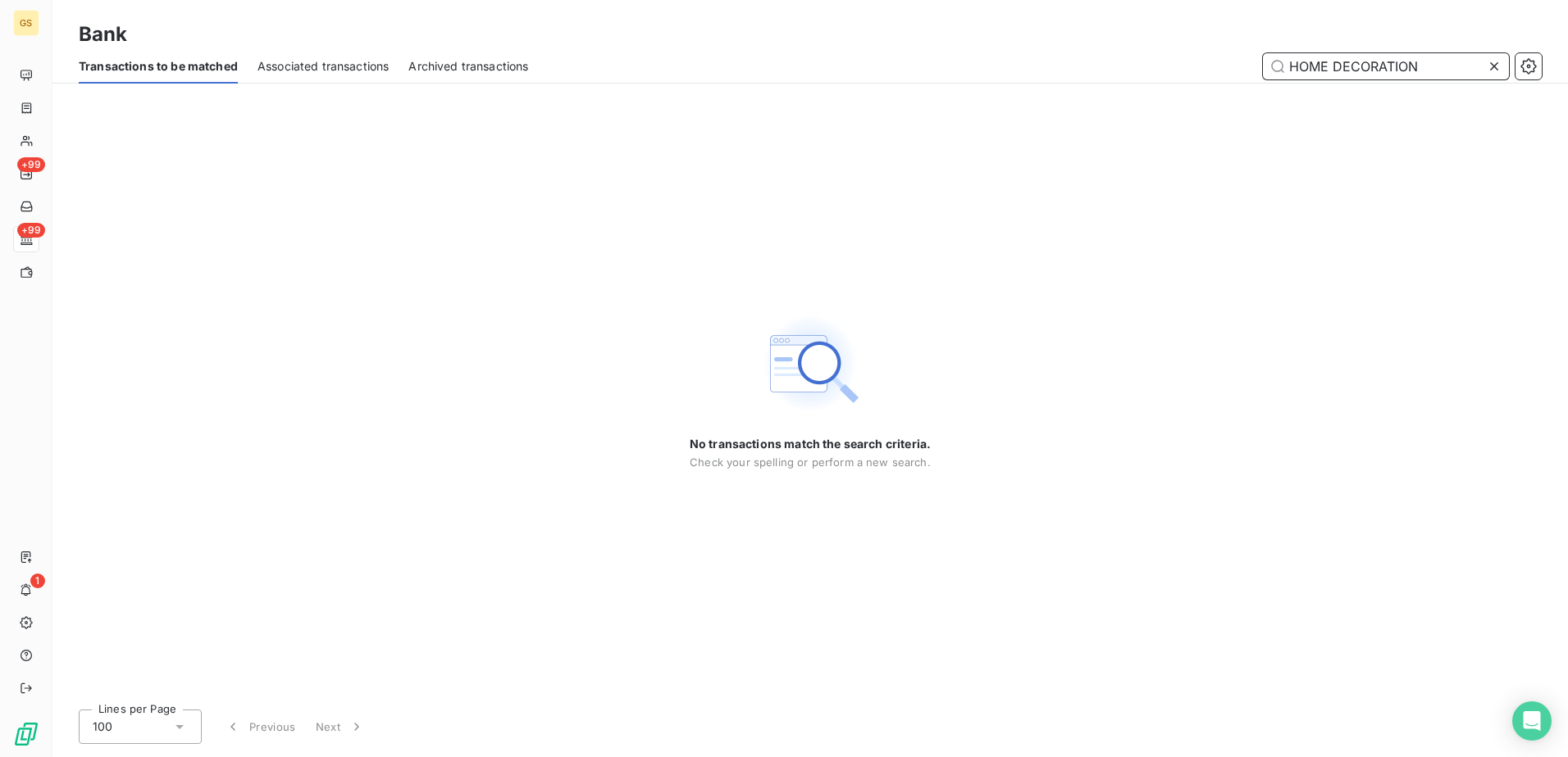
drag, startPoint x: 1425, startPoint y: 72, endPoint x: 1220, endPoint y: 72, distance: 205.0
click at [1220, 72] on div "HOME DECORATION" at bounding box center [1044, 66] width 992 height 27
paste input "ACE"
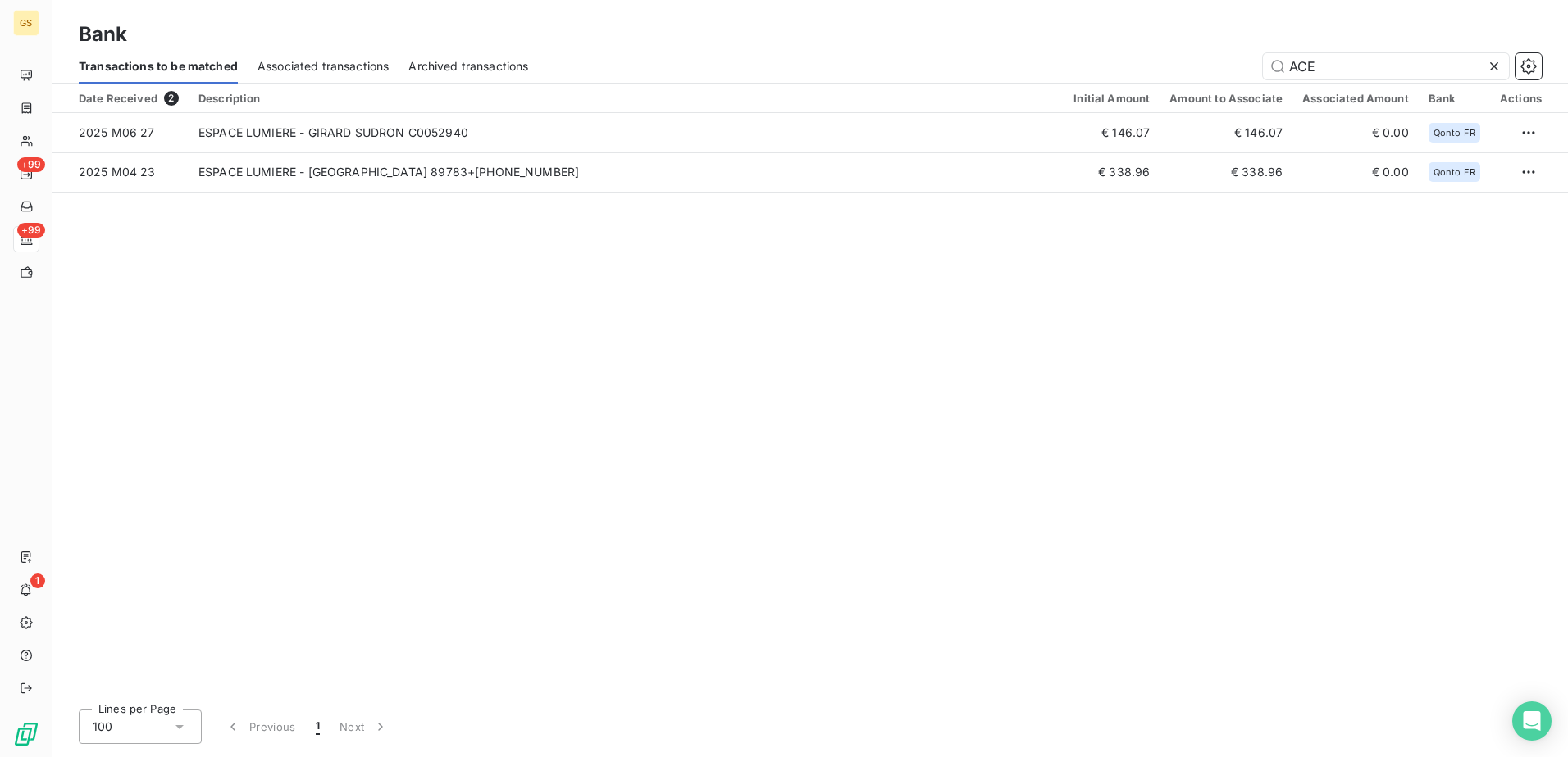
click at [918, 284] on div "Date Received 2 Description Initial Amount Amount to Associate Associated Amoun…" at bounding box center [810, 390] width 1515 height 613
drag, startPoint x: 1340, startPoint y: 65, endPoint x: 1187, endPoint y: 65, distance: 153.0
click at [1187, 65] on div "ACE" at bounding box center [1044, 66] width 992 height 27
paste input "LUMISPOT"
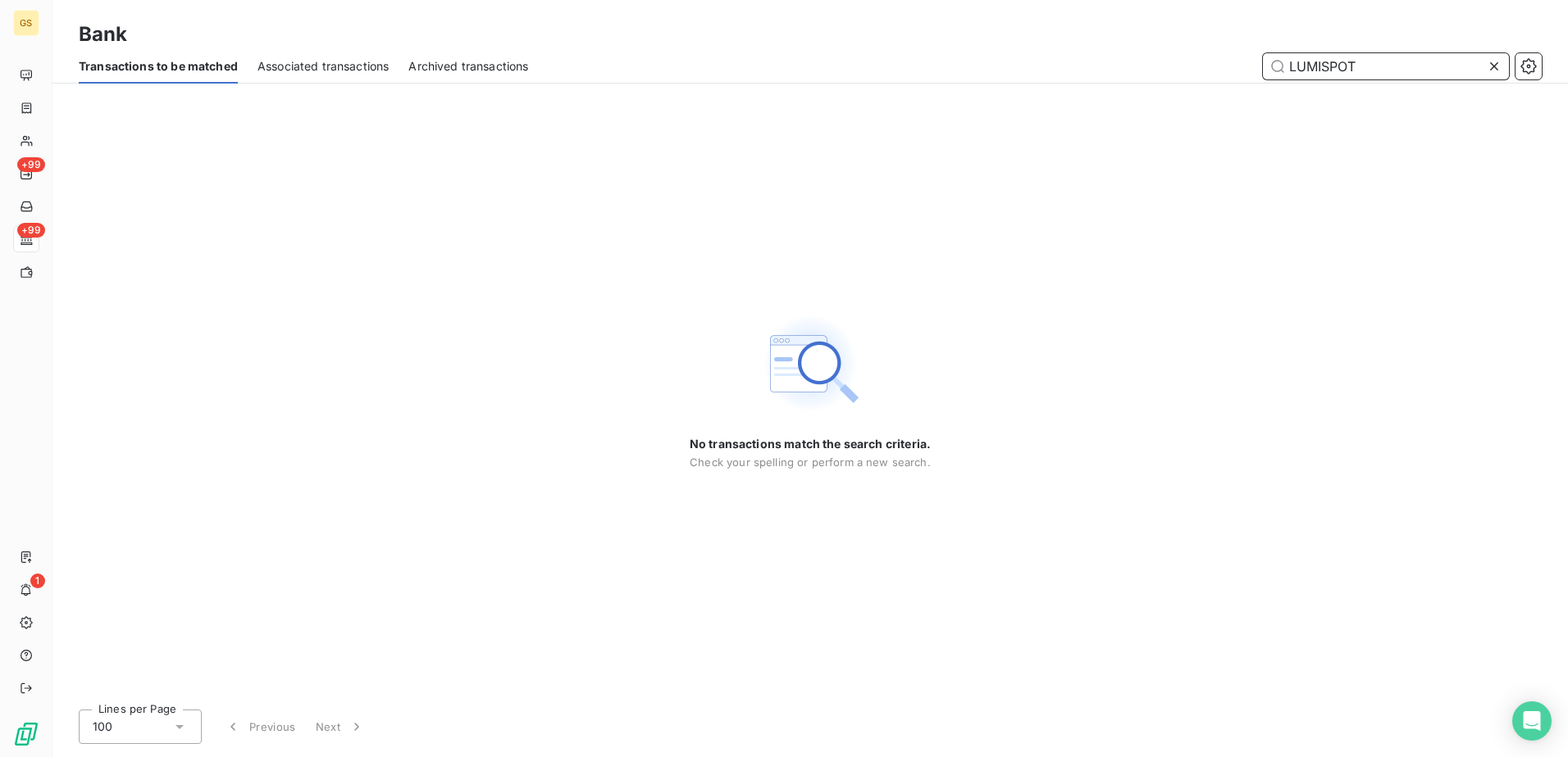
drag, startPoint x: 1391, startPoint y: 55, endPoint x: 1157, endPoint y: 49, distance: 234.1
click at [1159, 50] on div "Transactions to be matched Associated transactions Archived transactions LUMISP…" at bounding box center [810, 67] width 1515 height 35
paste input "ETS [PERSON_NAME]"
drag, startPoint x: 1392, startPoint y: 65, endPoint x: 1170, endPoint y: 65, distance: 222.0
click at [1170, 65] on div "ETS [PERSON_NAME]" at bounding box center [1044, 66] width 992 height 27
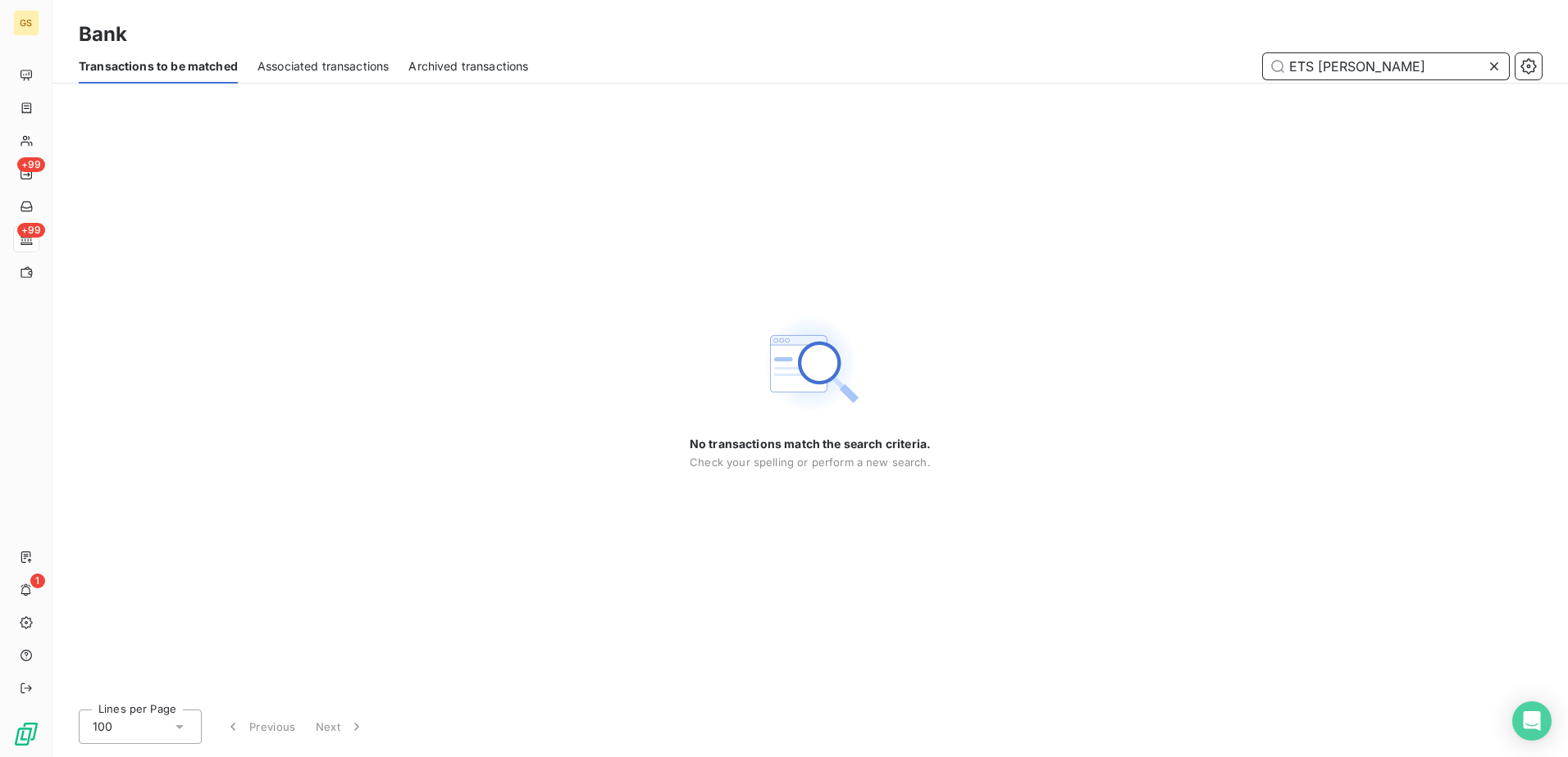
paste input "I LIGHT YOU EXCLOOSIV"
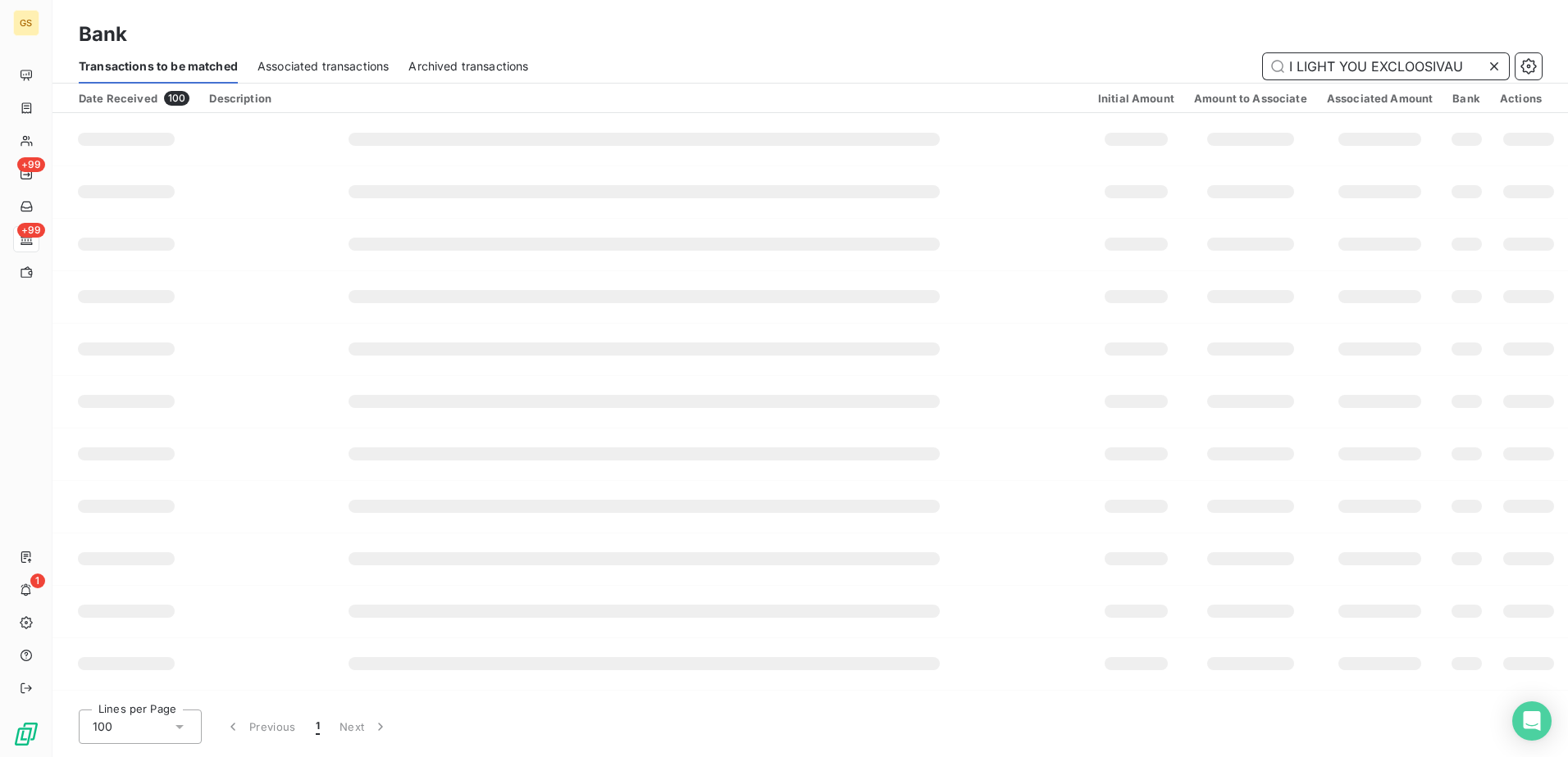
paste input "text"
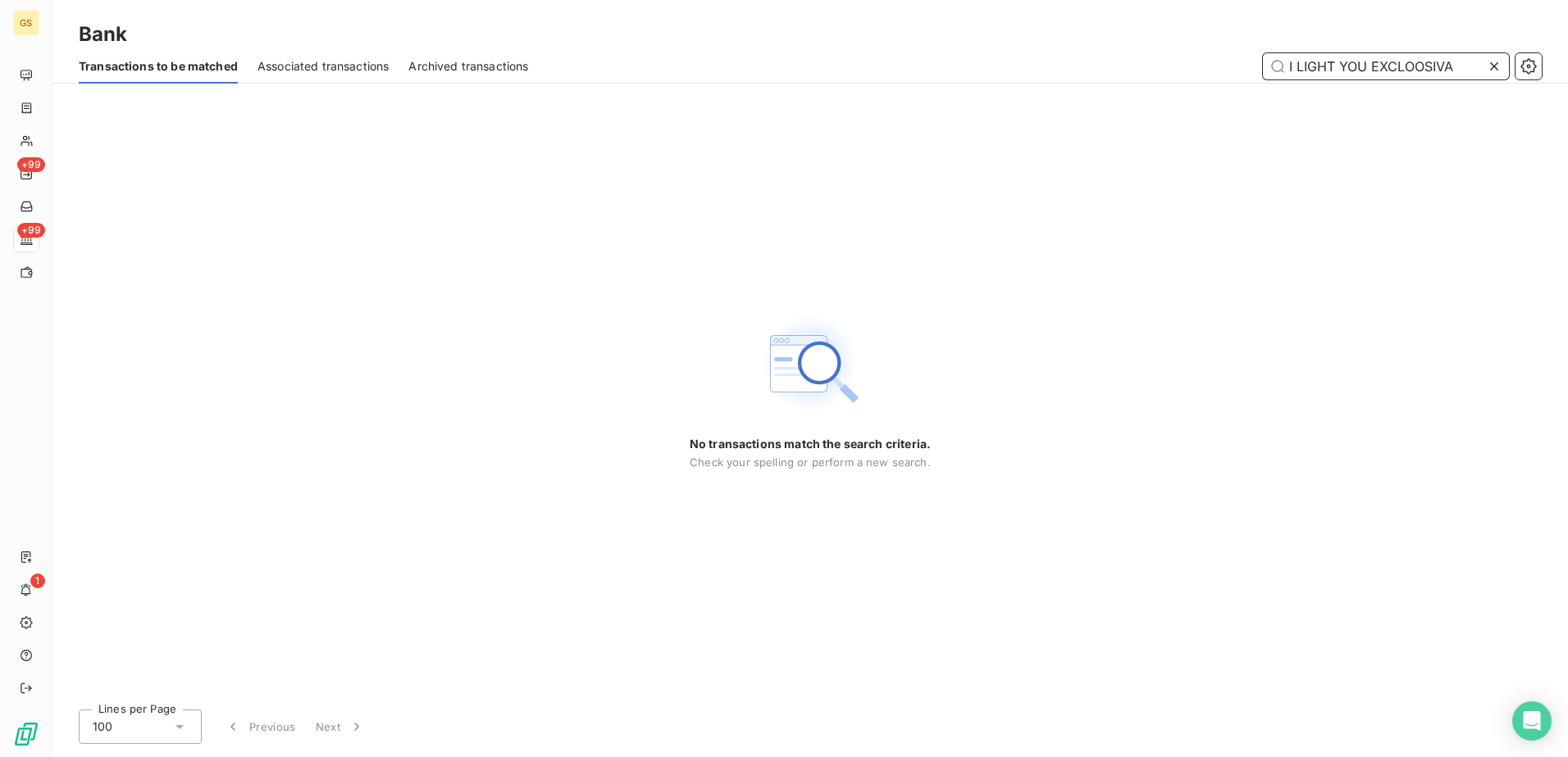
drag, startPoint x: 1457, startPoint y: 73, endPoint x: 1054, endPoint y: 48, distance: 403.8
click at [1078, 50] on div "Transactions to be matched Associated transactions Archived transactions I LIGH…" at bounding box center [810, 67] width 1515 height 35
paste input "[PERSON_NAME]"
drag, startPoint x: 1322, startPoint y: 62, endPoint x: 1170, endPoint y: 69, distance: 152.2
click at [1170, 69] on div "[PERSON_NAME]" at bounding box center [1044, 66] width 992 height 27
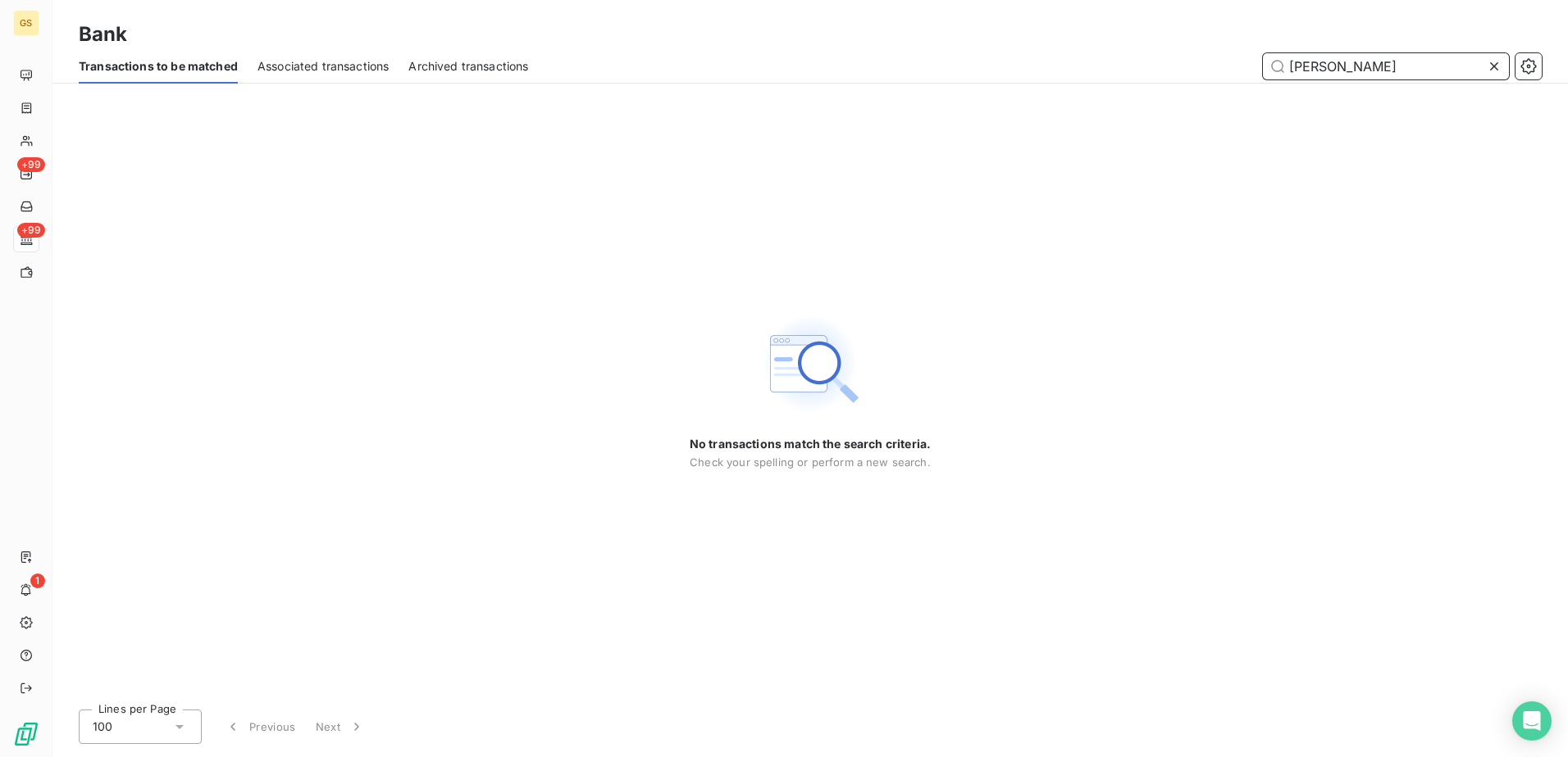
click at [1360, 53] on input "[PERSON_NAME]" at bounding box center [1385, 66] width 246 height 27
type input "BROSSIER"
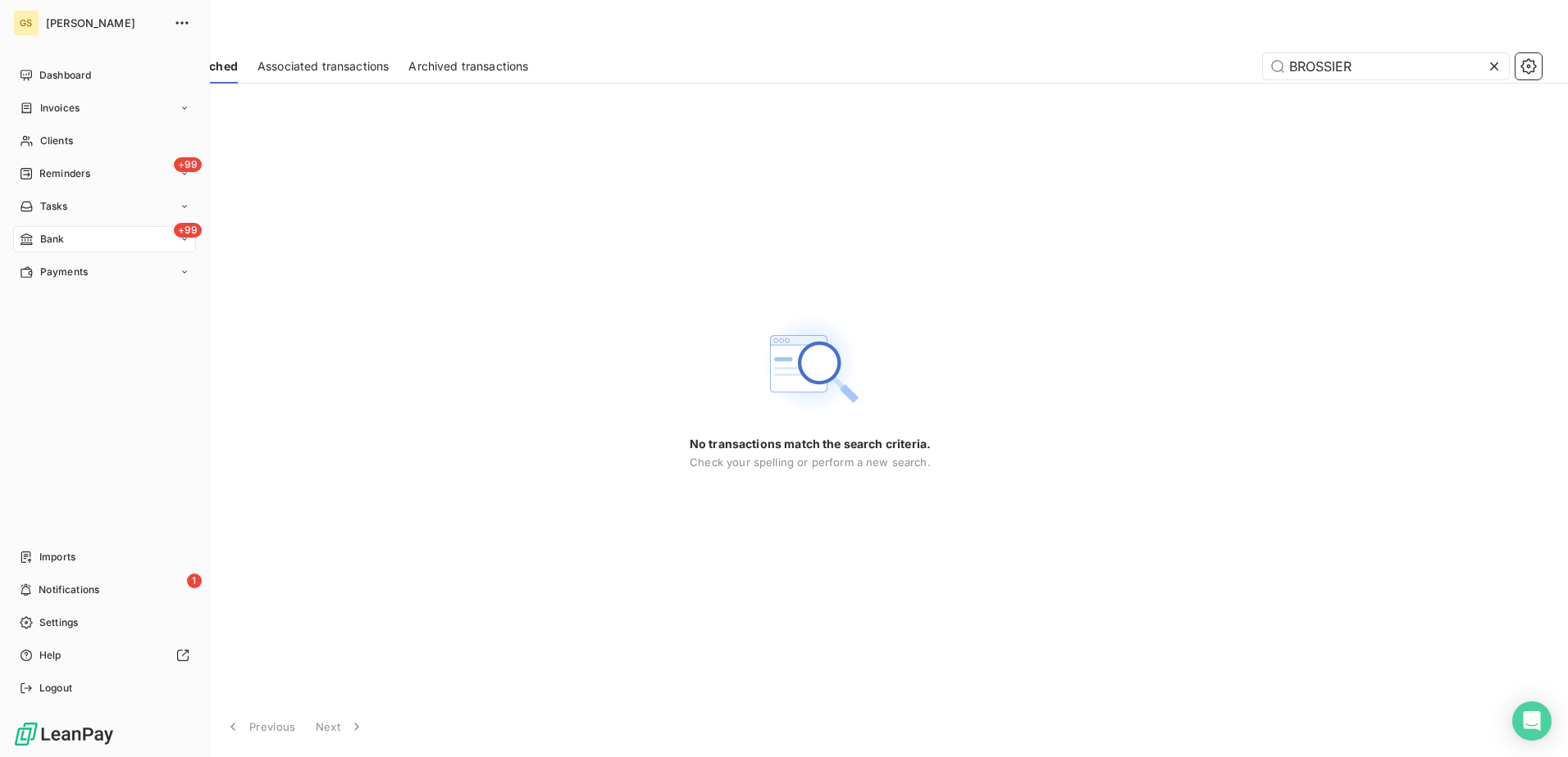
click at [37, 231] on div "+99 Bank" at bounding box center [104, 239] width 183 height 27
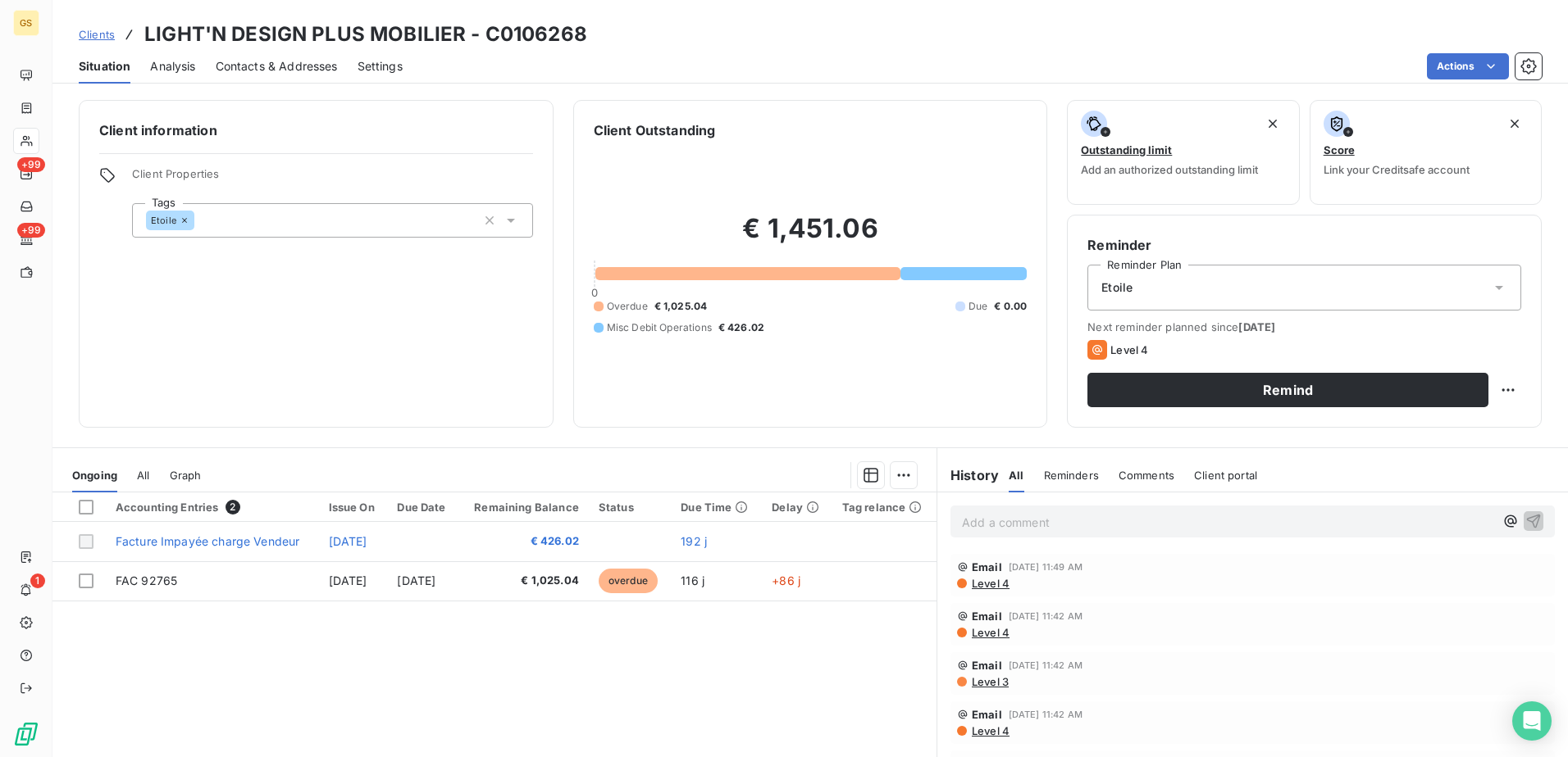
click at [144, 479] on span "All" at bounding box center [142, 475] width 12 height 13
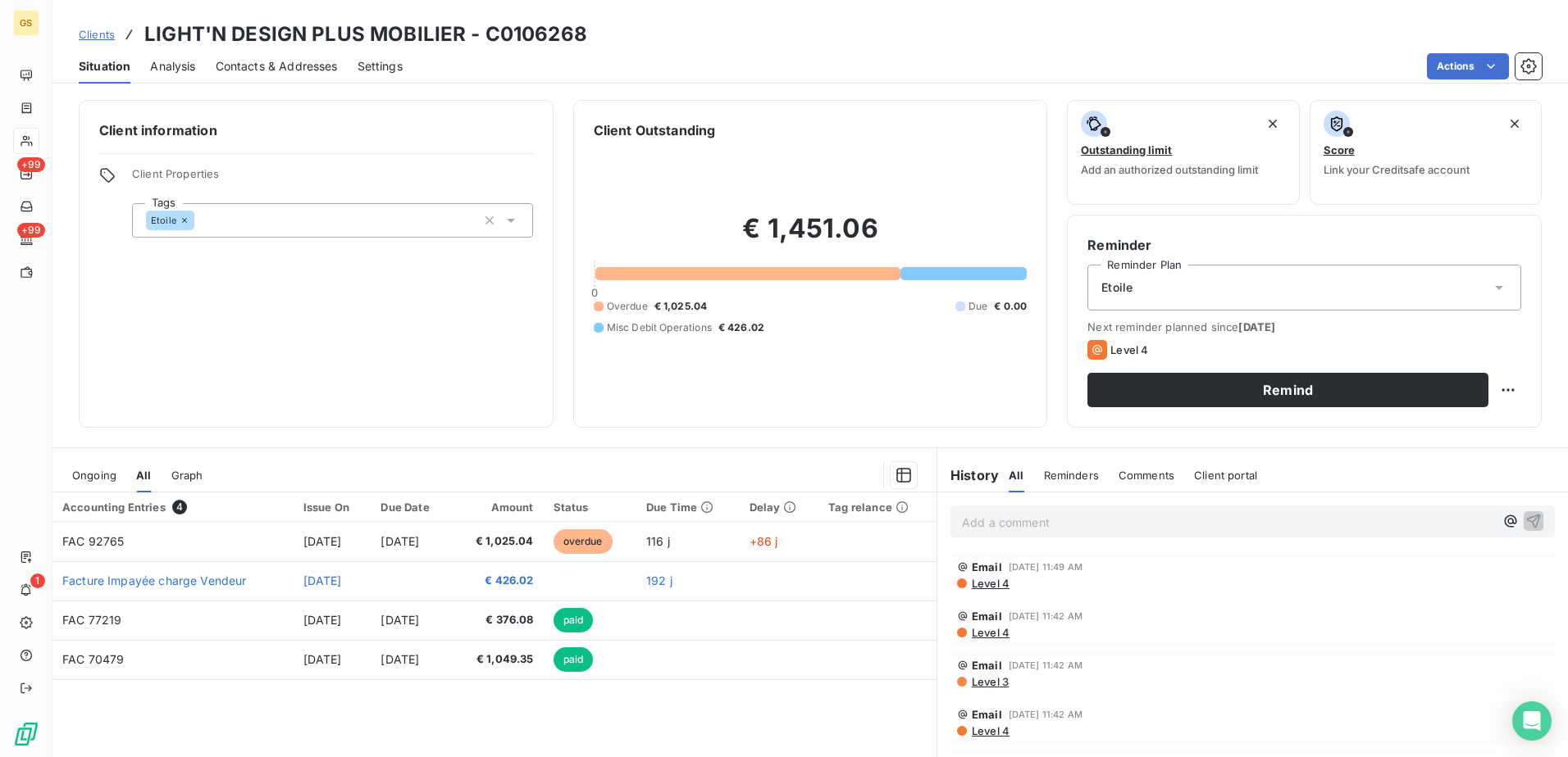
click at [525, 401] on div "Client information Client Properties Tags Etoile" at bounding box center [316, 263] width 475 height 328
